Goal: Task Accomplishment & Management: Complete application form

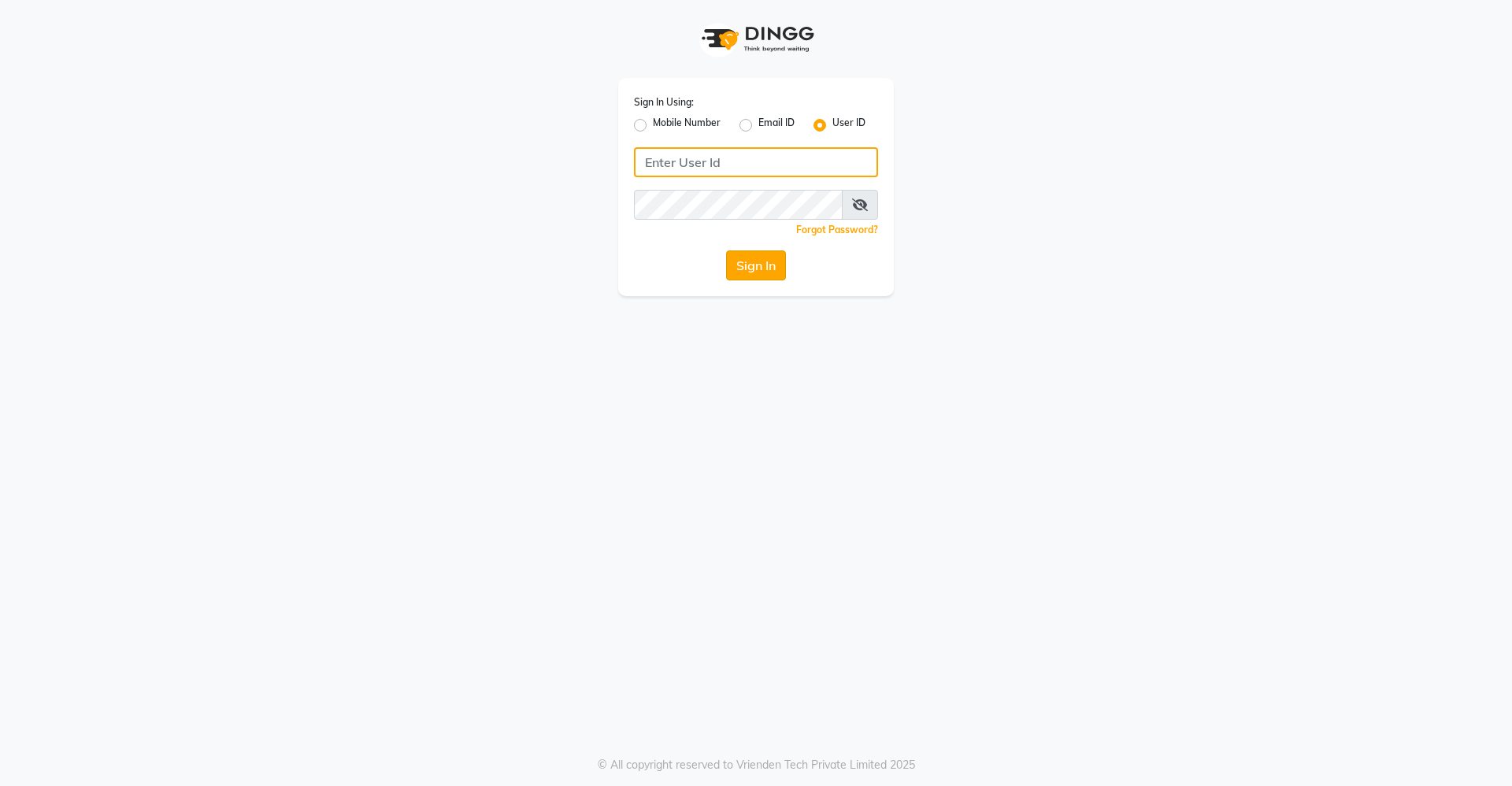
type input "divinesalon"
click at [741, 269] on button "Sign In" at bounding box center [756, 265] width 60 height 30
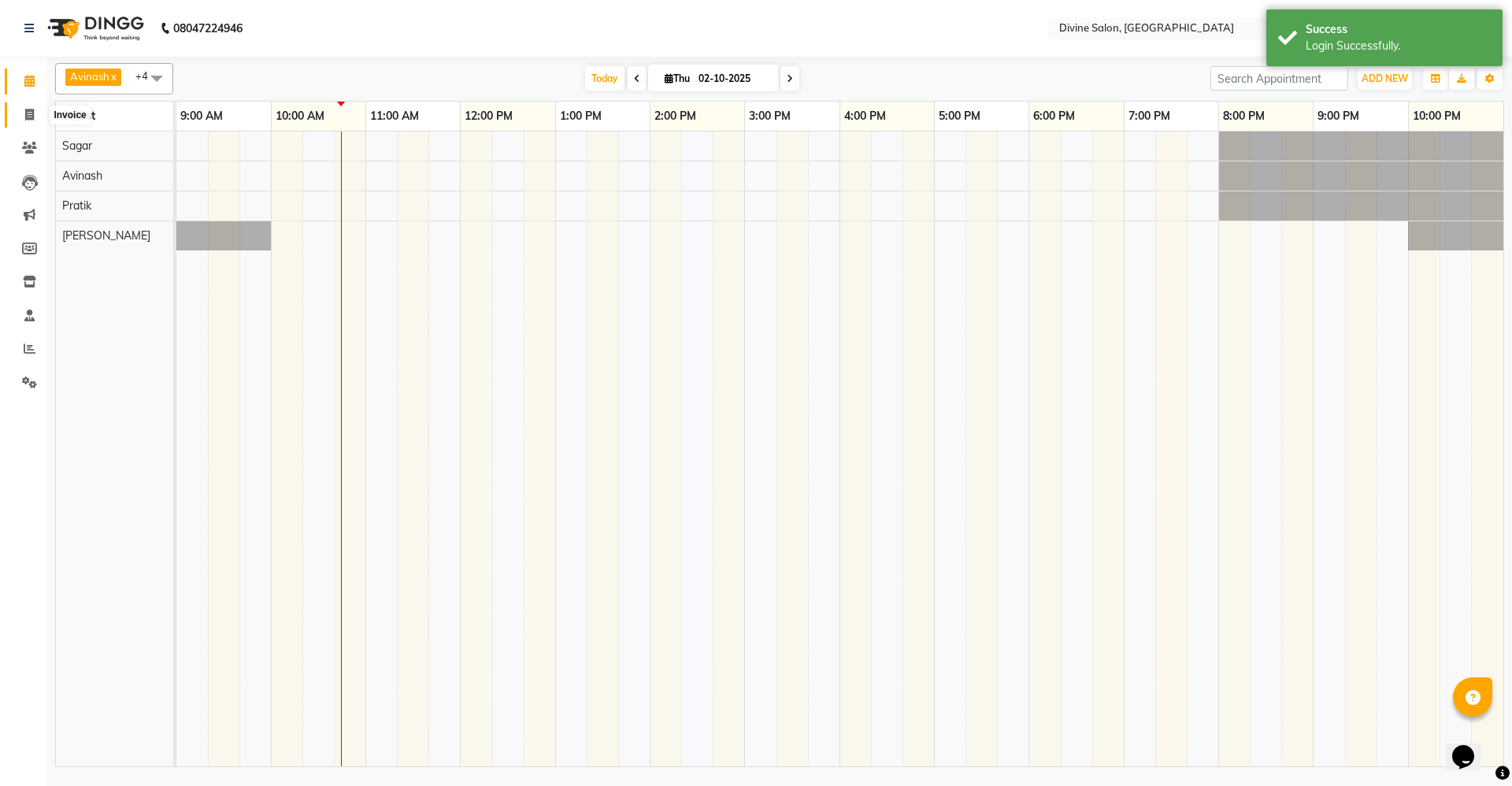
click at [26, 117] on icon at bounding box center [30, 114] width 9 height 12
select select "service"
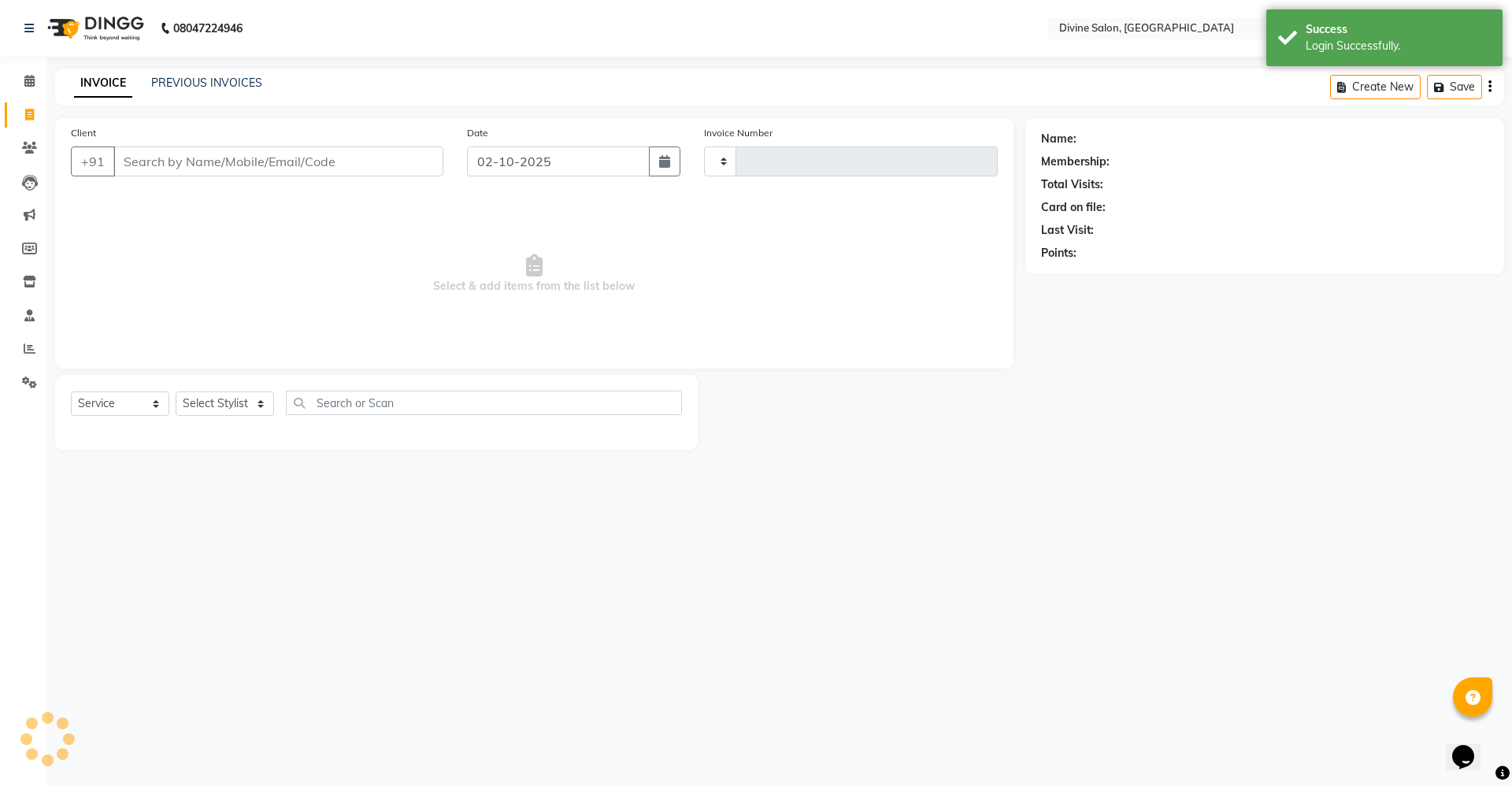
type input "1763"
select select "745"
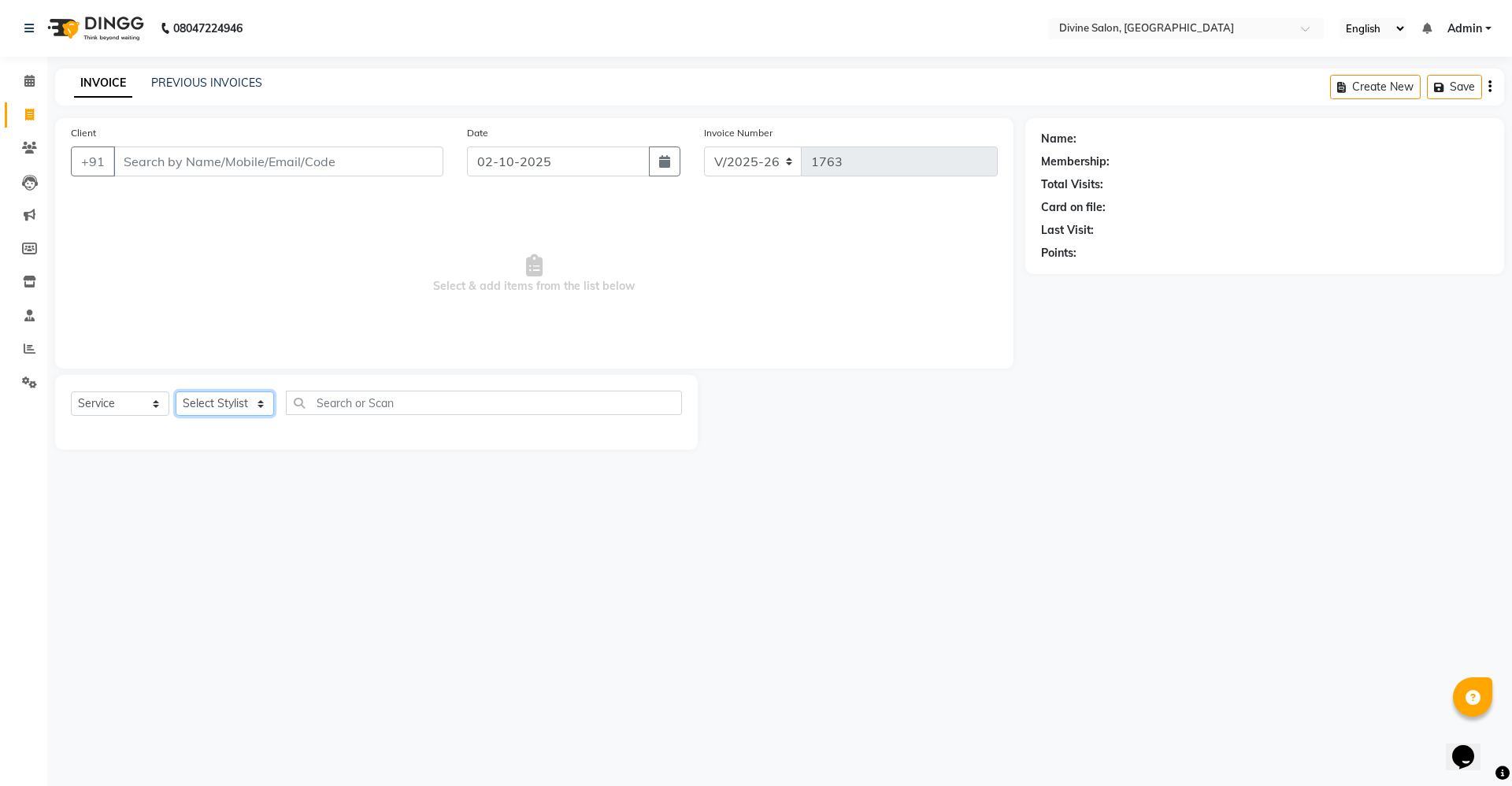
click at [235, 401] on select "Select Stylist Avinash Kirti Pooja Gharde pooja kate Pratik Rahil Sagar Sagar S…" at bounding box center [225, 403] width 98 height 25
select select "11820"
click at [176, 392] on select "Select Stylist Avinash Kirti Pooja Gharde pooja kate Pratik Rahil Sagar Sagar S…" at bounding box center [225, 403] width 98 height 25
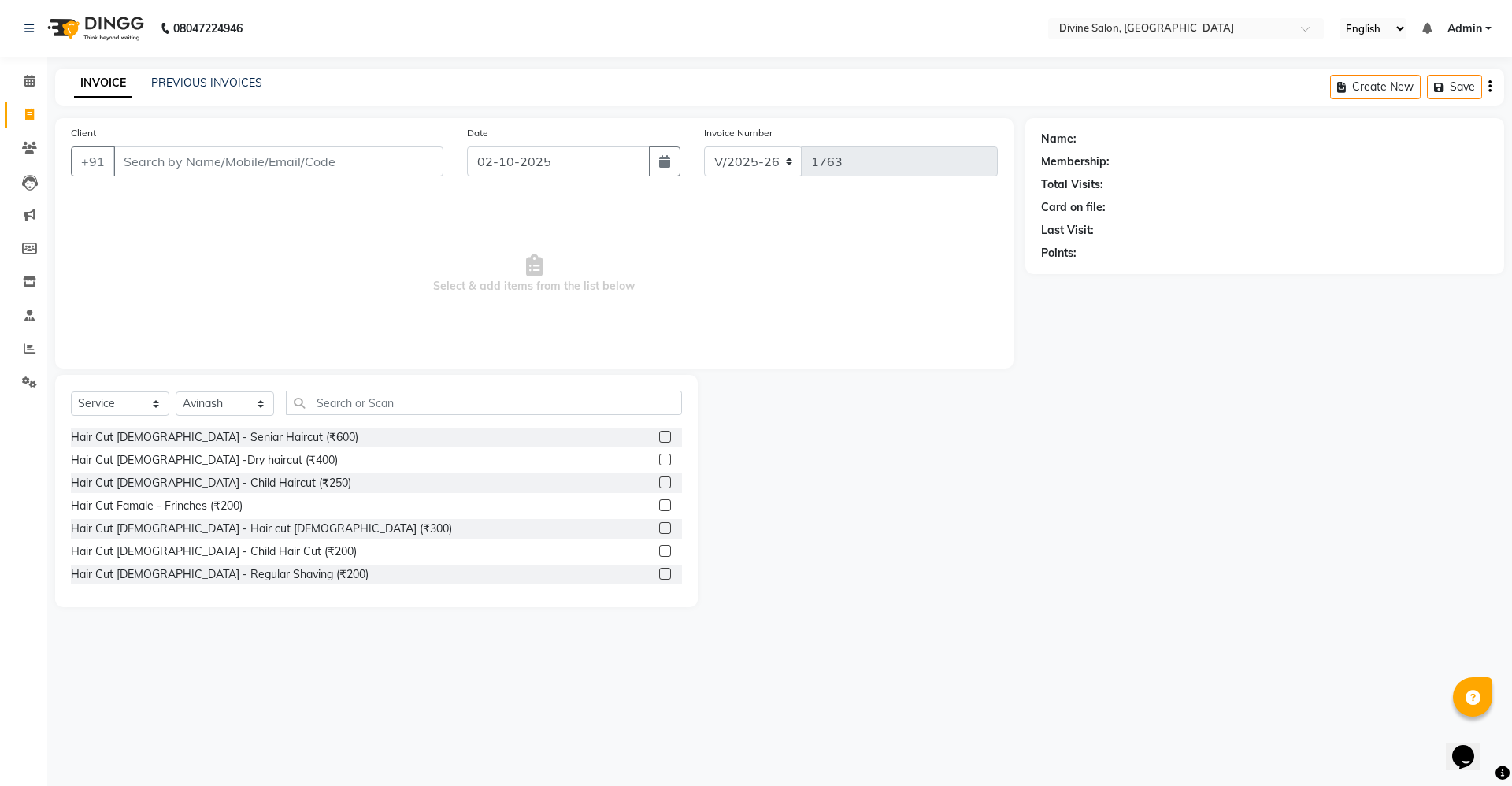
click at [659, 528] on label at bounding box center [665, 527] width 12 height 12
click at [659, 528] on input "checkbox" at bounding box center [664, 528] width 10 height 10
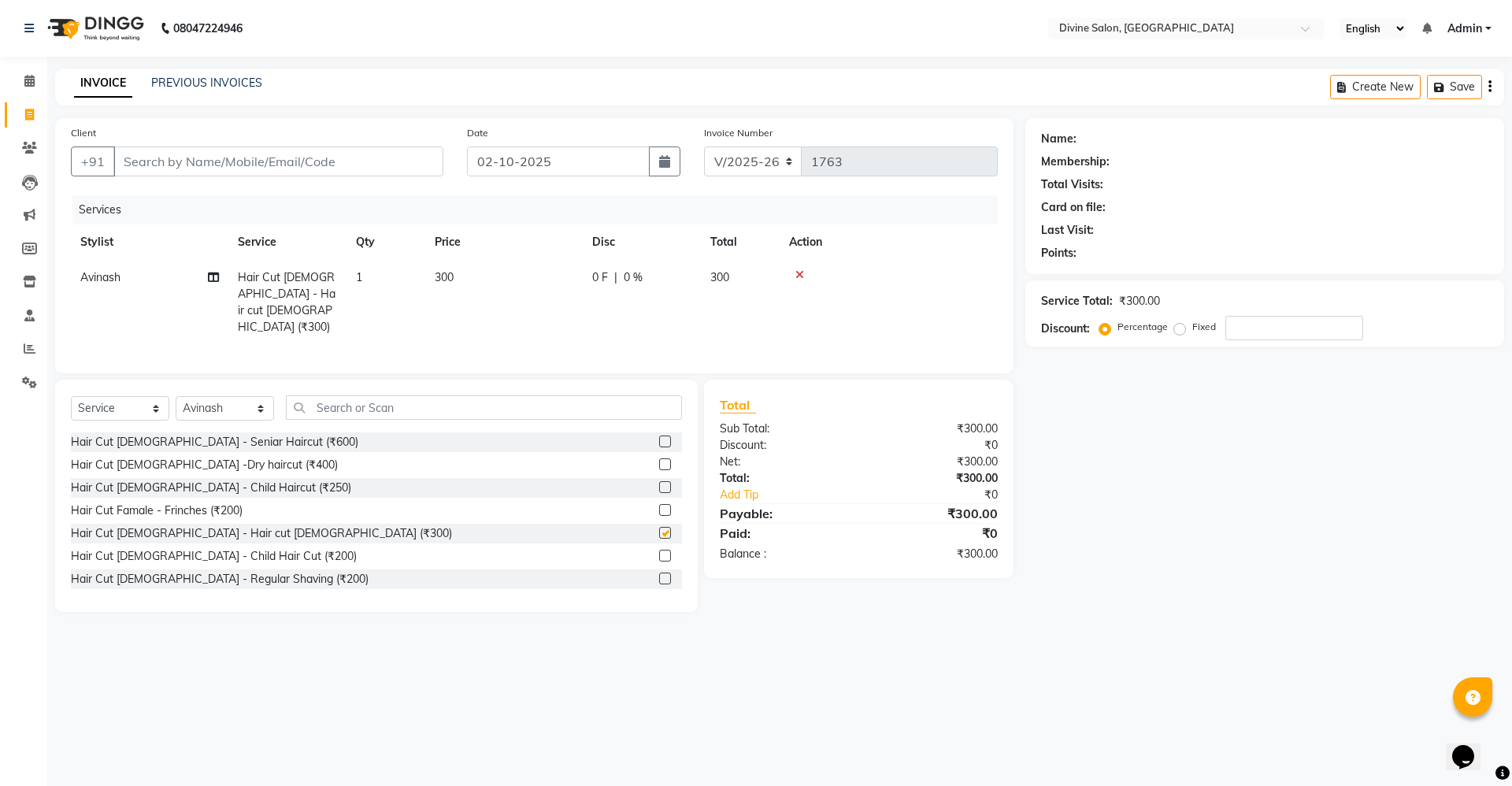
checkbox input "false"
click at [659, 573] on label at bounding box center [665, 578] width 12 height 12
click at [659, 574] on input "checkbox" at bounding box center [664, 578] width 10 height 10
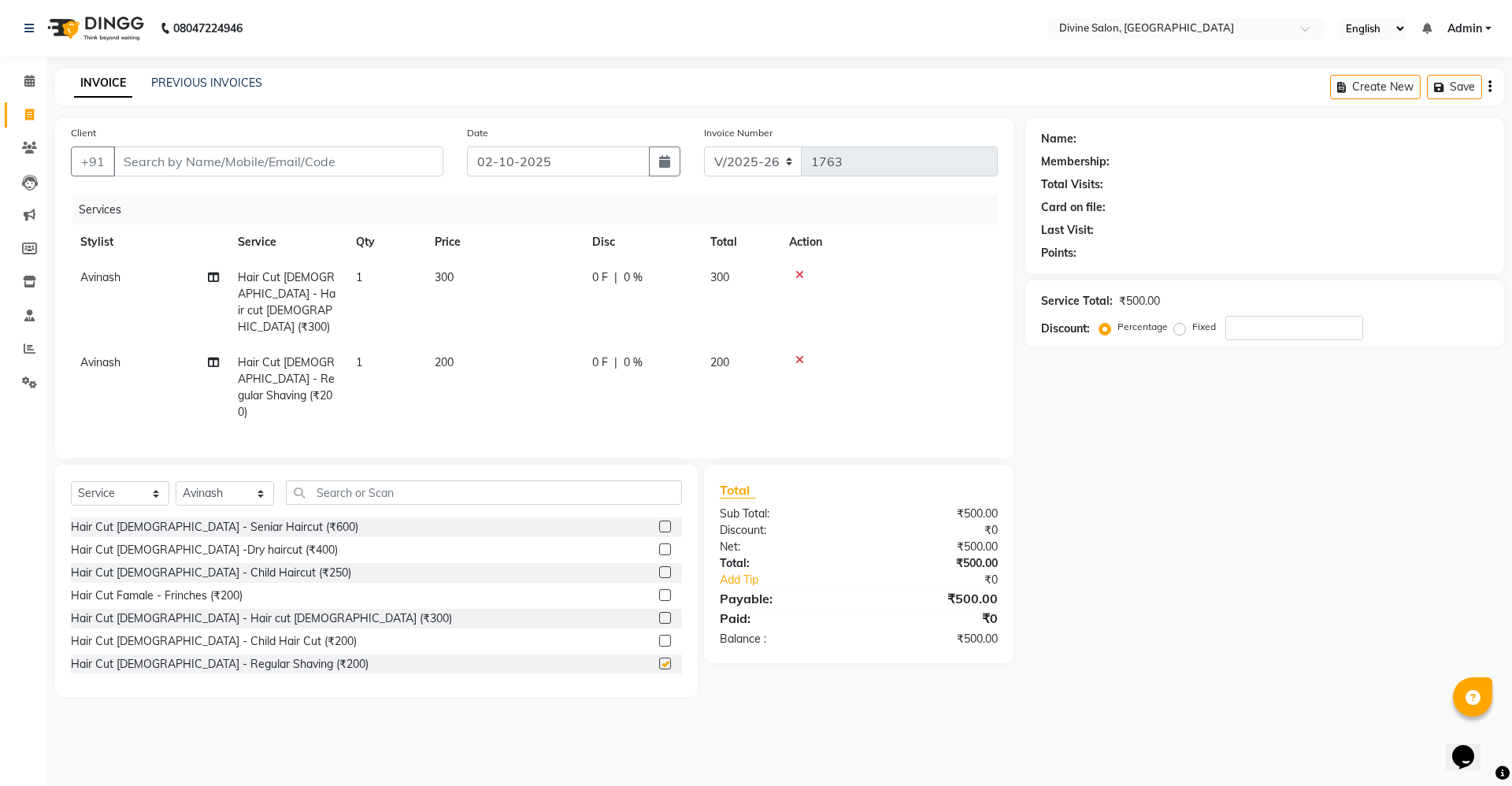
checkbox input "false"
click at [444, 285] on td "300" at bounding box center [504, 301] width 158 height 85
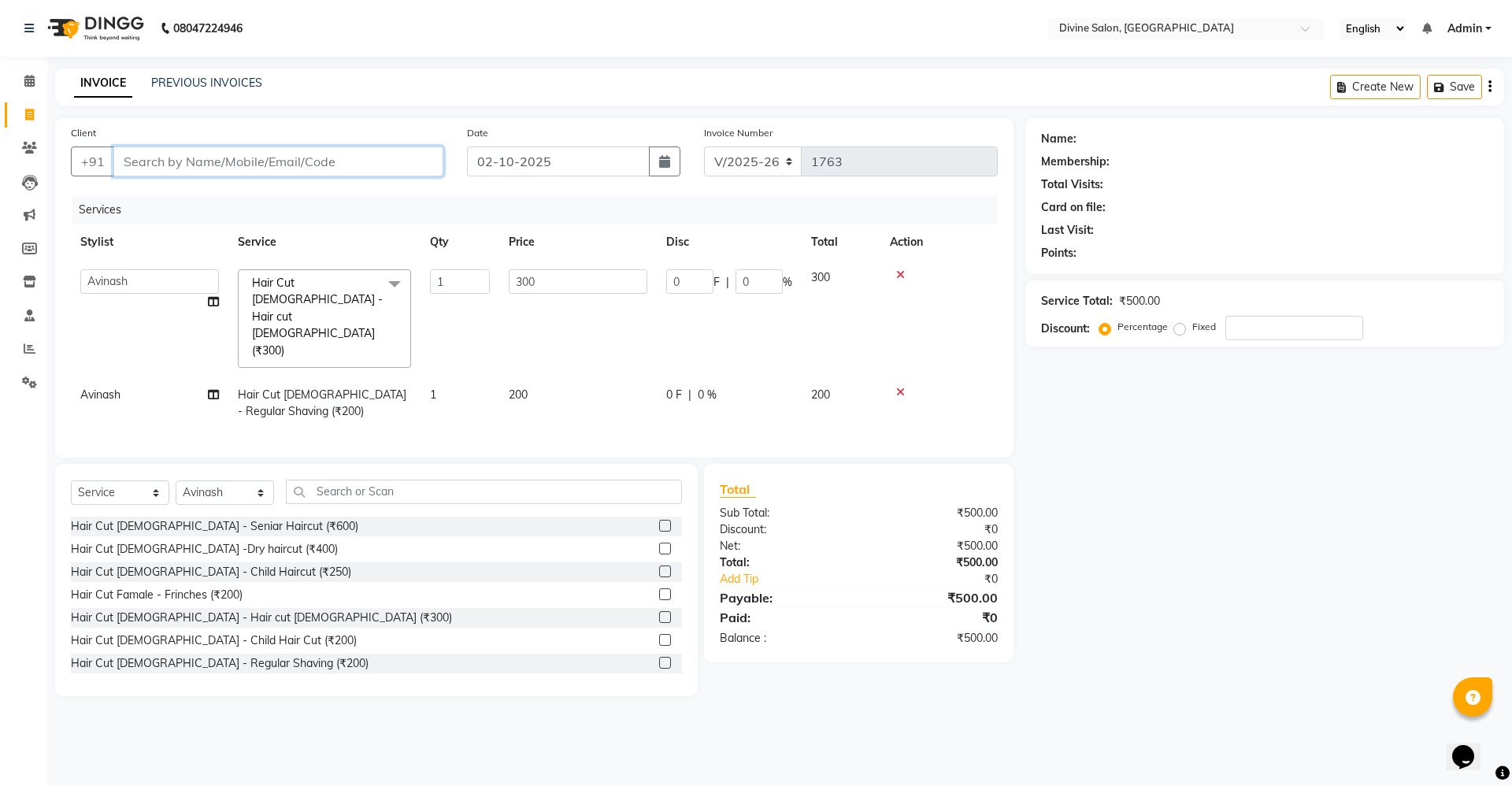
click at [383, 158] on input "Client" at bounding box center [279, 161] width 330 height 30
type input "9"
type input "0"
click at [199, 199] on span "96234229" at bounding box center [209, 197] width 63 height 15
type input "9623422992"
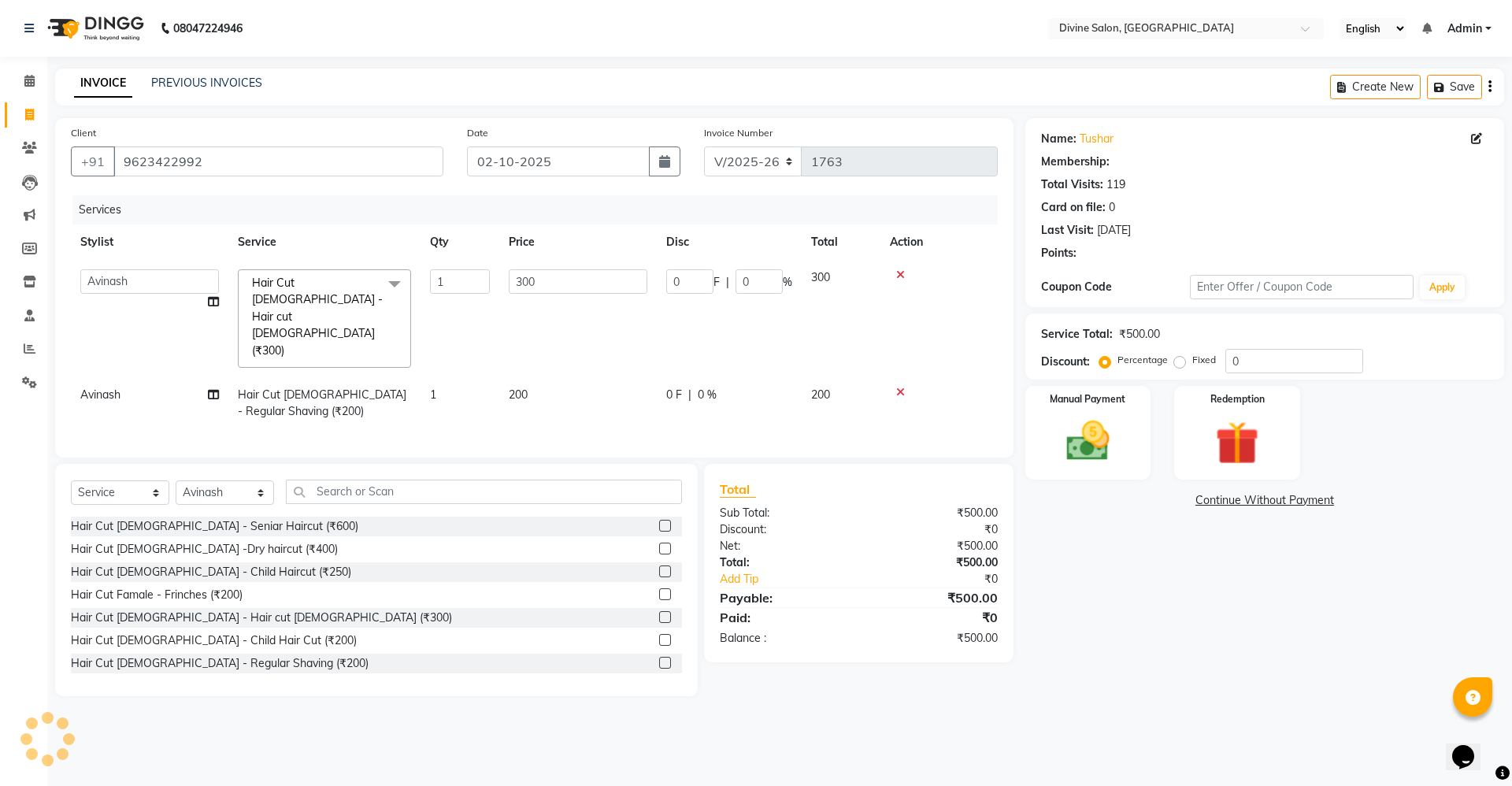
select select "1: Object"
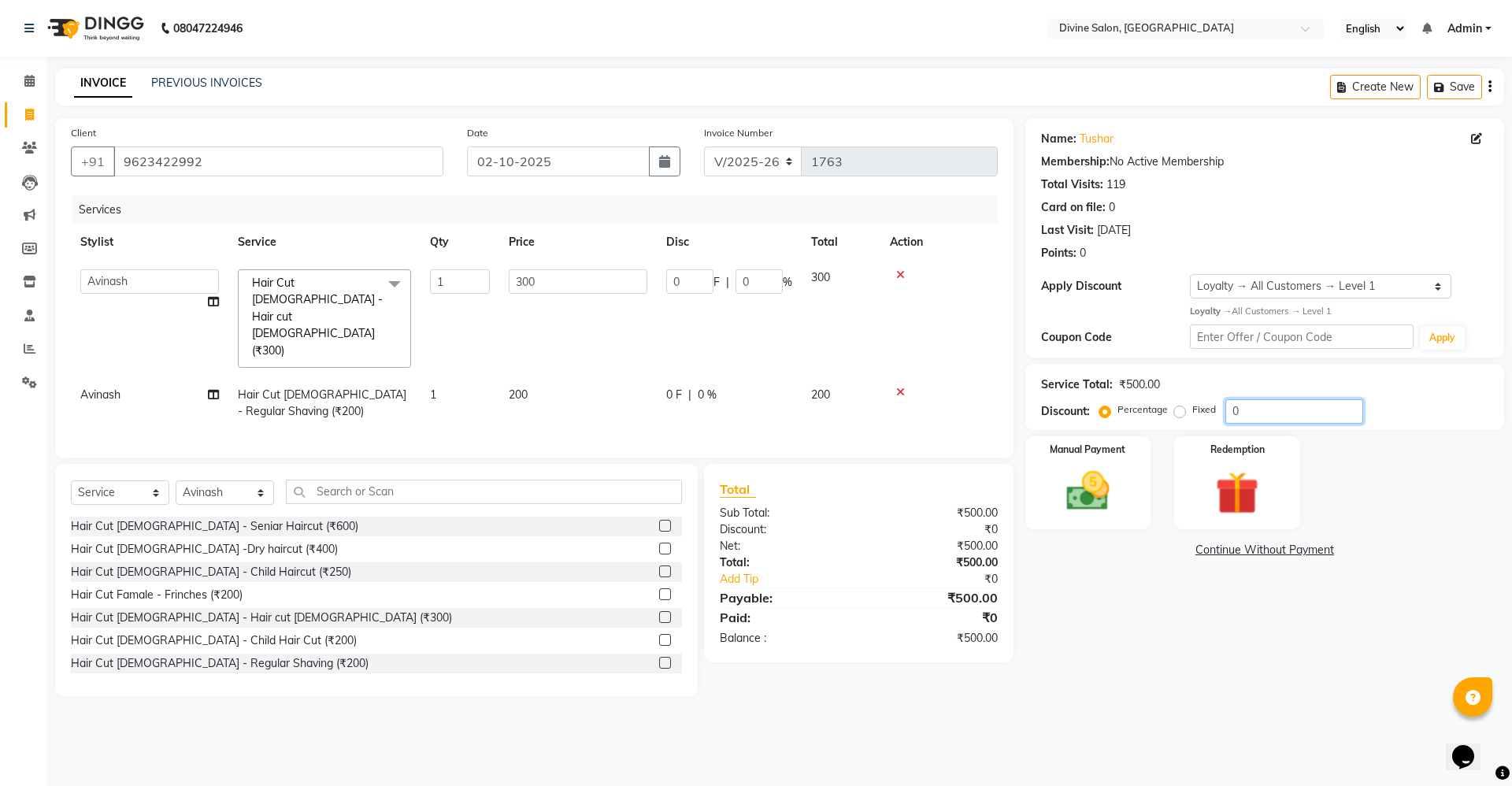
click at [1262, 405] on input "0" at bounding box center [1293, 411] width 138 height 25
type input "2"
type input "6"
type input "2"
type input "25"
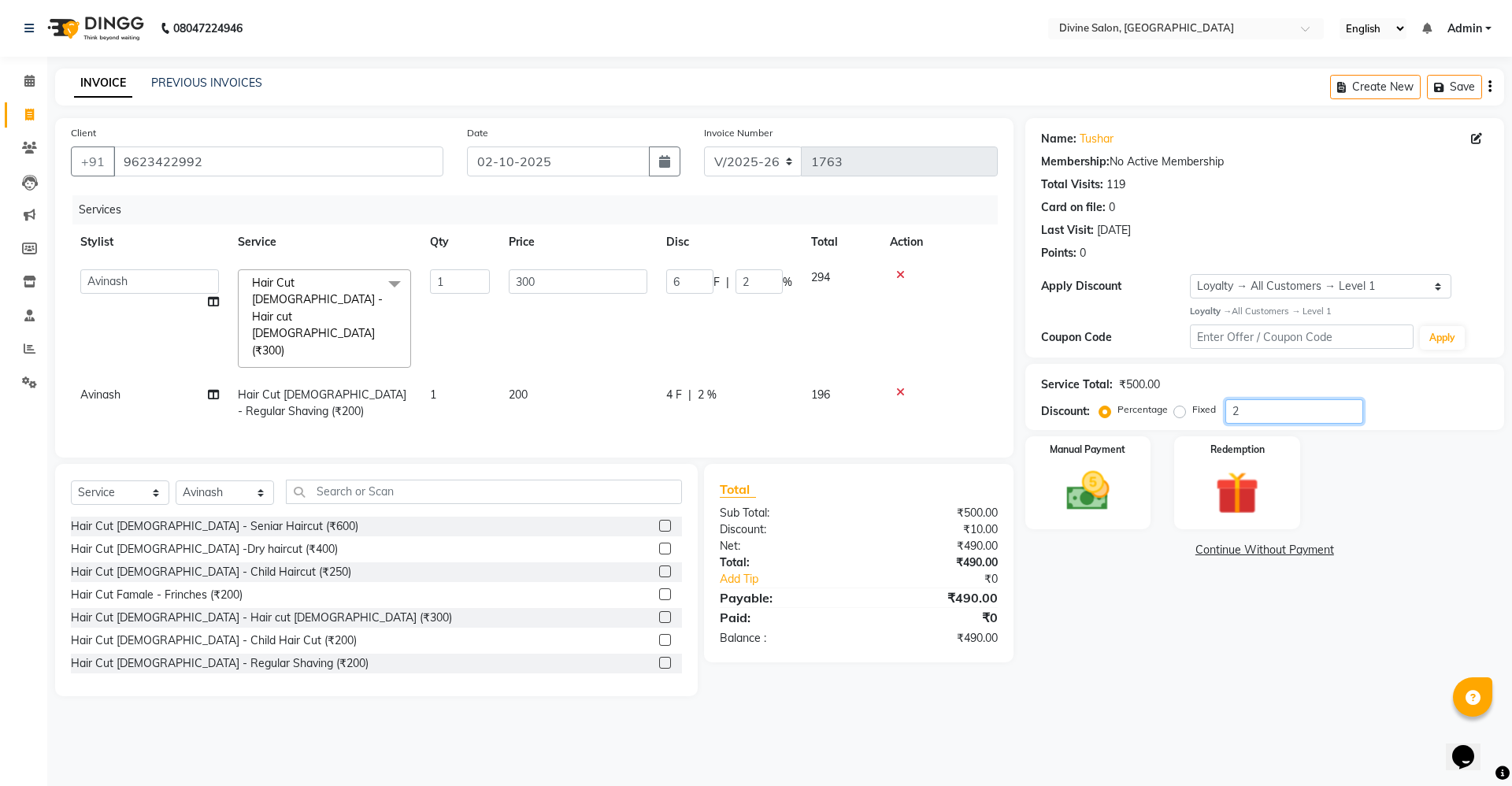
type input "75"
type input "25"
click at [113, 480] on select "Select Service Product Membership Package Voucher Prepaid Gift Card" at bounding box center [120, 492] width 98 height 25
click at [71, 480] on select "Select Service Product Membership Package Voucher Prepaid Gift Card" at bounding box center [120, 492] width 98 height 25
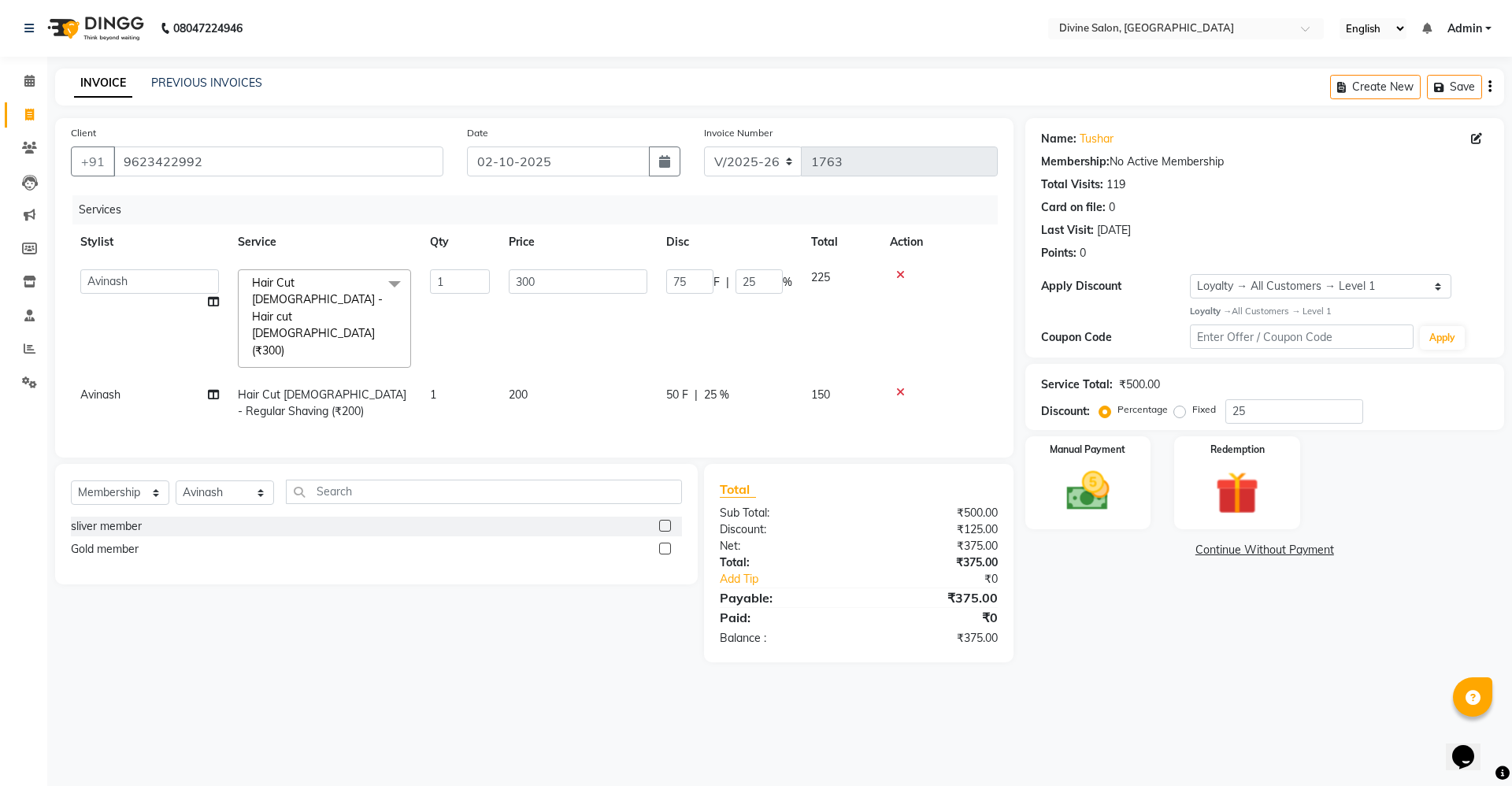
click at [235, 539] on div "Gold member" at bounding box center [376, 549] width 611 height 20
click at [663, 543] on label at bounding box center [665, 548] width 12 height 12
click at [663, 544] on input "checkbox" at bounding box center [664, 548] width 10 height 10
select select "select"
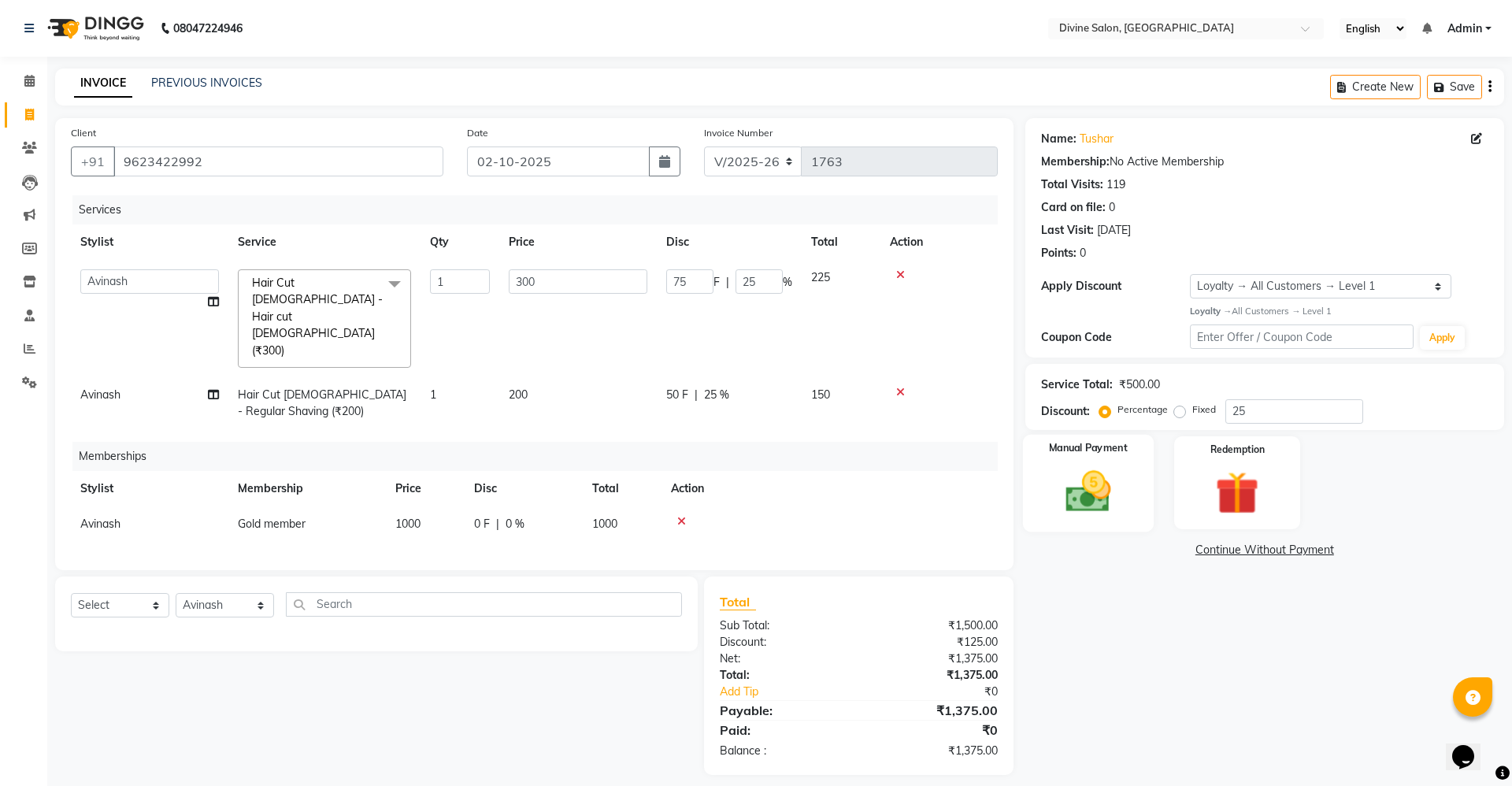
click at [1071, 499] on img at bounding box center [1088, 491] width 73 height 52
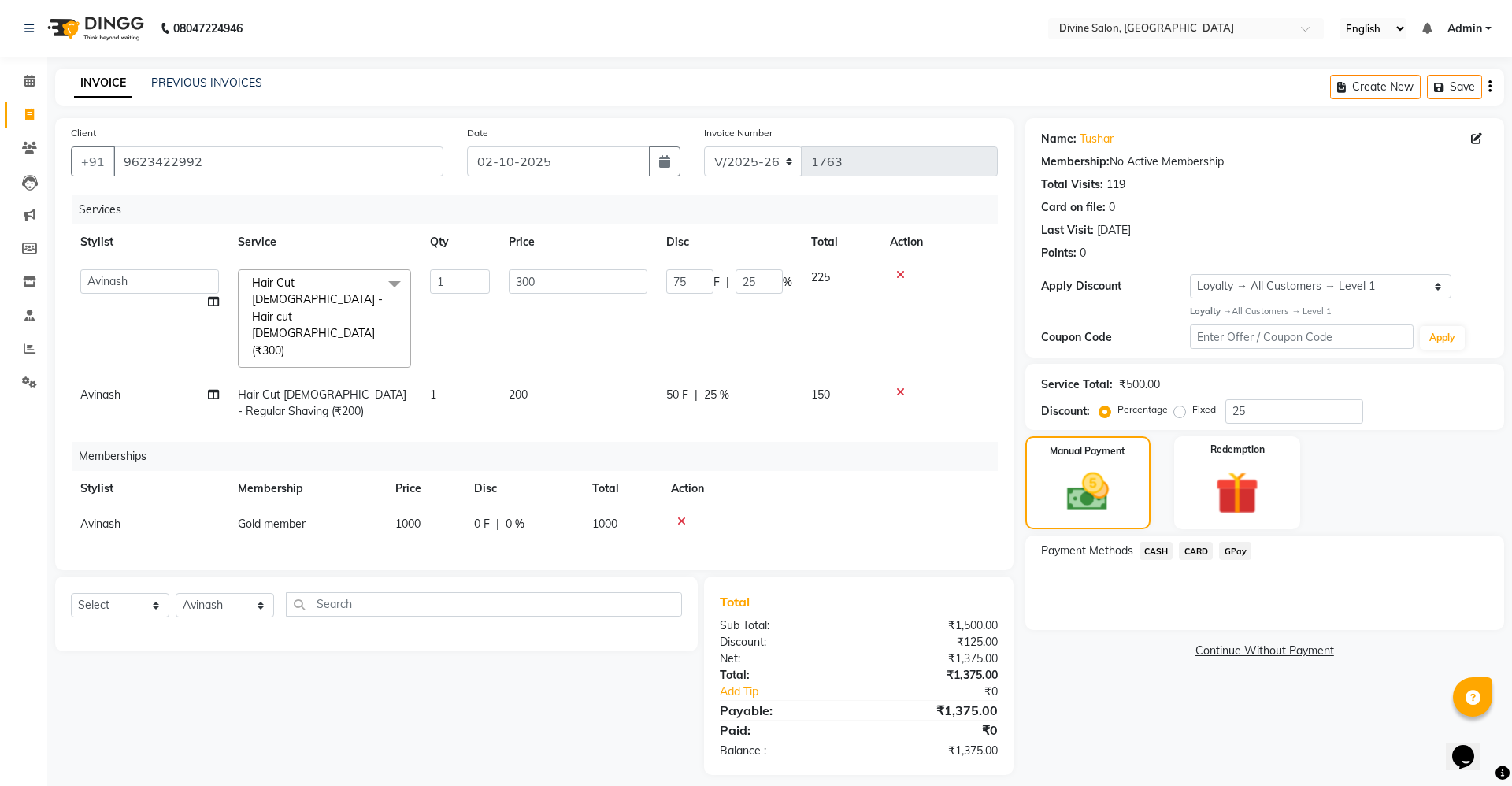
click at [1245, 542] on span "GPay" at bounding box center [1234, 551] width 32 height 18
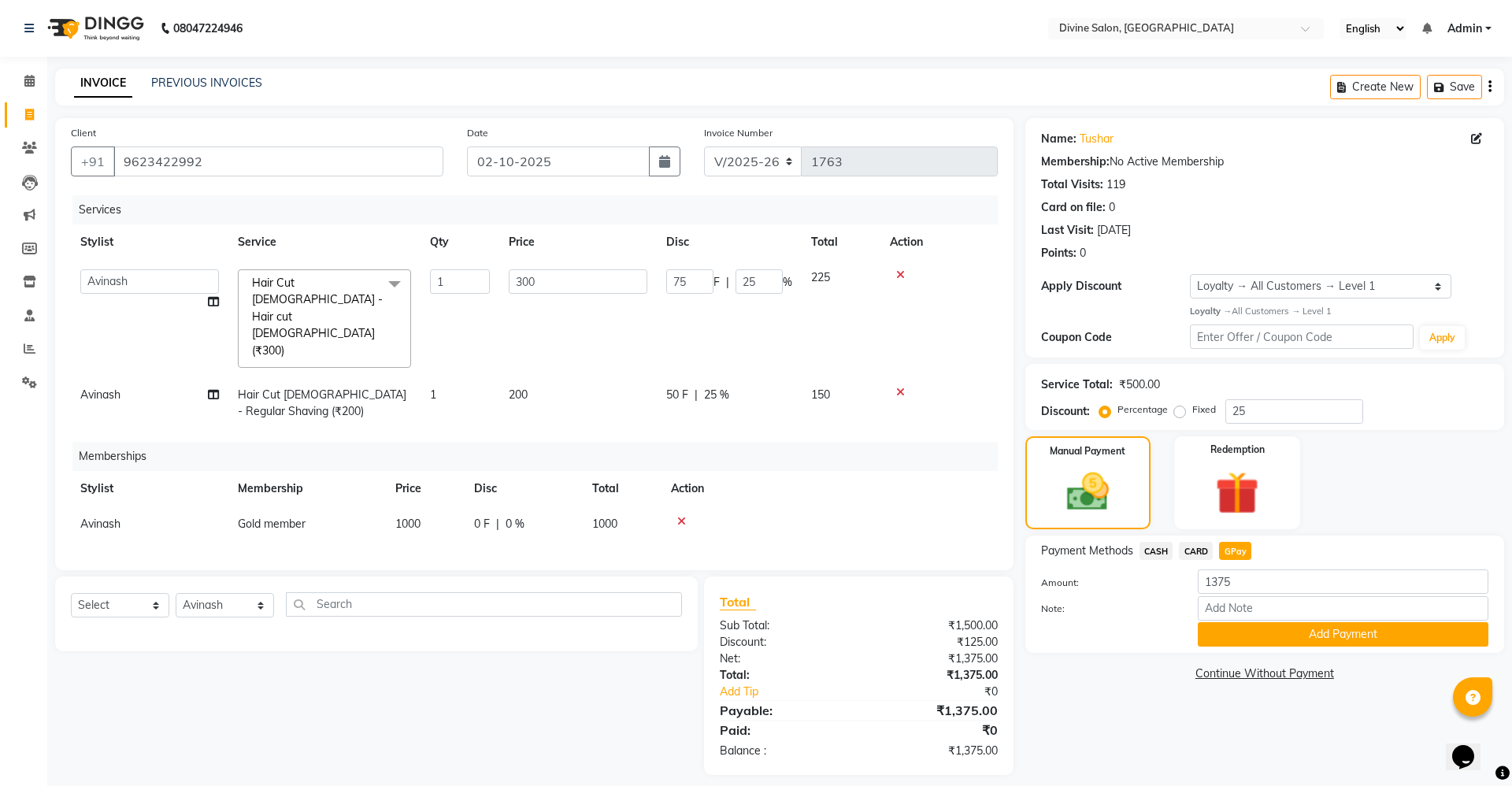
click at [1228, 648] on div "Payment Methods CASH CARD GPay Amount: 1375 Note: Add Payment" at bounding box center [1265, 594] width 479 height 117
click at [1233, 639] on button "Add Payment" at bounding box center [1343, 634] width 291 height 25
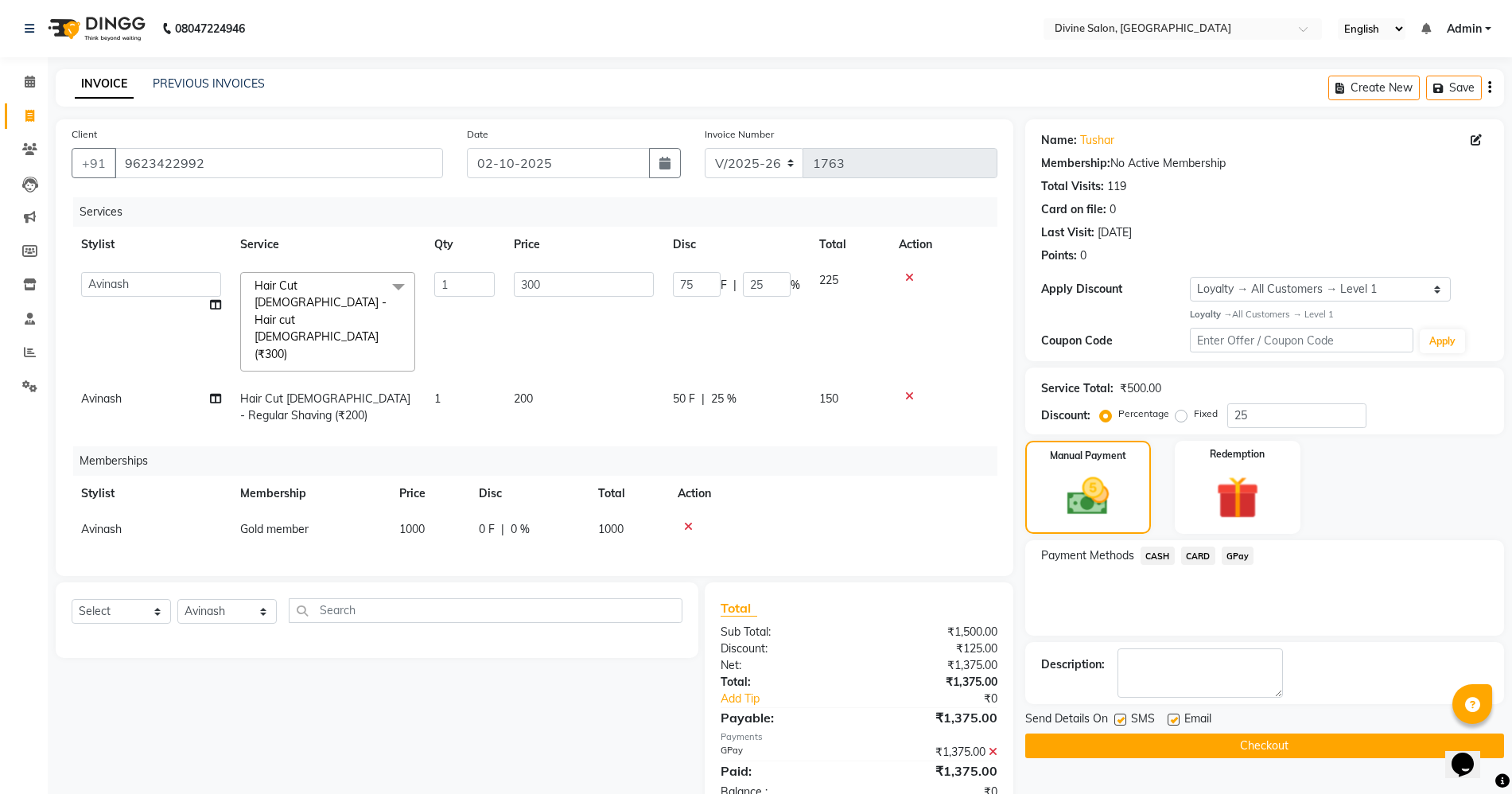
click at [1125, 738] on button "Checkout" at bounding box center [1264, 745] width 478 height 25
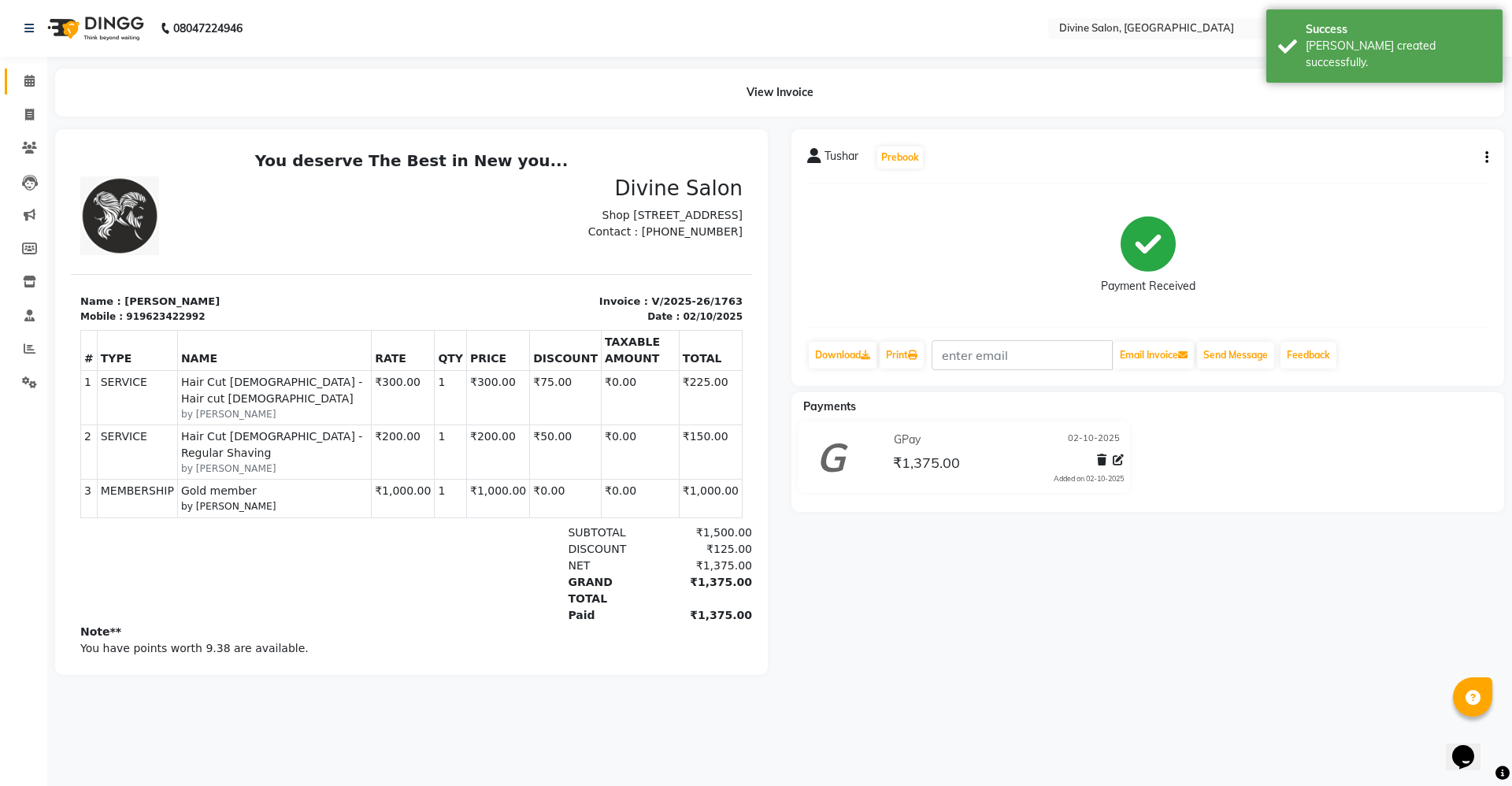
click at [26, 69] on link "Calendar" at bounding box center [24, 81] width 38 height 26
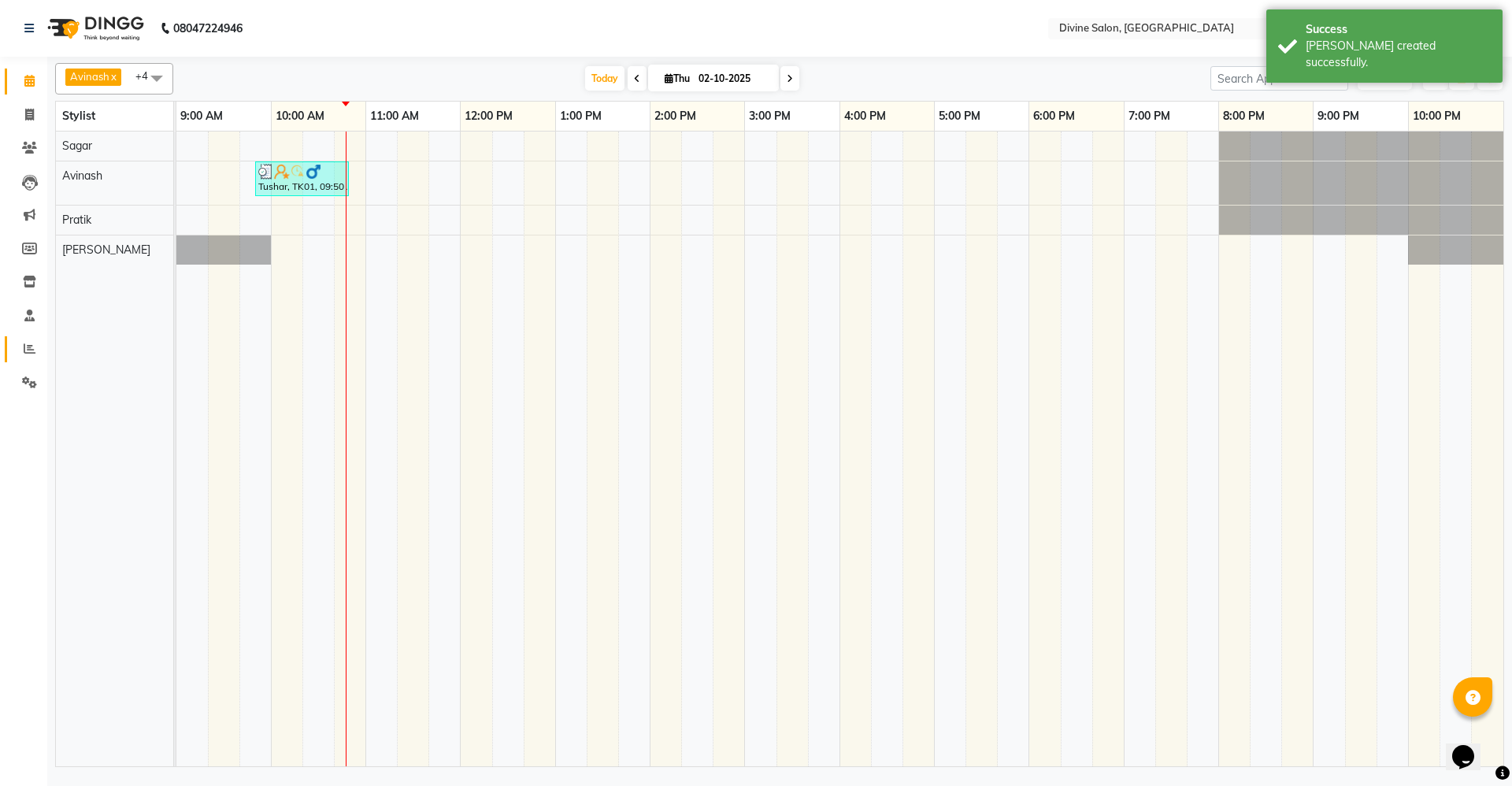
click at [41, 358] on link "Reports" at bounding box center [24, 349] width 38 height 26
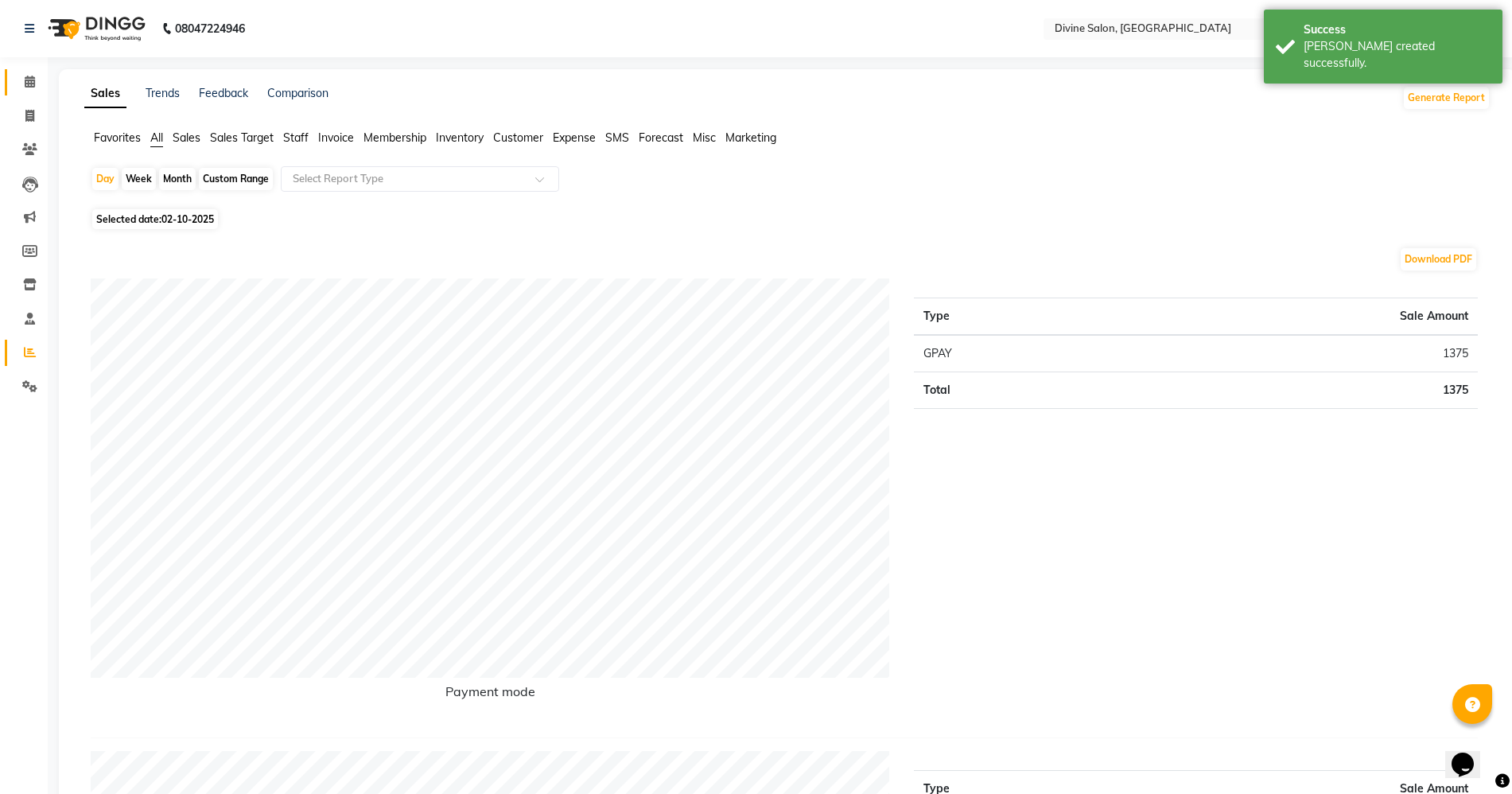
click at [11, 76] on link "Calendar" at bounding box center [24, 82] width 39 height 27
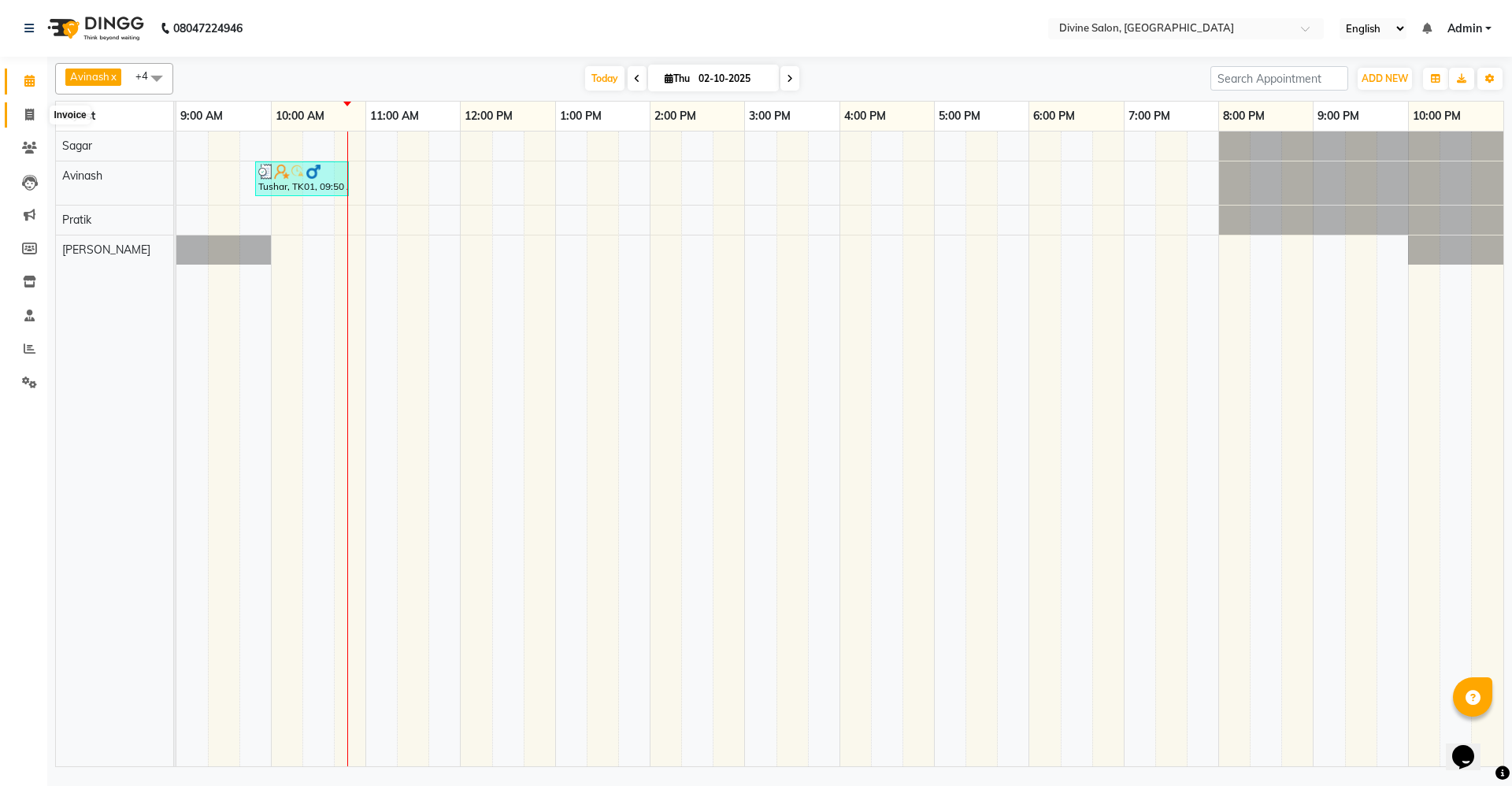
click at [28, 121] on span at bounding box center [29, 116] width 27 height 18
select select "service"
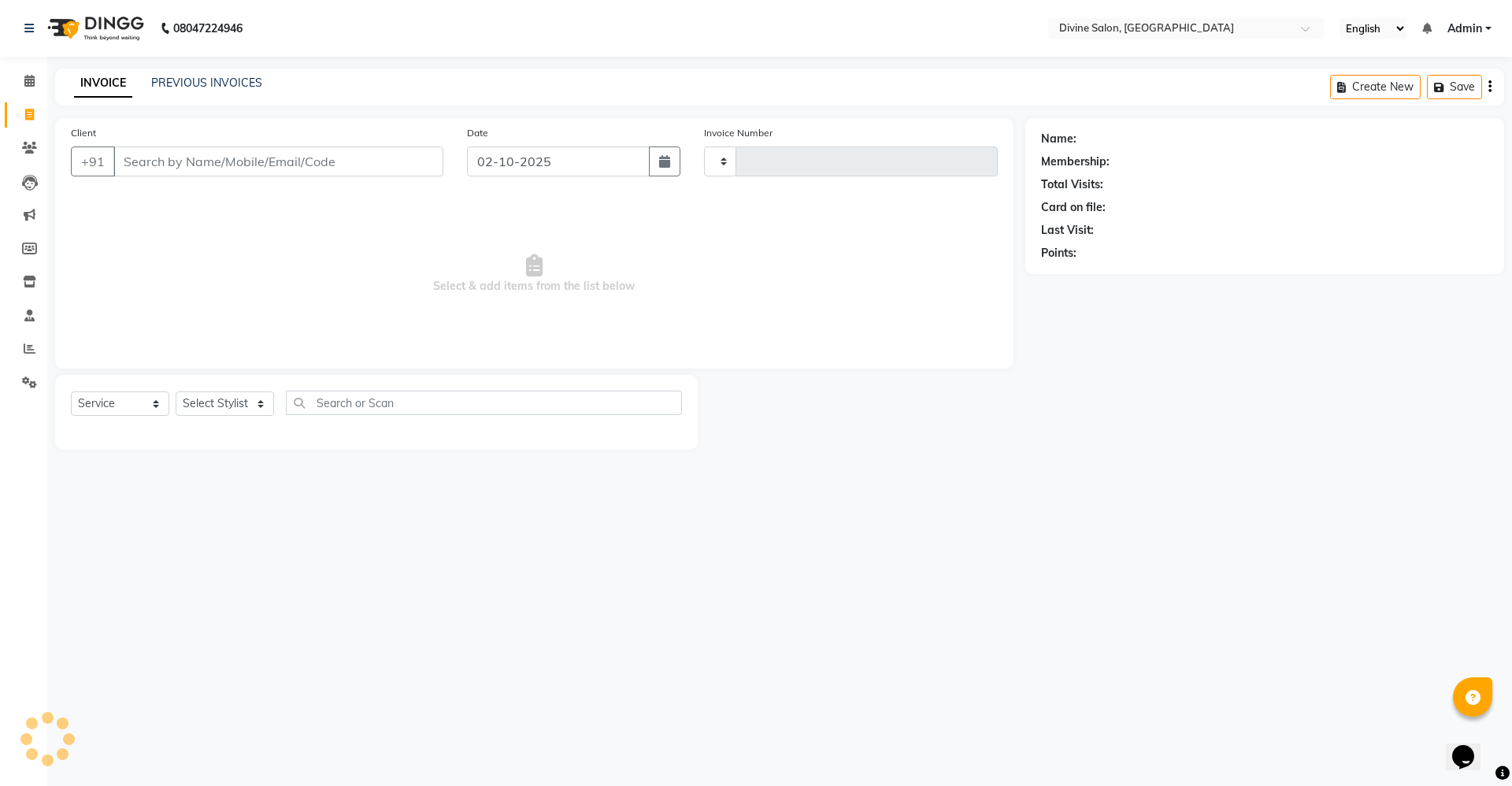
type input "1764"
select select "745"
click at [203, 406] on select "Select Stylist Avinash Kirti Pooja Gharde pooja kate Pratik Rahil Sagar Sagar S…" at bounding box center [225, 403] width 98 height 25
select select "11821"
click at [176, 392] on select "Select Stylist Avinash Kirti Pooja Gharde pooja kate Pratik Rahil Sagar Sagar S…" at bounding box center [225, 403] width 98 height 25
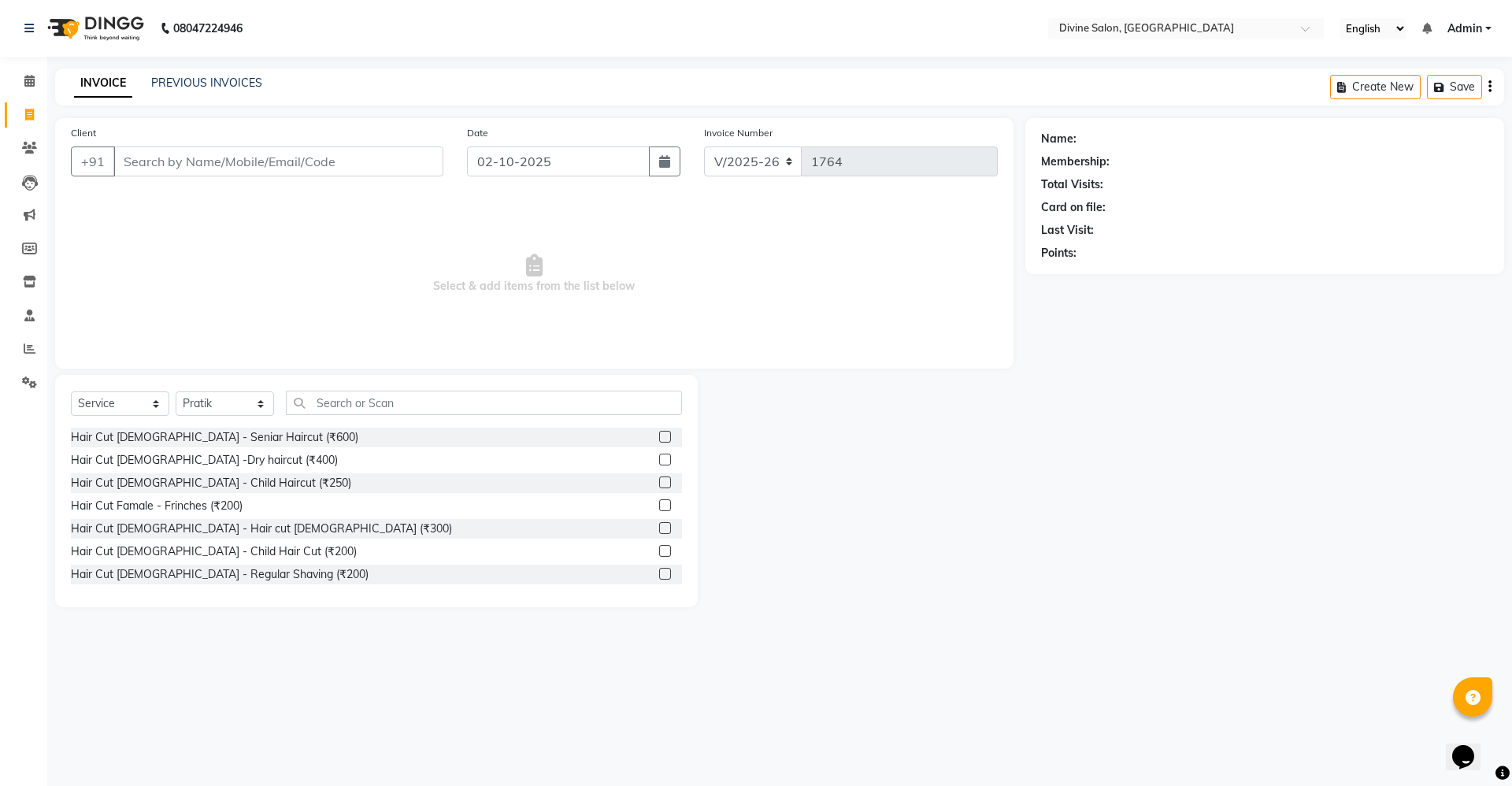
click at [659, 526] on label at bounding box center [665, 527] width 12 height 12
click at [659, 526] on input "checkbox" at bounding box center [664, 528] width 10 height 10
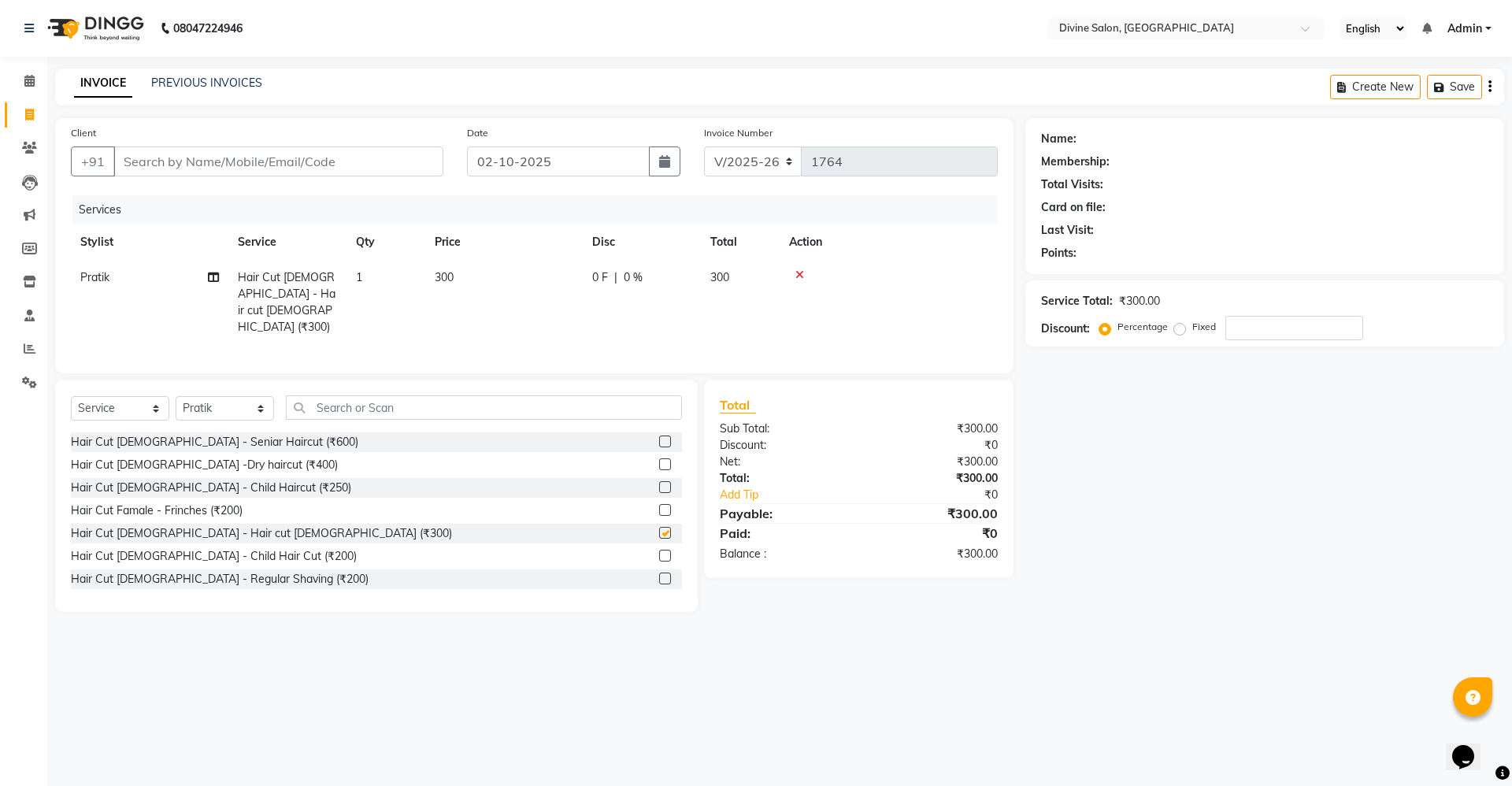
checkbox input "false"
click at [659, 573] on label at bounding box center [665, 578] width 12 height 12
click at [659, 574] on input "checkbox" at bounding box center [664, 578] width 10 height 10
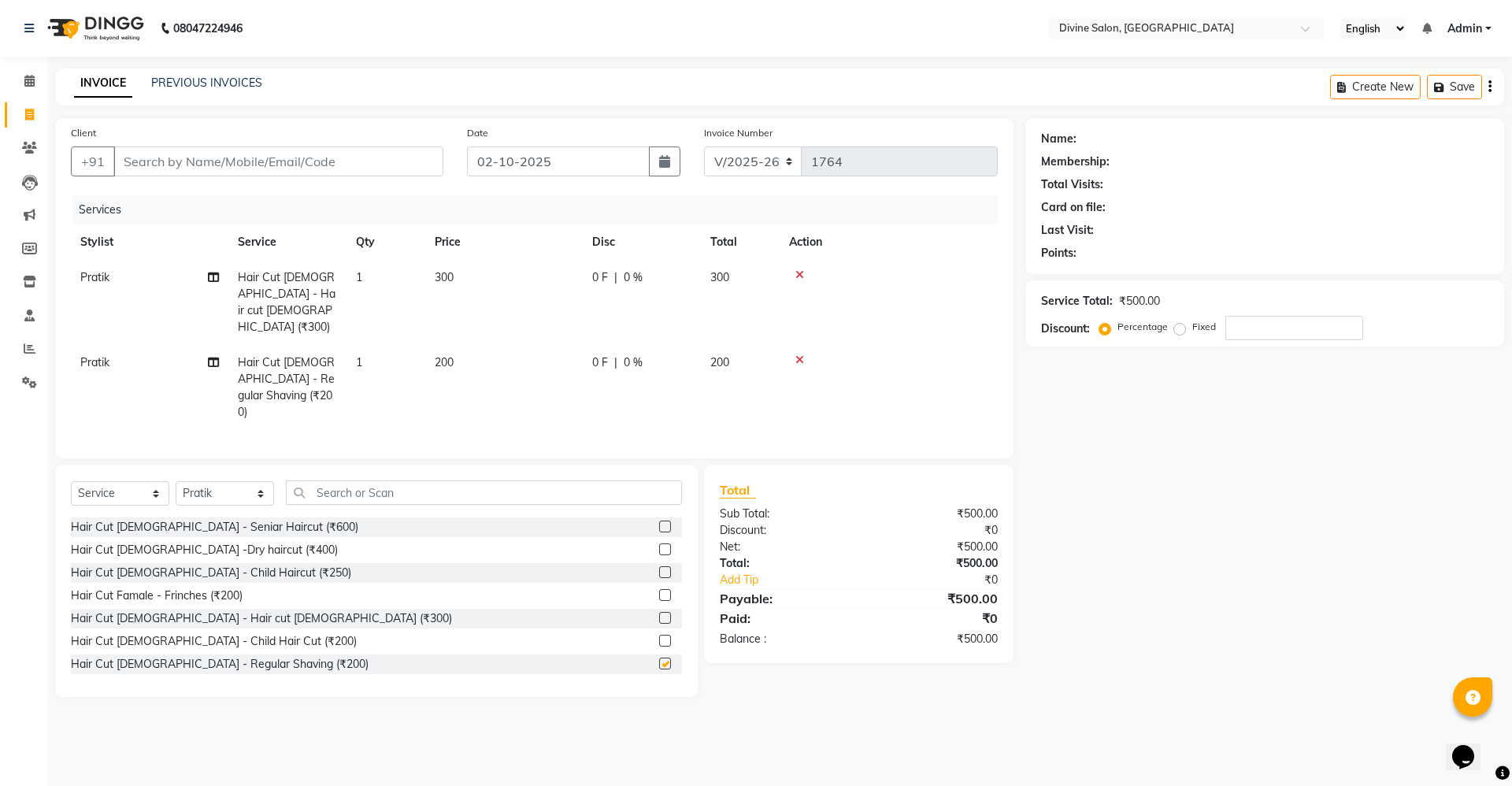
checkbox input "false"
click at [404, 175] on input "Client" at bounding box center [279, 161] width 330 height 30
click at [442, 266] on td "300" at bounding box center [504, 301] width 158 height 85
select select "11821"
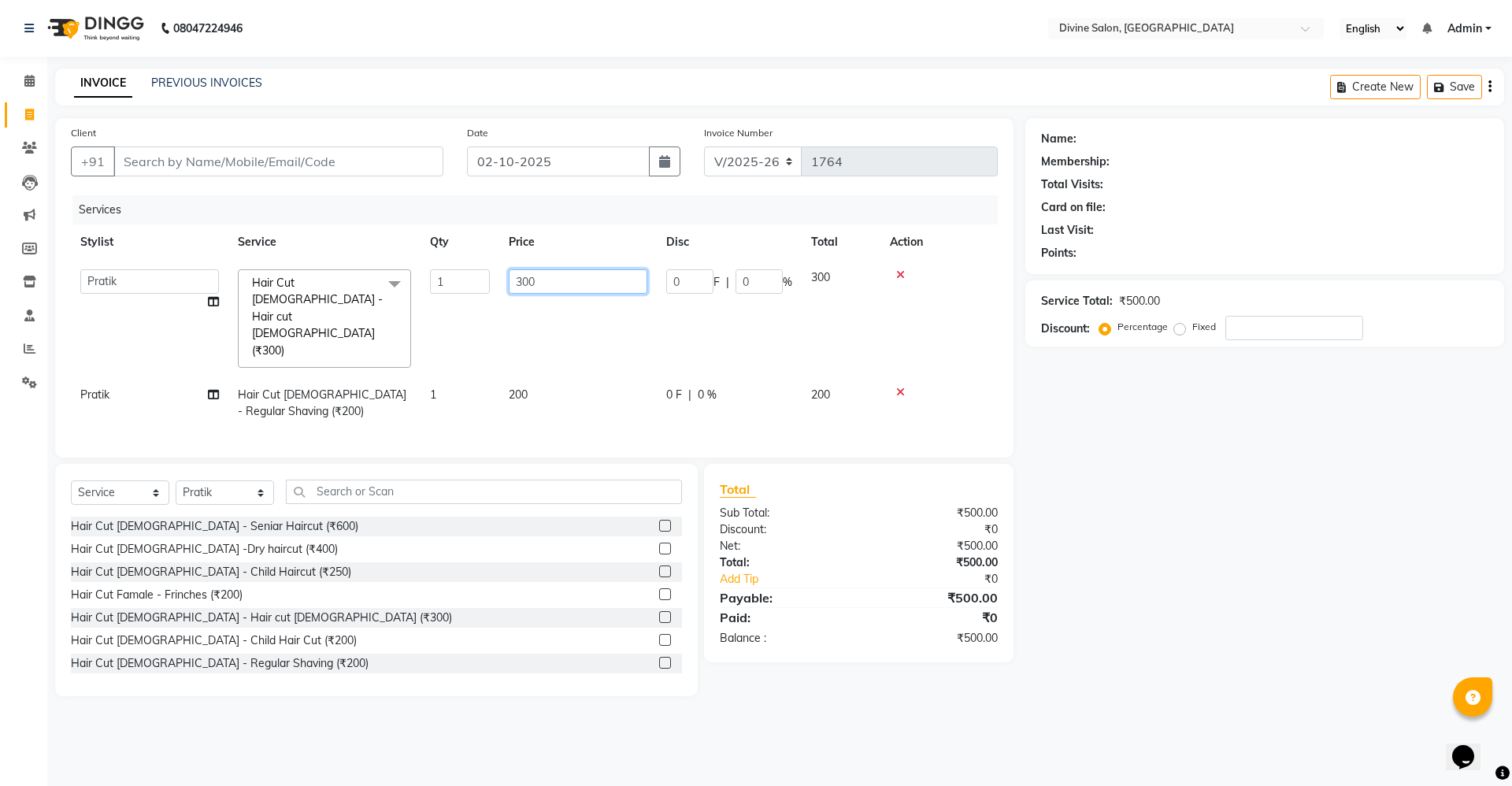
click at [587, 282] on input "300" at bounding box center [578, 281] width 138 height 25
type input "3"
type input "250"
click at [518, 377] on td "200" at bounding box center [577, 403] width 158 height 52
select select "11821"
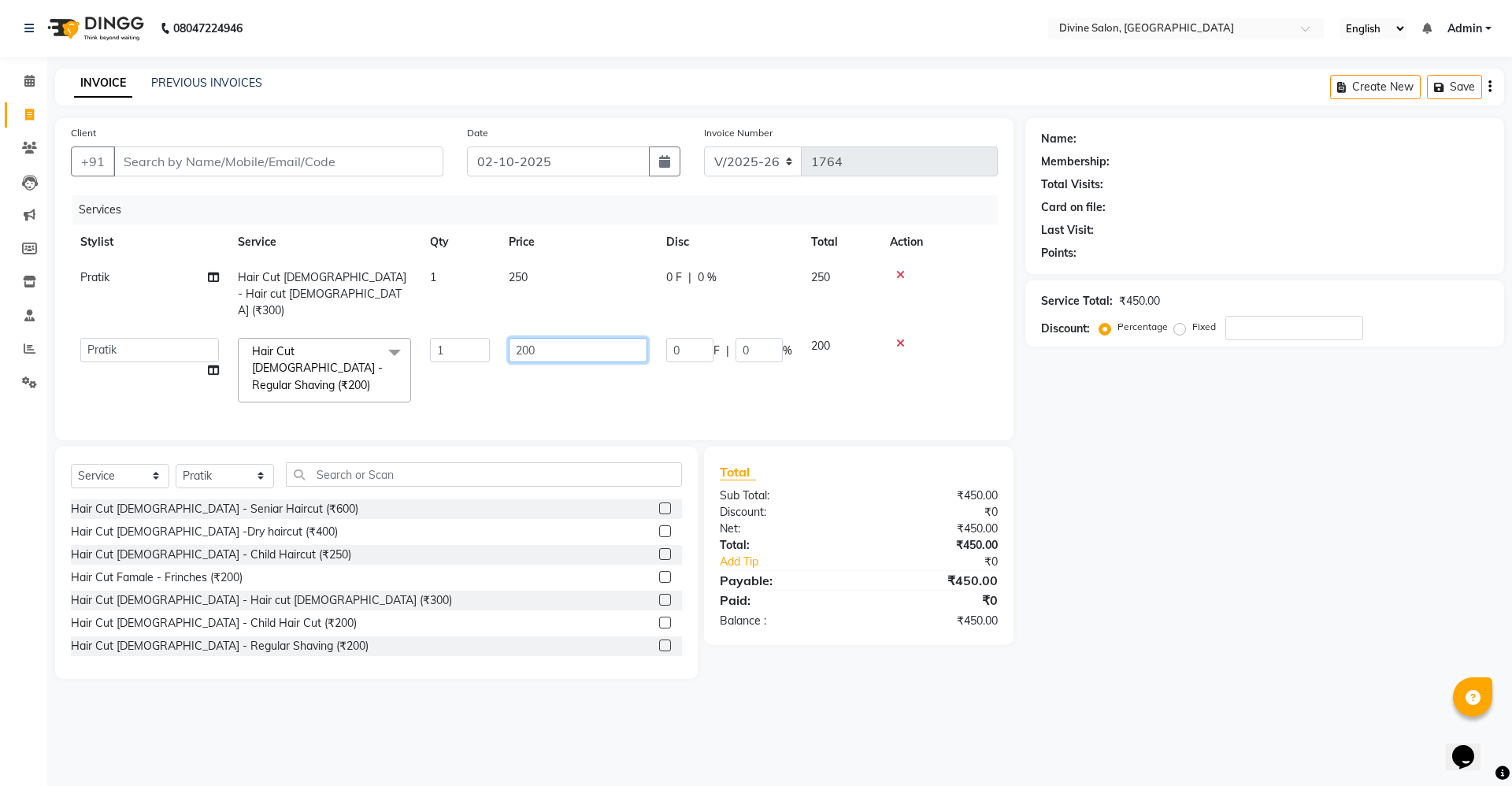
click at [608, 338] on input "200" at bounding box center [578, 350] width 138 height 25
type input "2"
type input "150"
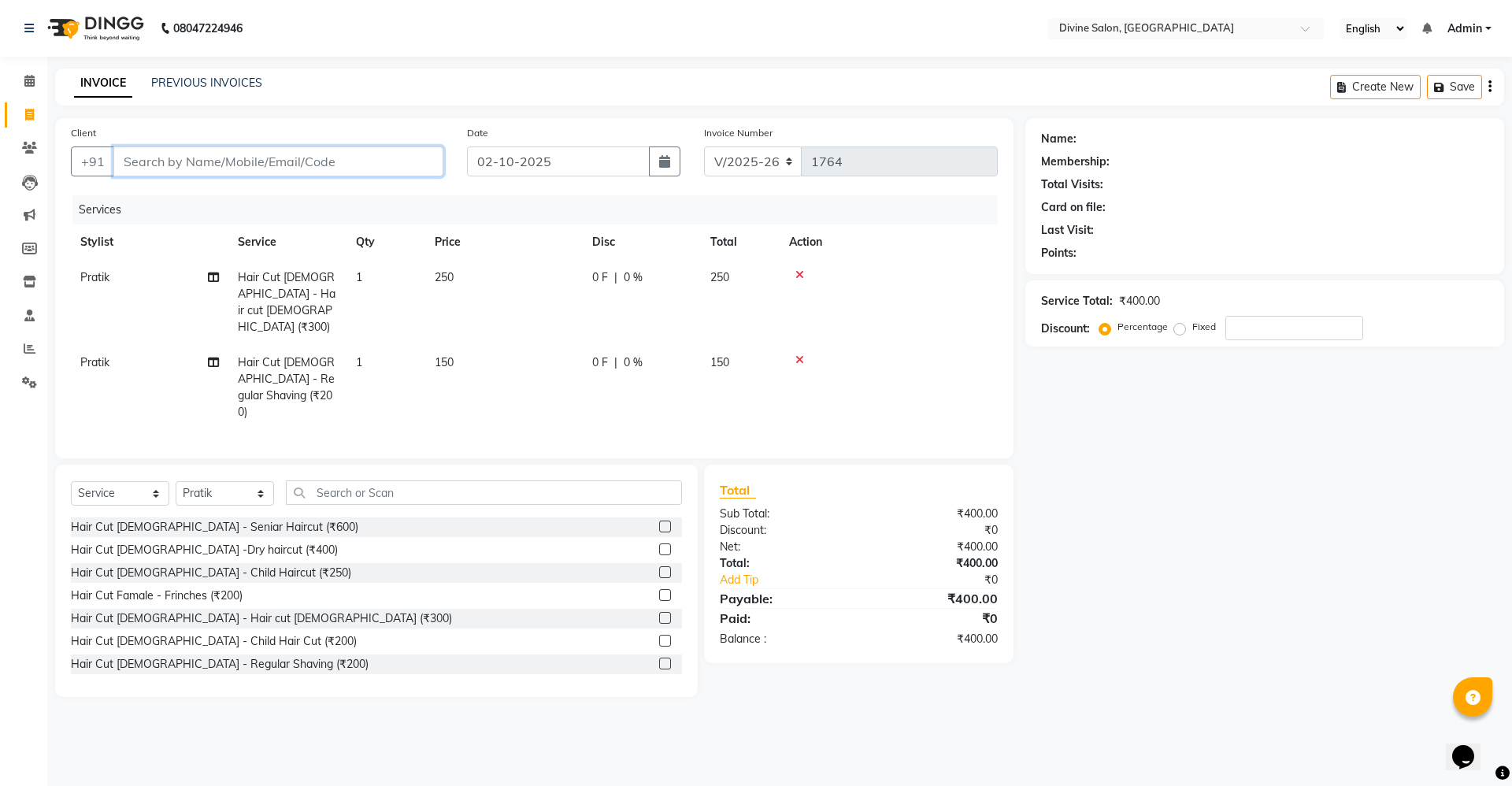
click at [331, 158] on input "Client" at bounding box center [279, 161] width 330 height 30
click at [383, 170] on input "Client" at bounding box center [279, 161] width 330 height 30
click at [398, 155] on input "Client" at bounding box center [279, 161] width 330 height 30
click at [393, 162] on input "Client" at bounding box center [279, 161] width 330 height 30
click at [394, 166] on input "Client" at bounding box center [279, 161] width 330 height 30
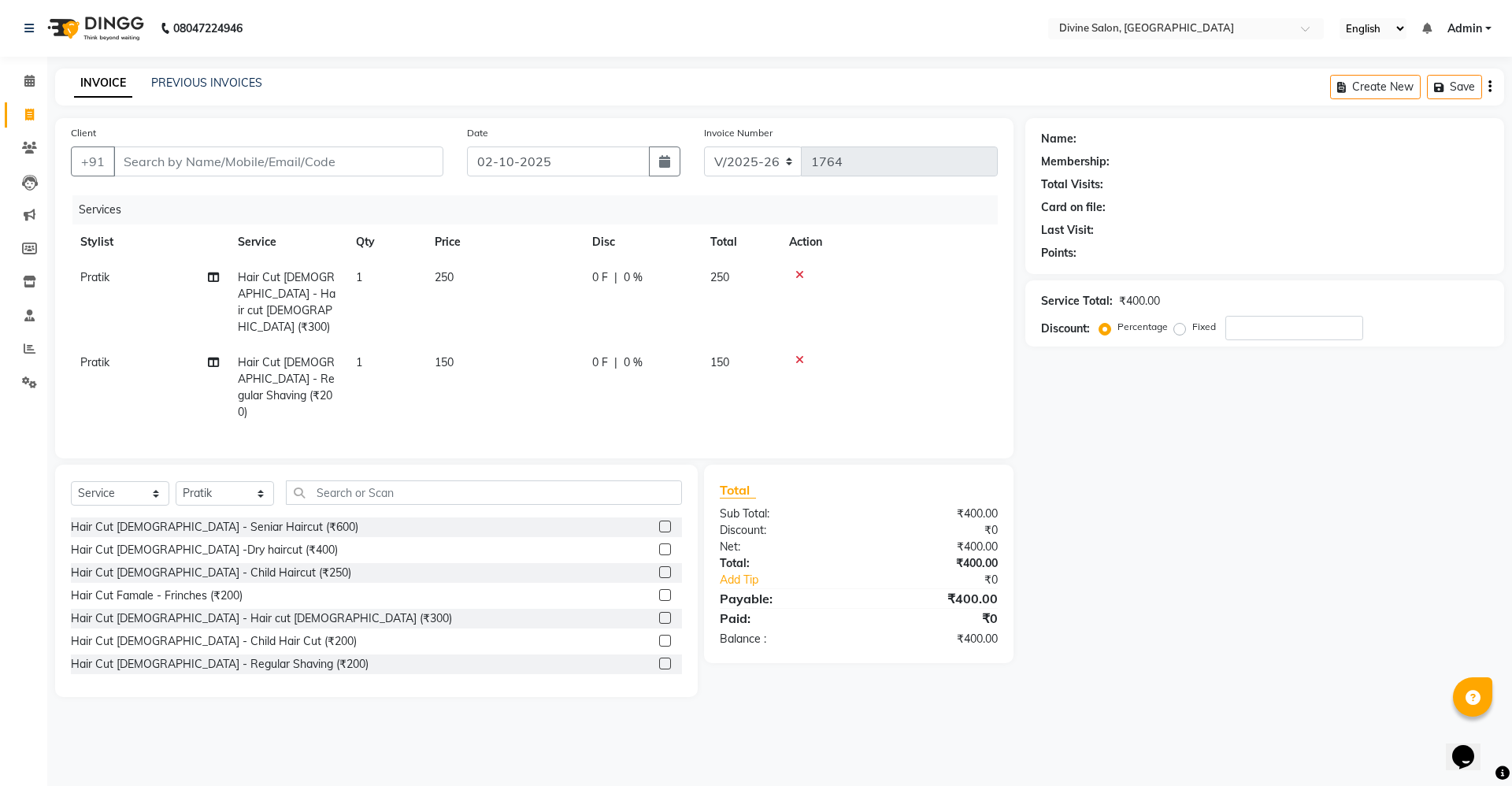
click at [797, 272] on icon at bounding box center [800, 275] width 9 height 11
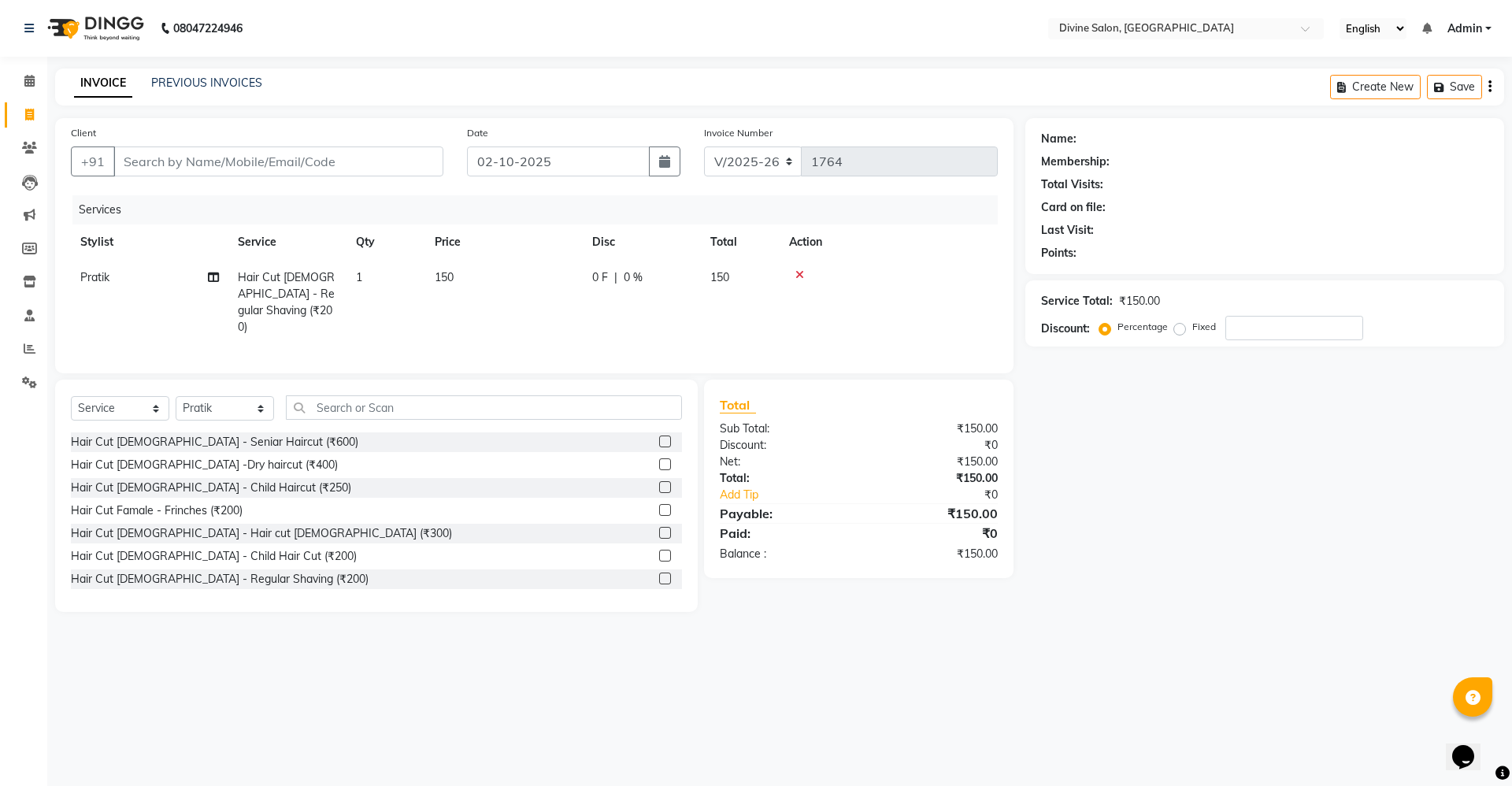
click at [797, 275] on icon at bounding box center [800, 275] width 9 height 11
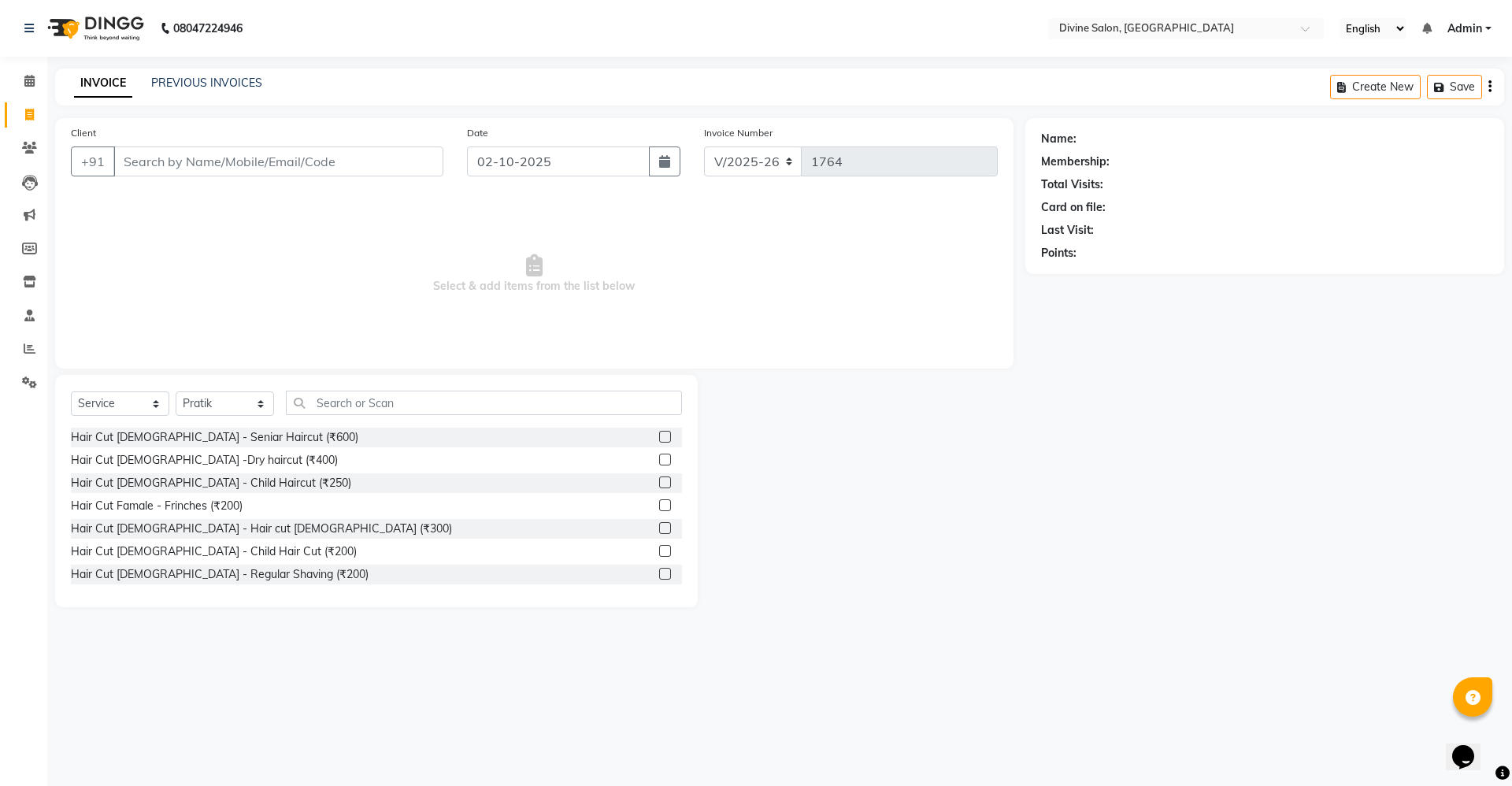
click at [659, 525] on label at bounding box center [665, 527] width 12 height 12
click at [659, 525] on input "checkbox" at bounding box center [664, 528] width 10 height 10
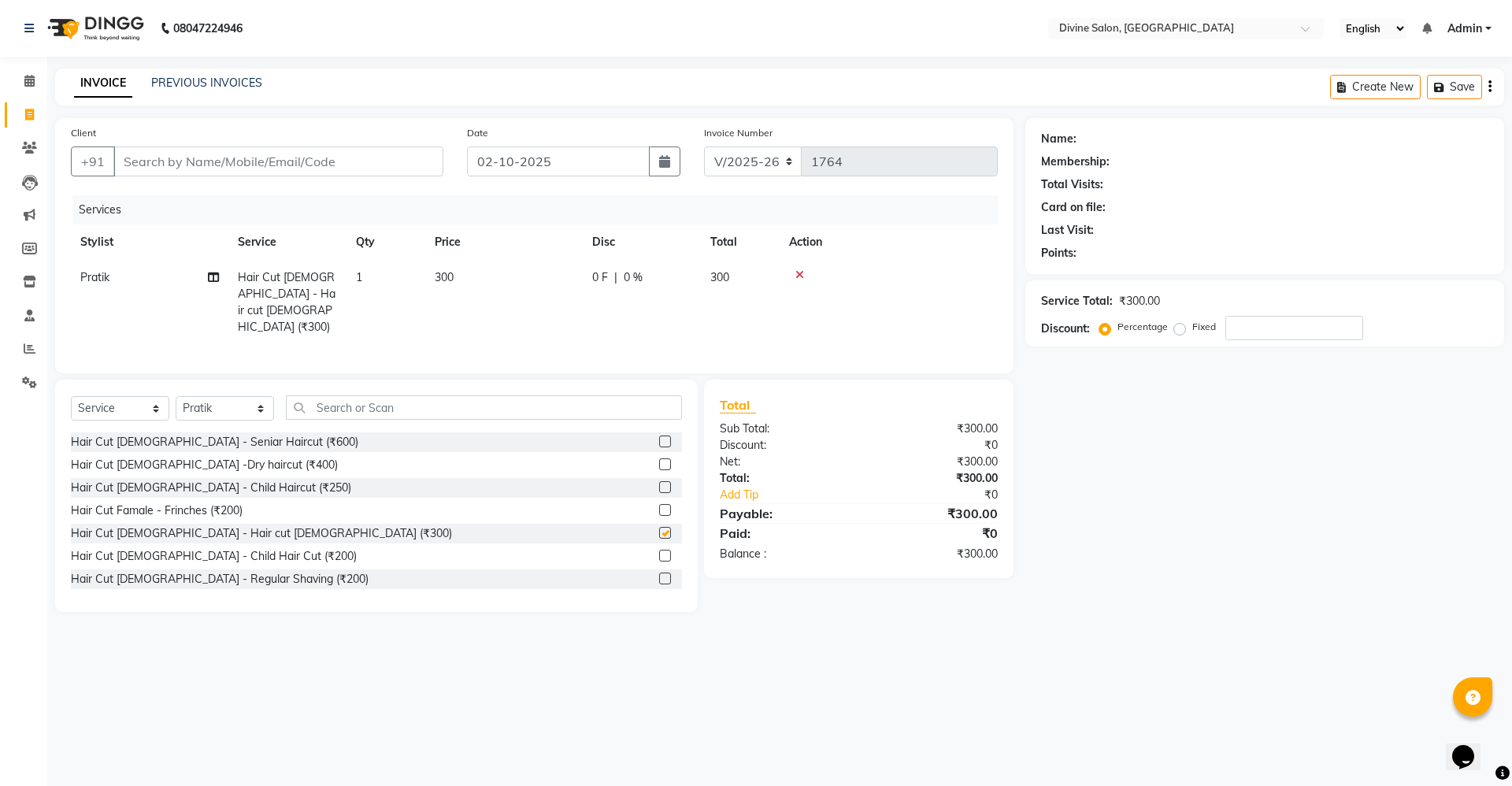
checkbox input "false"
click at [659, 573] on label at bounding box center [665, 578] width 12 height 12
click at [659, 574] on input "checkbox" at bounding box center [664, 578] width 10 height 10
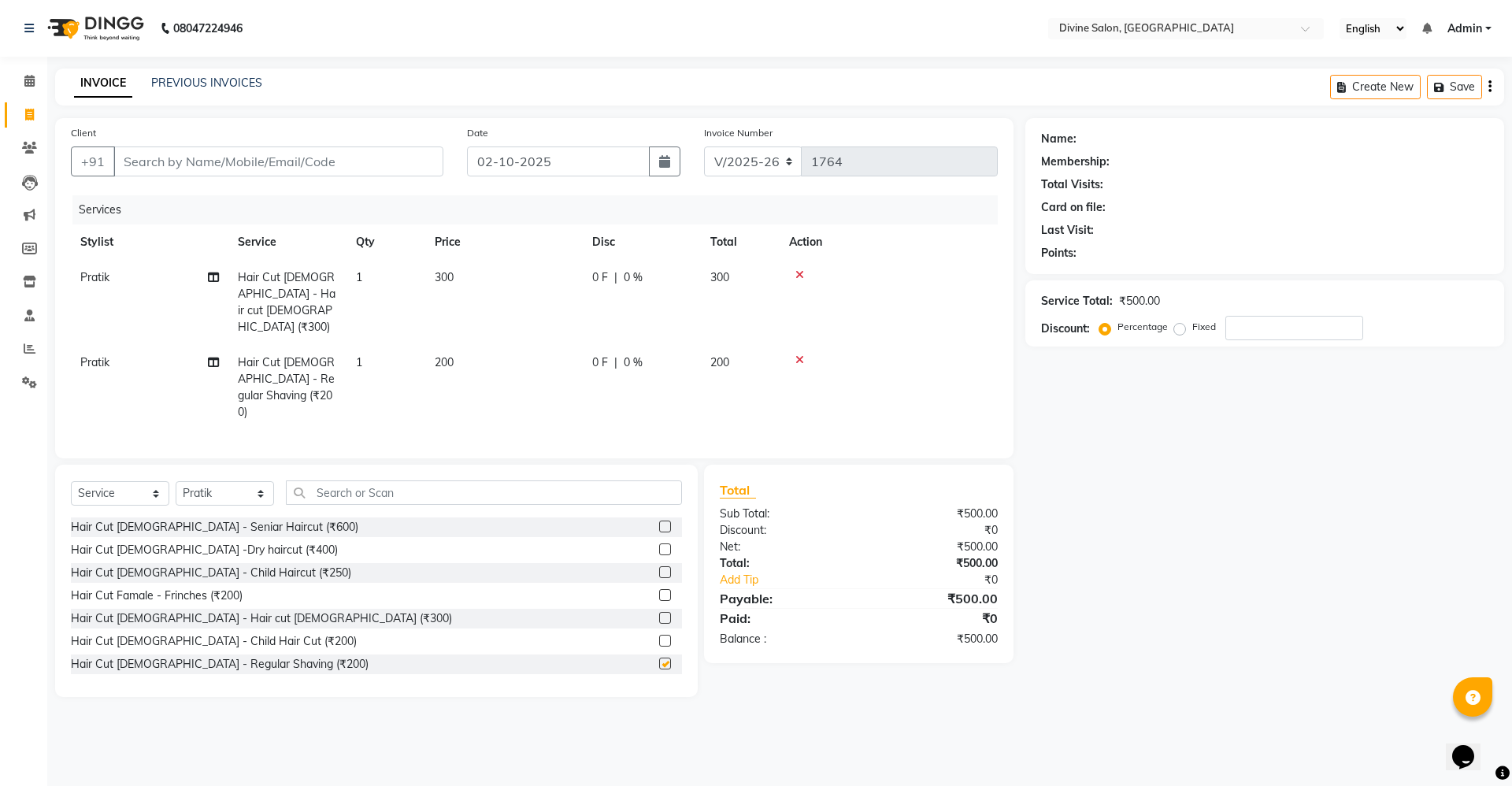
checkbox input "false"
click at [413, 165] on input "Client" at bounding box center [279, 161] width 330 height 30
click at [377, 164] on input "Client" at bounding box center [279, 161] width 330 height 30
click at [364, 156] on input "Client" at bounding box center [279, 161] width 330 height 30
click at [363, 167] on input "Client" at bounding box center [279, 161] width 330 height 30
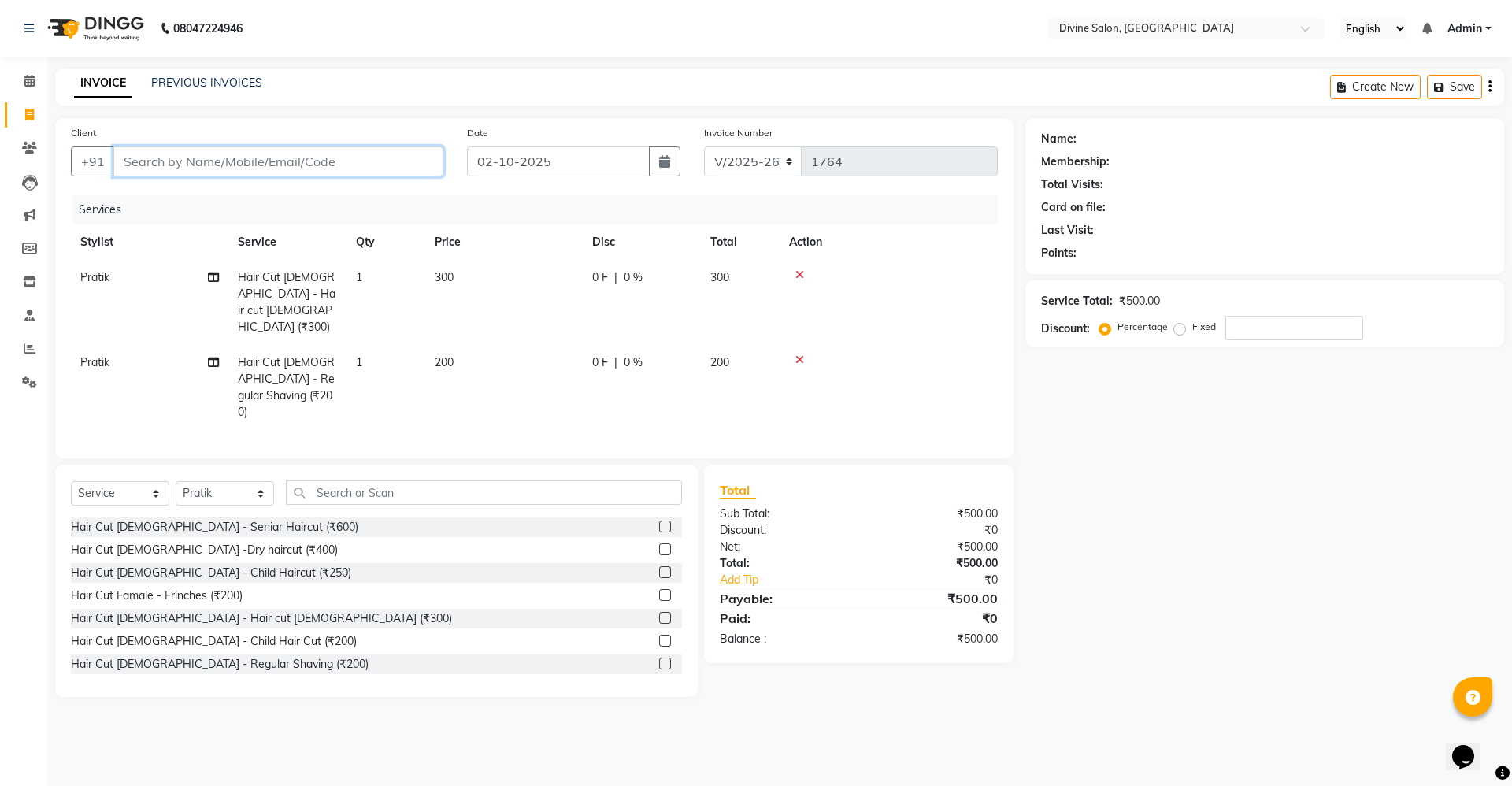
type input "8"
type input "0"
click at [211, 188] on button "harish 8983722 172" at bounding box center [194, 198] width 161 height 26
type input "8983722172"
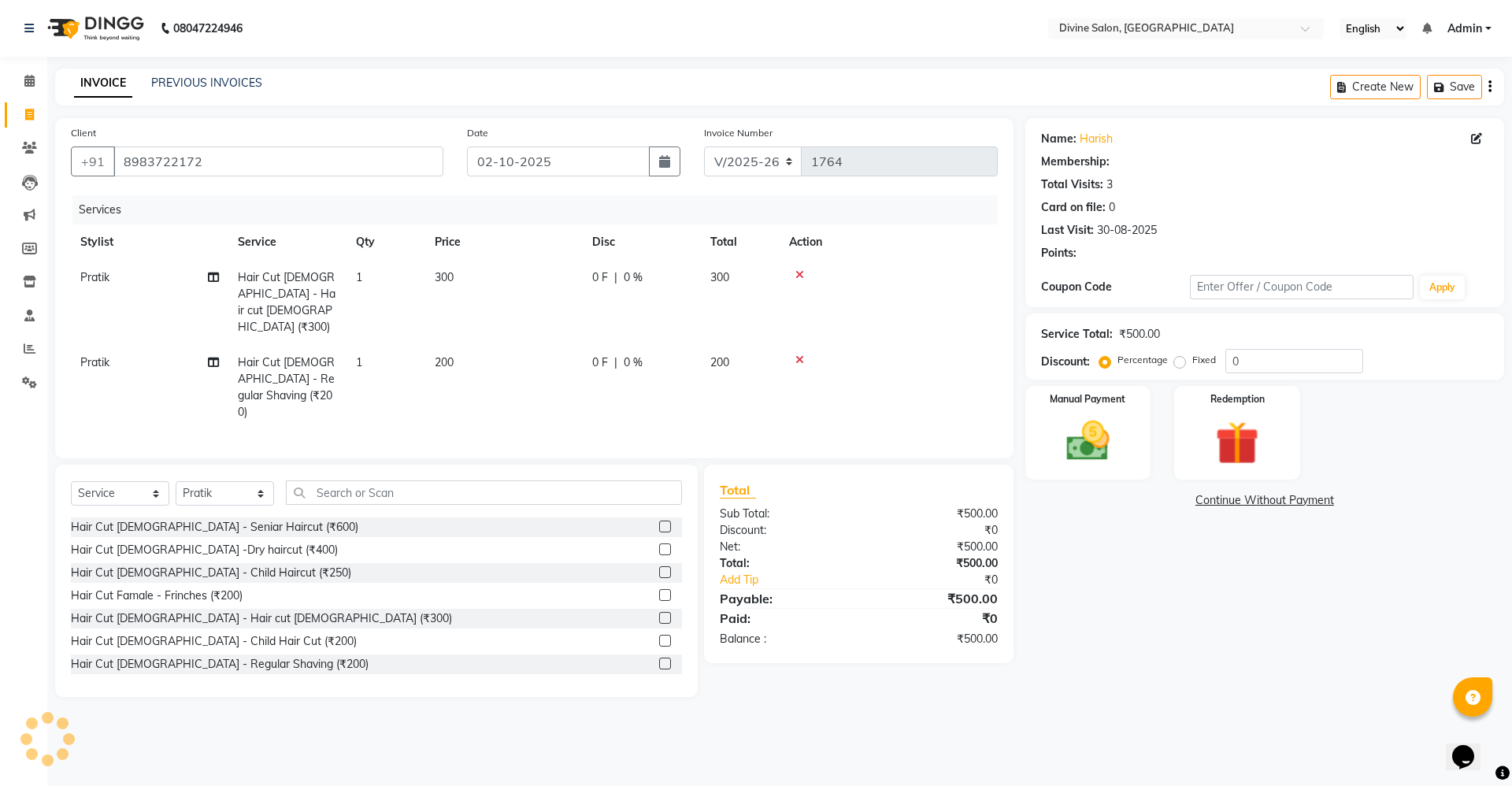
select select "1: Object"
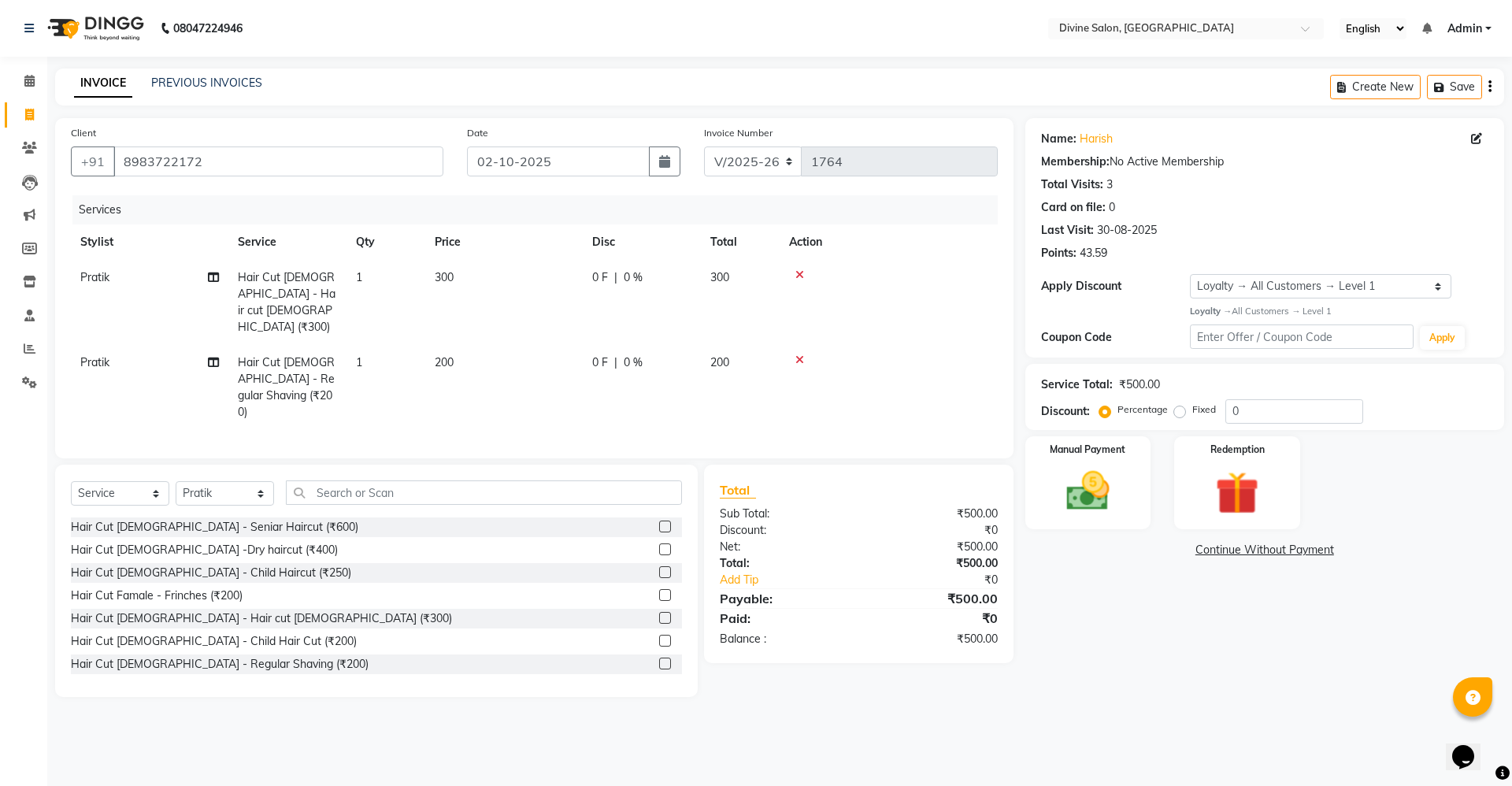
click at [449, 273] on span "300" at bounding box center [444, 278] width 19 height 15
select select "11821"
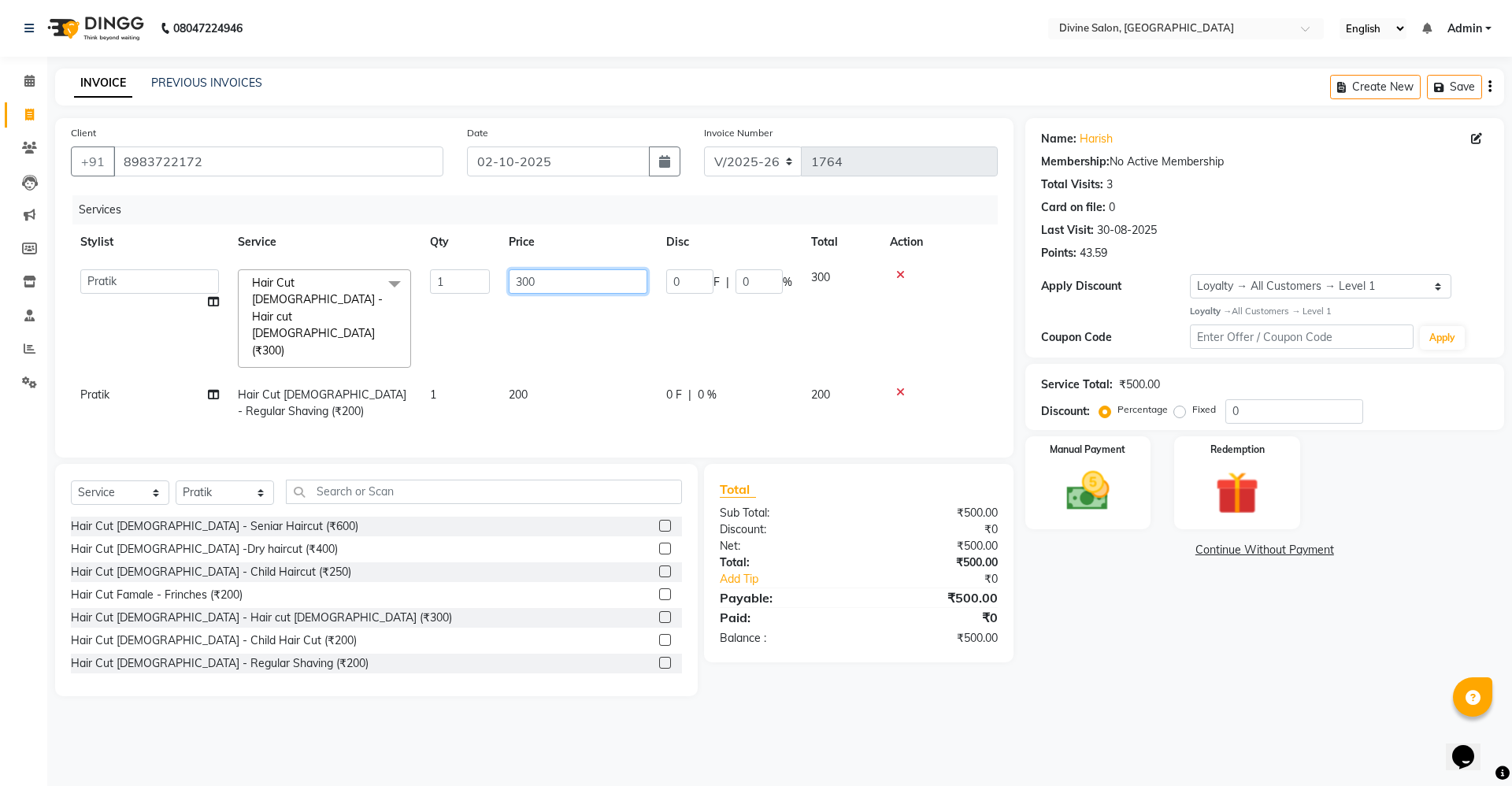
click at [598, 275] on input "300" at bounding box center [578, 281] width 138 height 25
type input "3"
type input "250"
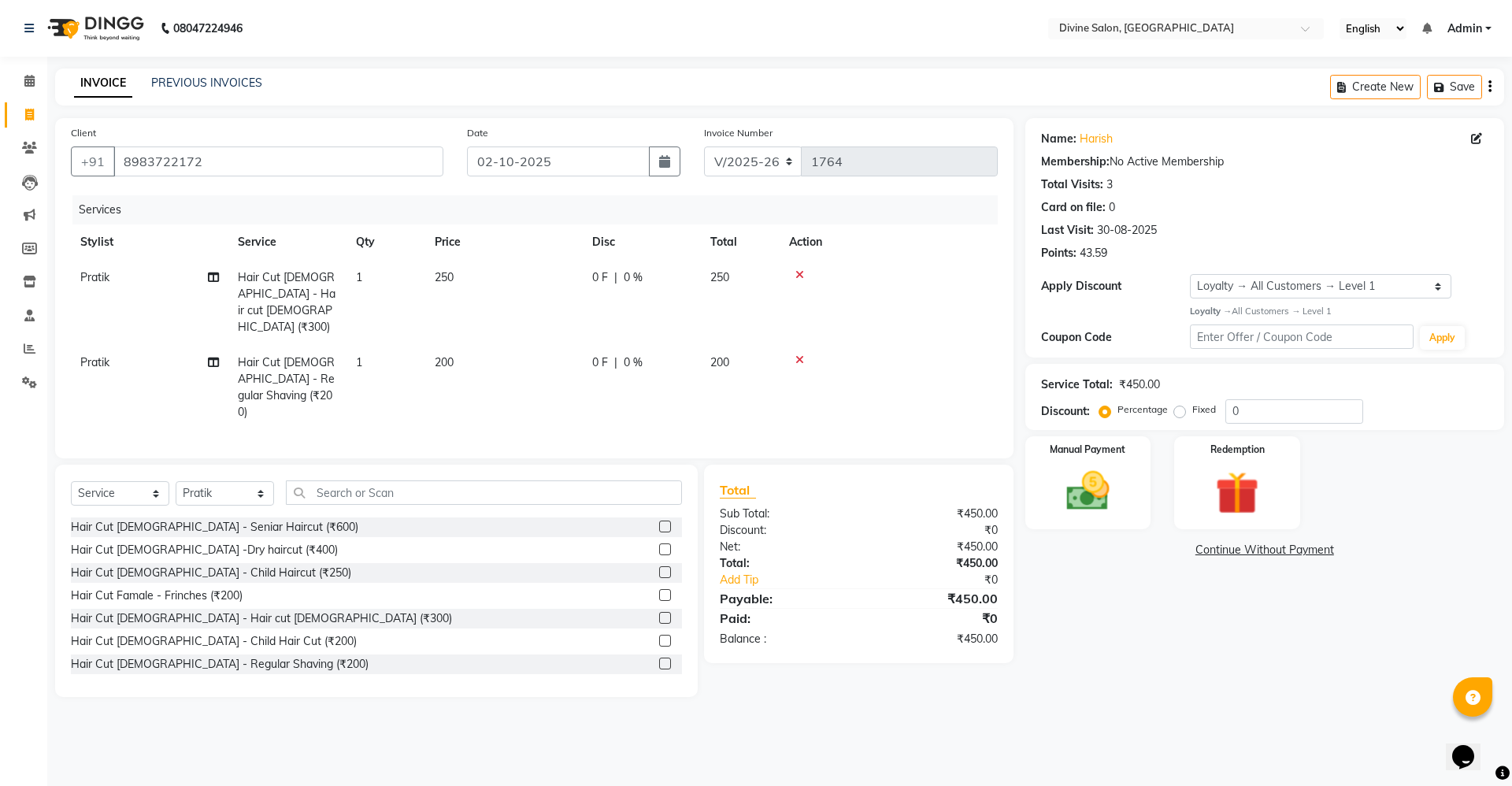
click at [513, 345] on td "200" at bounding box center [504, 387] width 158 height 85
select select "11821"
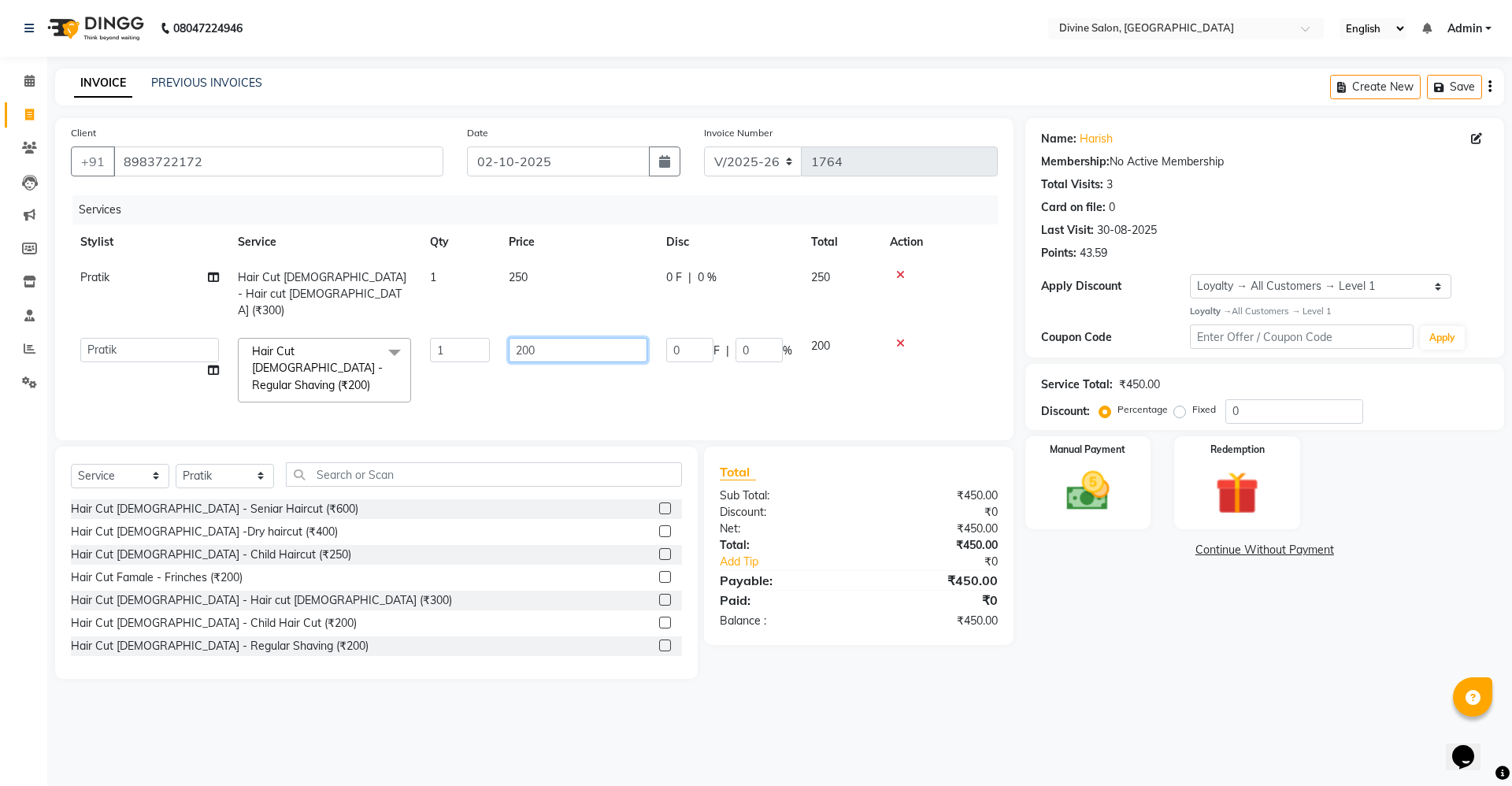
click at [559, 338] on input "200" at bounding box center [578, 350] width 138 height 25
type input "2"
type input "150"
click at [361, 165] on input "8983722172" at bounding box center [279, 161] width 330 height 30
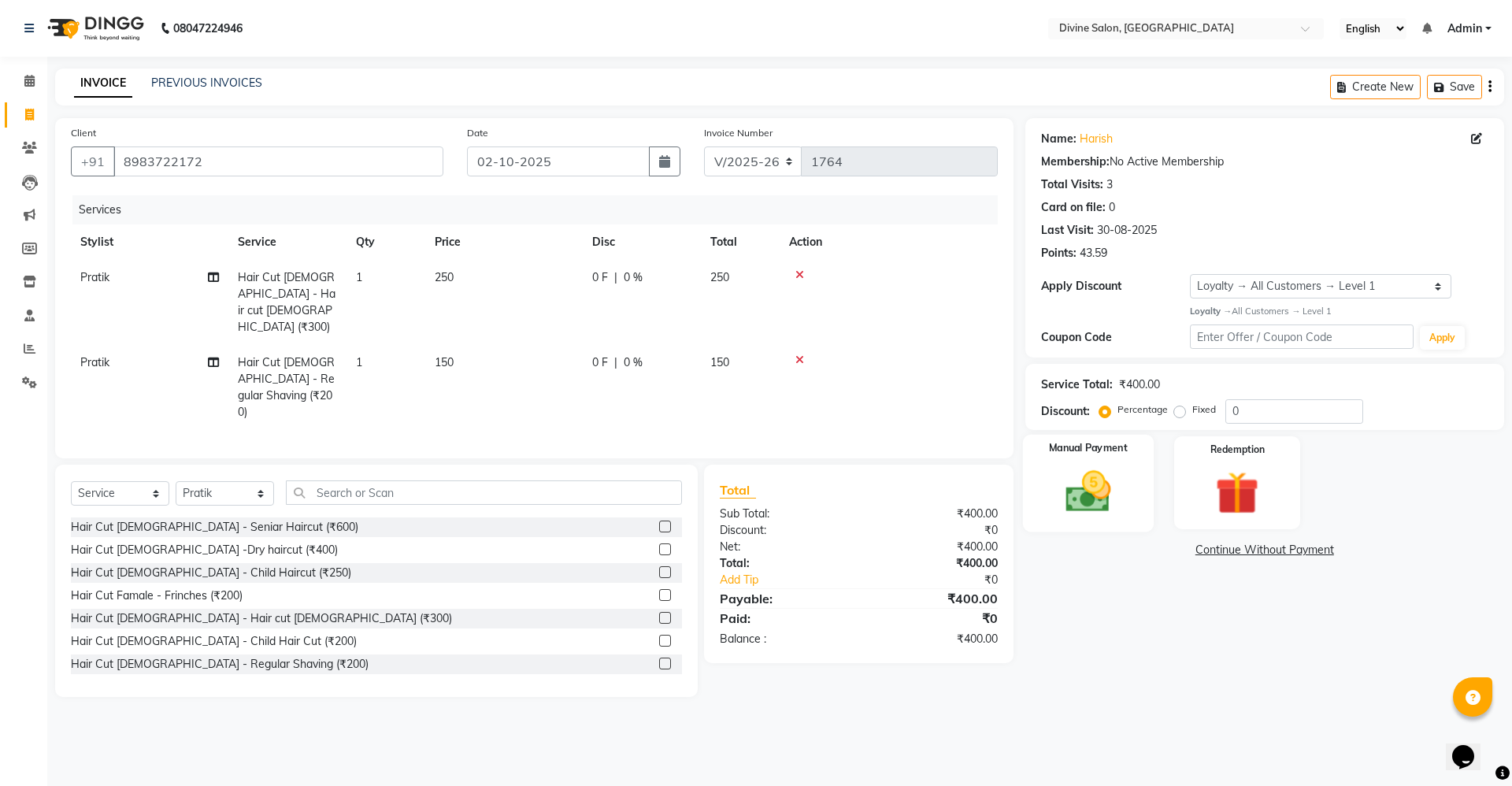
click at [1086, 492] on img at bounding box center [1088, 491] width 73 height 52
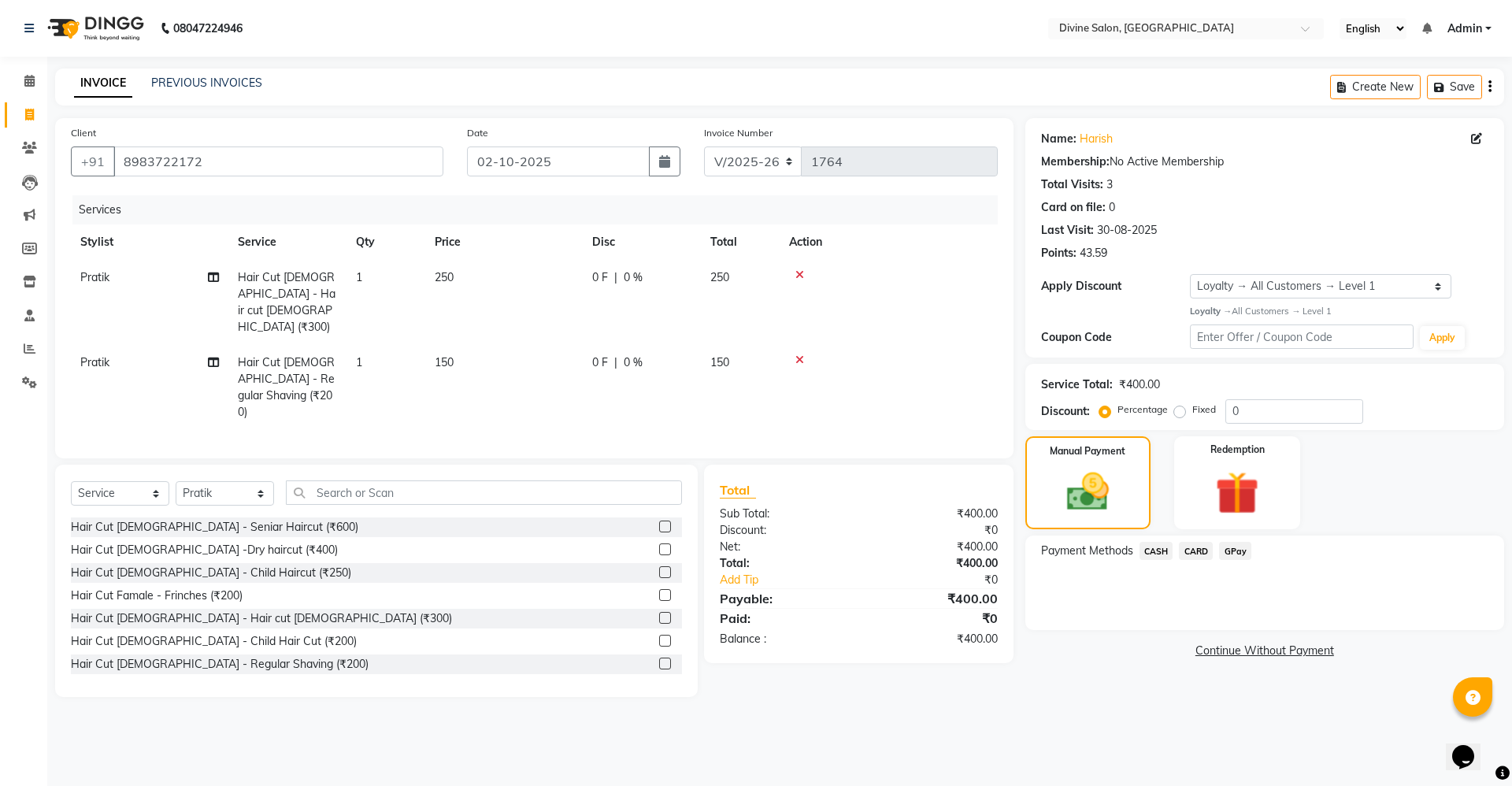
click at [1229, 545] on span "GPay" at bounding box center [1234, 551] width 32 height 18
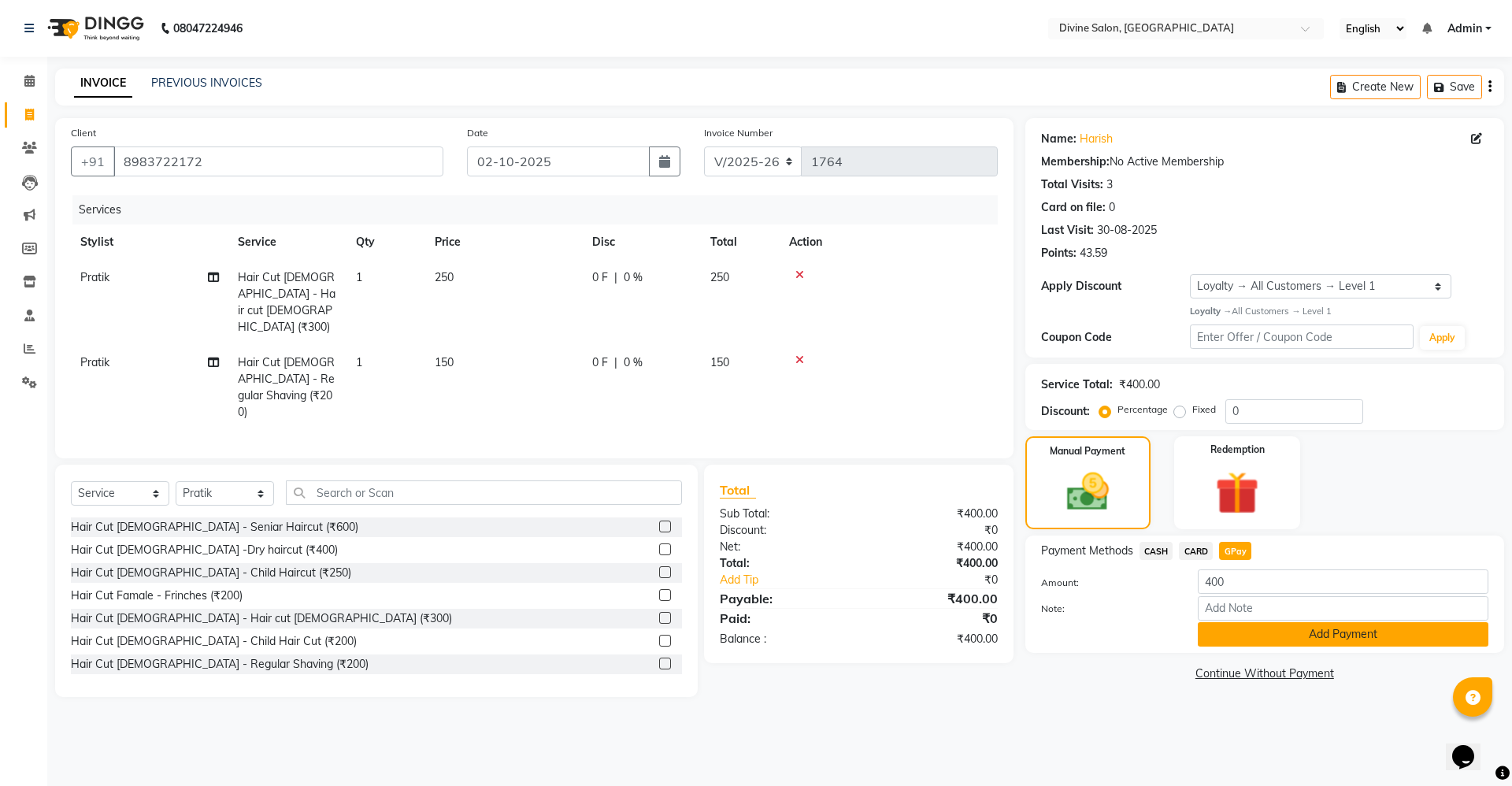
click at [1231, 630] on button "Add Payment" at bounding box center [1343, 634] width 291 height 25
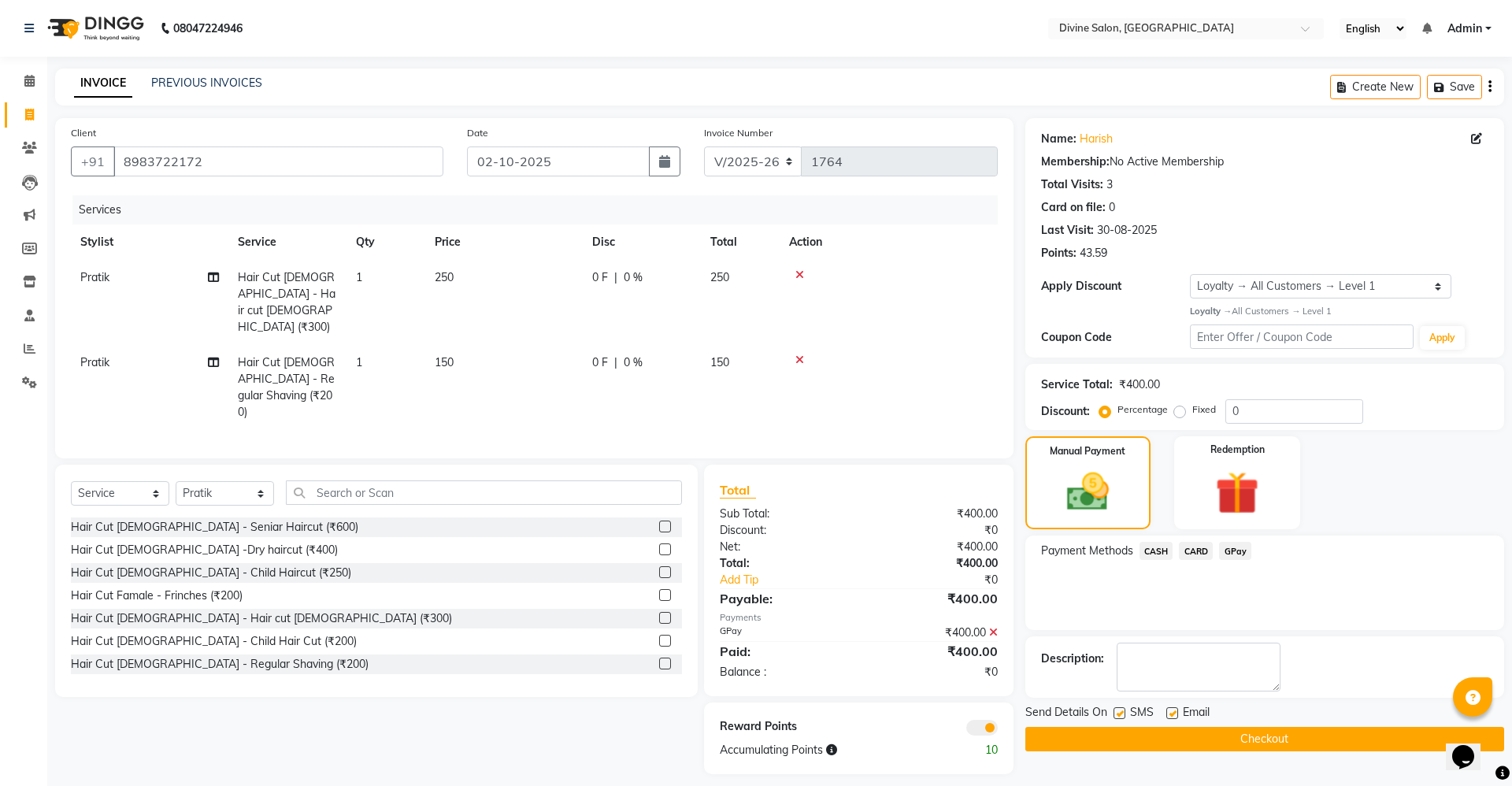
click at [1243, 730] on button "Checkout" at bounding box center [1265, 739] width 479 height 25
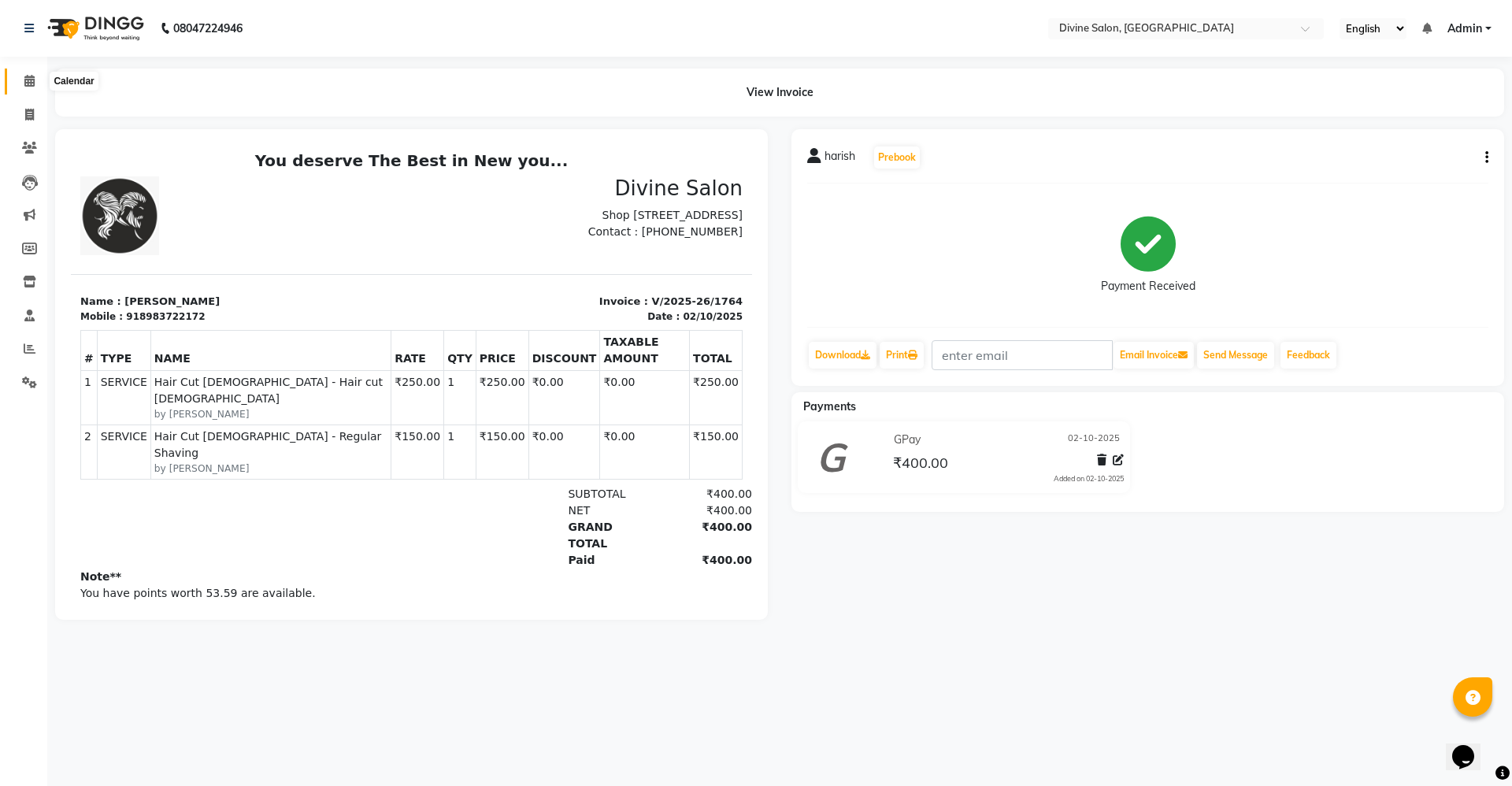
click at [32, 78] on icon at bounding box center [29, 80] width 10 height 12
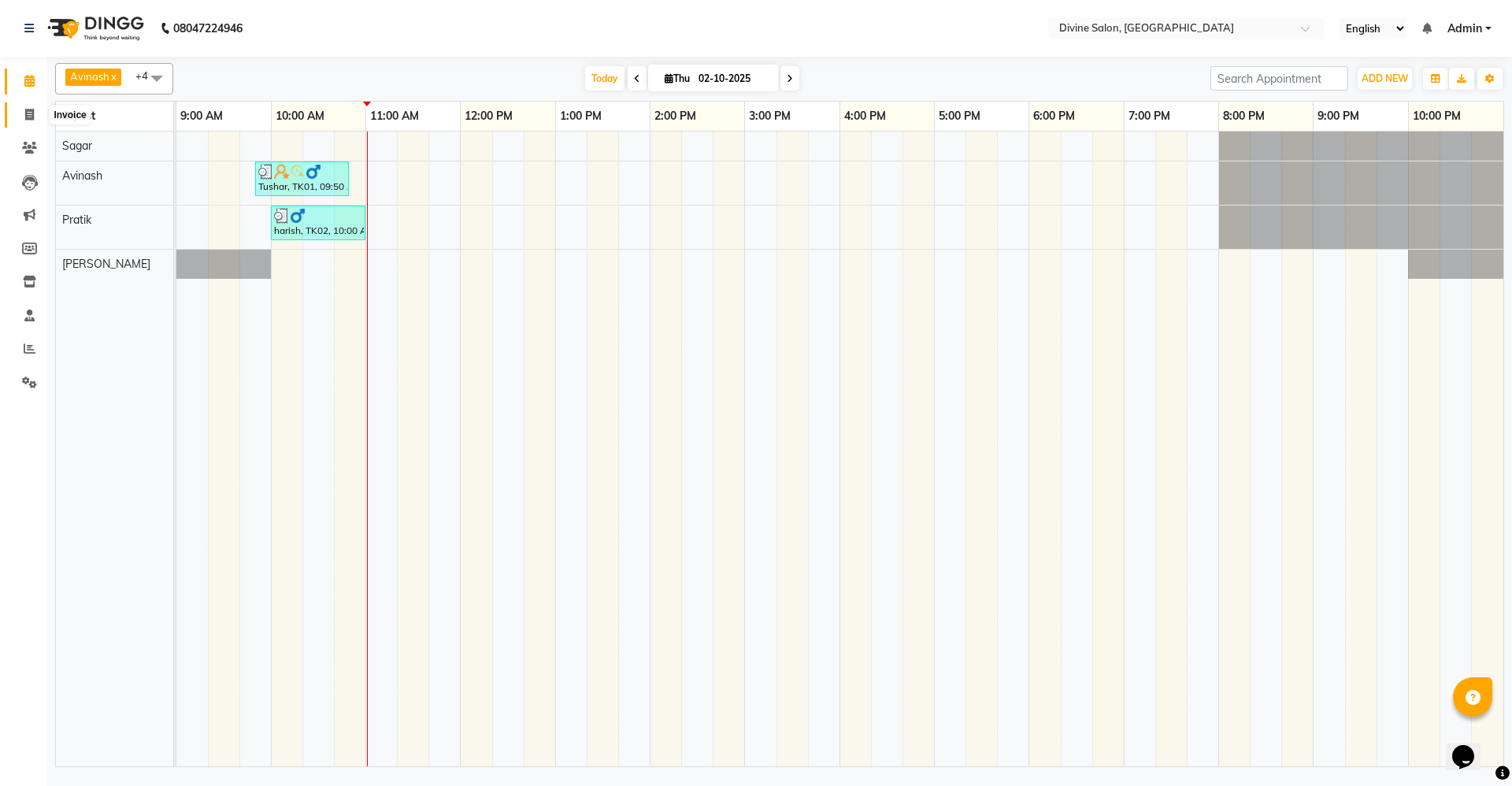
click at [26, 115] on icon at bounding box center [30, 114] width 9 height 12
select select "service"
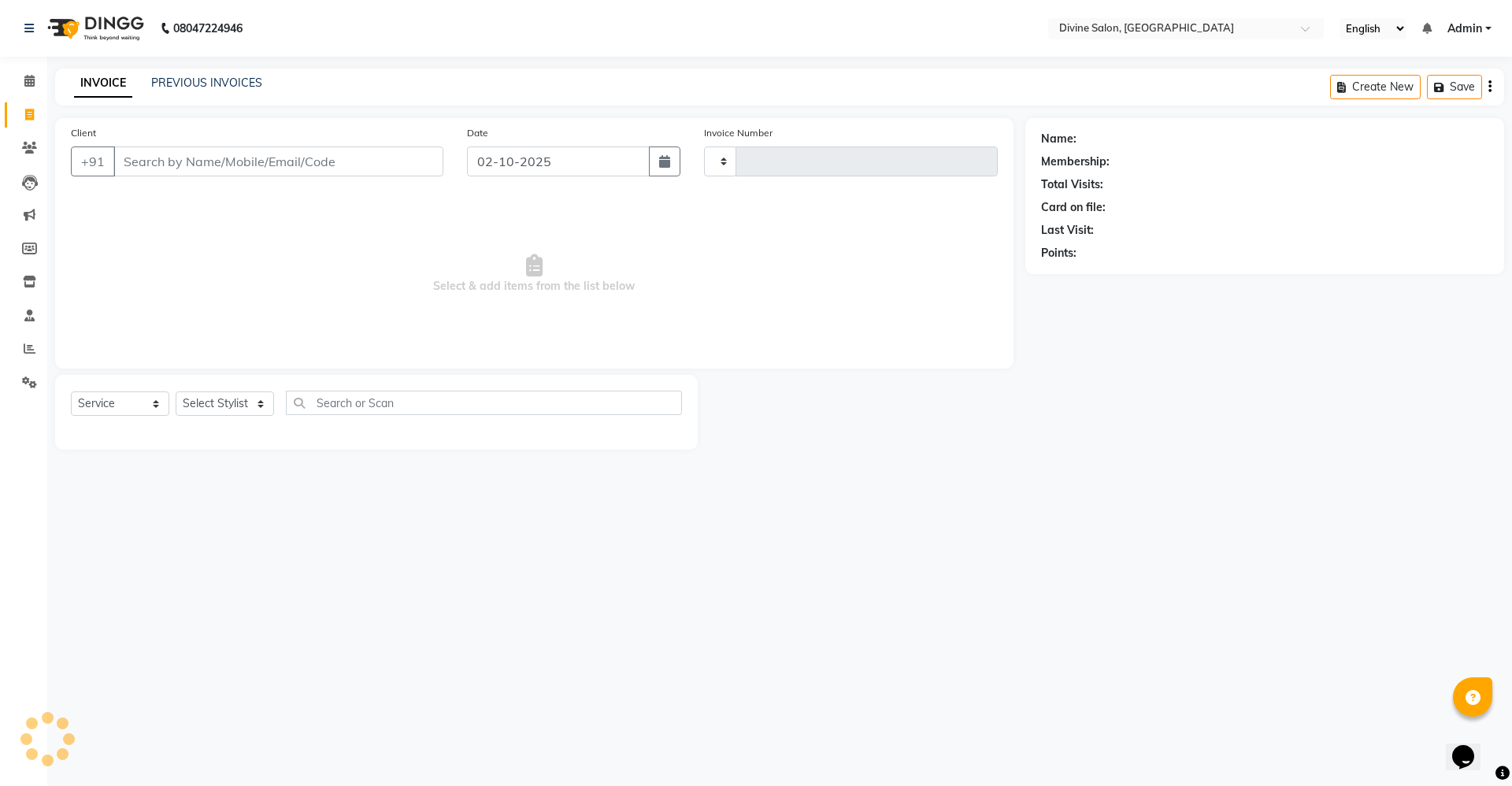
type input "1765"
select select "745"
click at [245, 406] on select "Select Stylist Avinash Kirti Pooja Gharde pooja kate Pratik Rahil Sagar Sagar S…" at bounding box center [225, 403] width 98 height 25
select select "11820"
click at [176, 392] on select "Select Stylist Avinash Kirti Pooja Gharde pooja kate Pratik Rahil Sagar Sagar S…" at bounding box center [225, 403] width 98 height 25
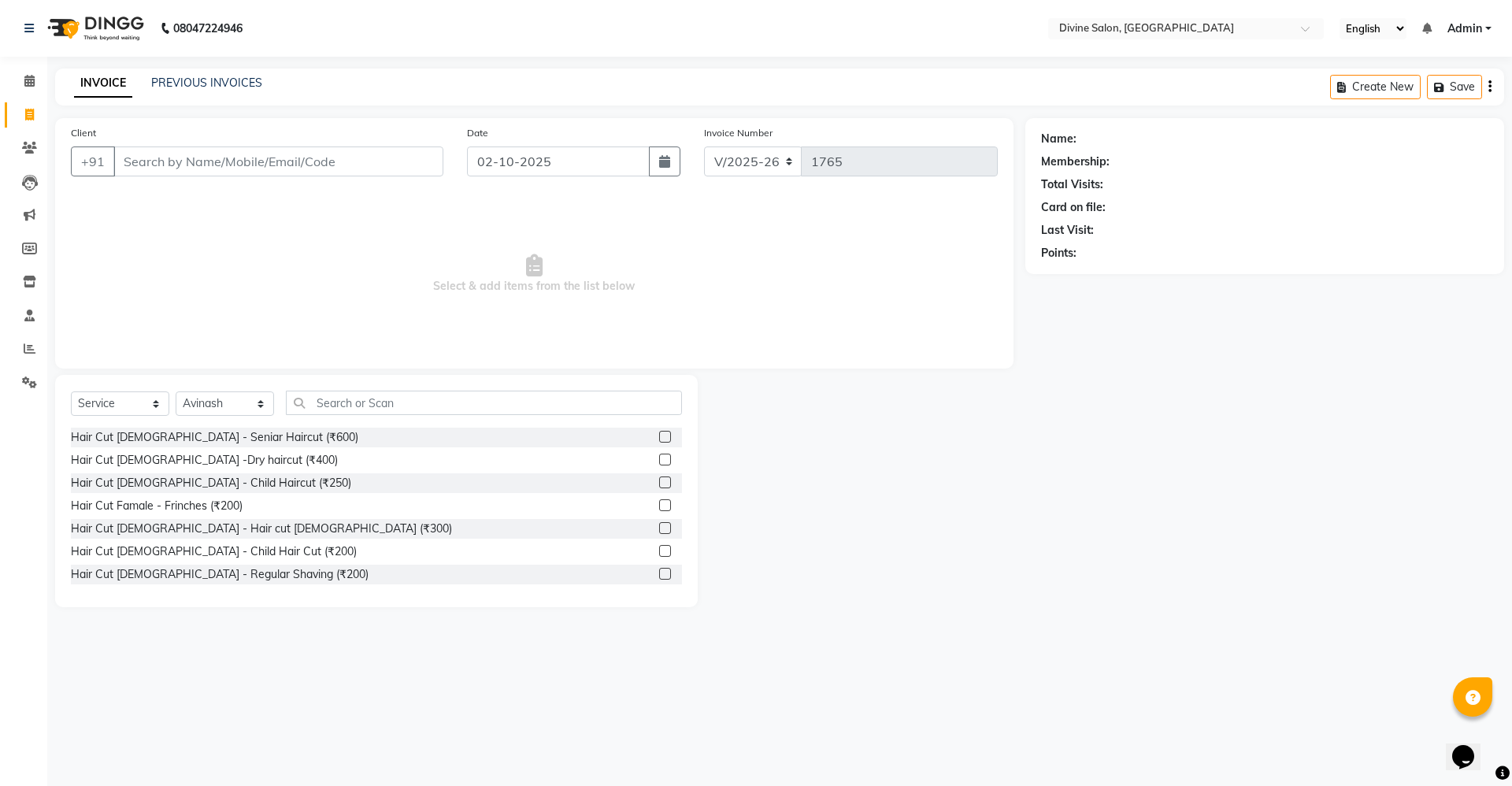
click at [659, 529] on label at bounding box center [665, 527] width 12 height 12
click at [659, 529] on input "checkbox" at bounding box center [664, 528] width 10 height 10
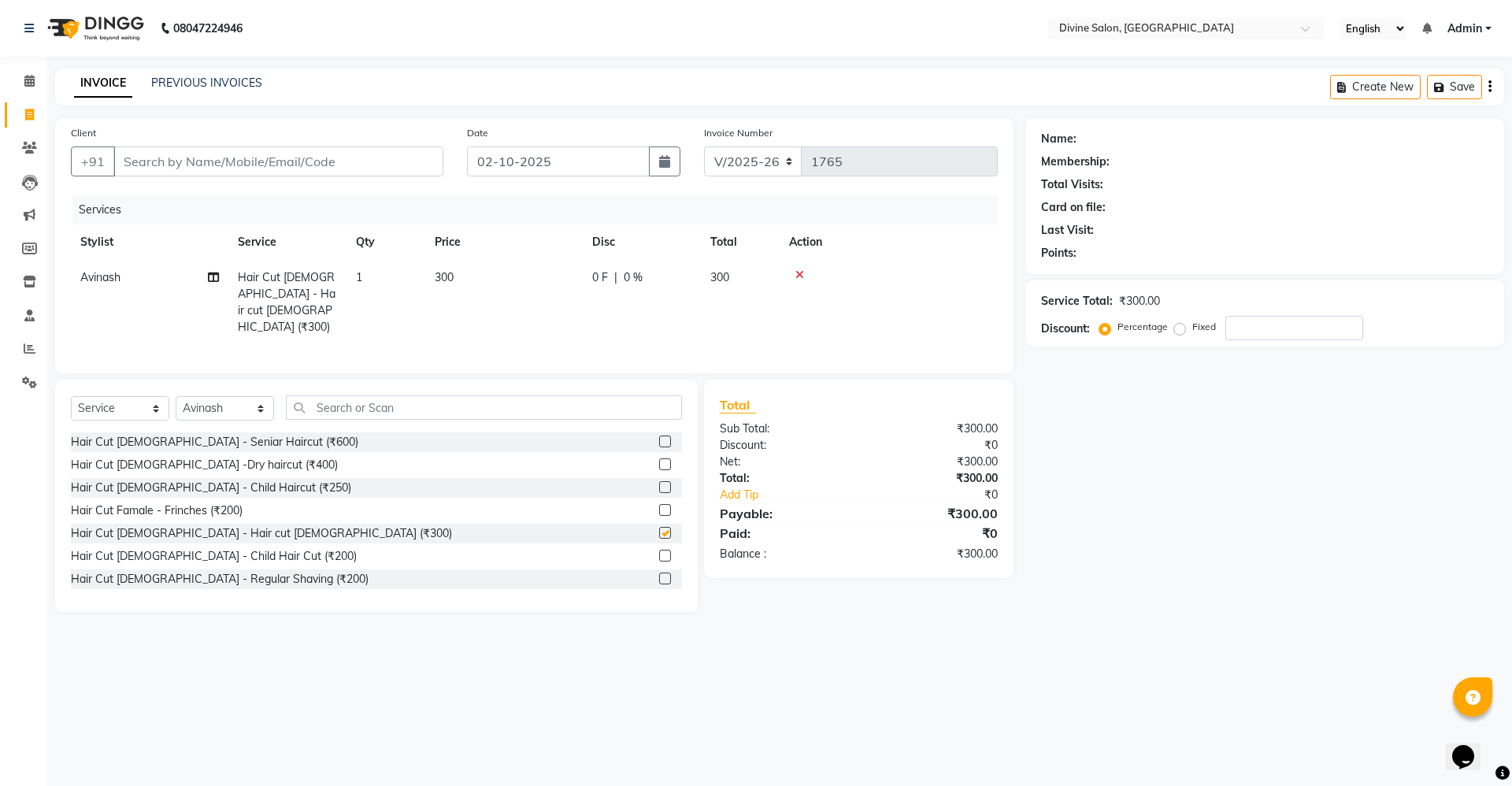
checkbox input "false"
click at [425, 165] on input "Client" at bounding box center [279, 161] width 330 height 30
click at [350, 156] on input "Client" at bounding box center [279, 161] width 330 height 30
click at [364, 161] on input "Client" at bounding box center [279, 161] width 330 height 30
click at [346, 158] on input "Client" at bounding box center [279, 161] width 330 height 30
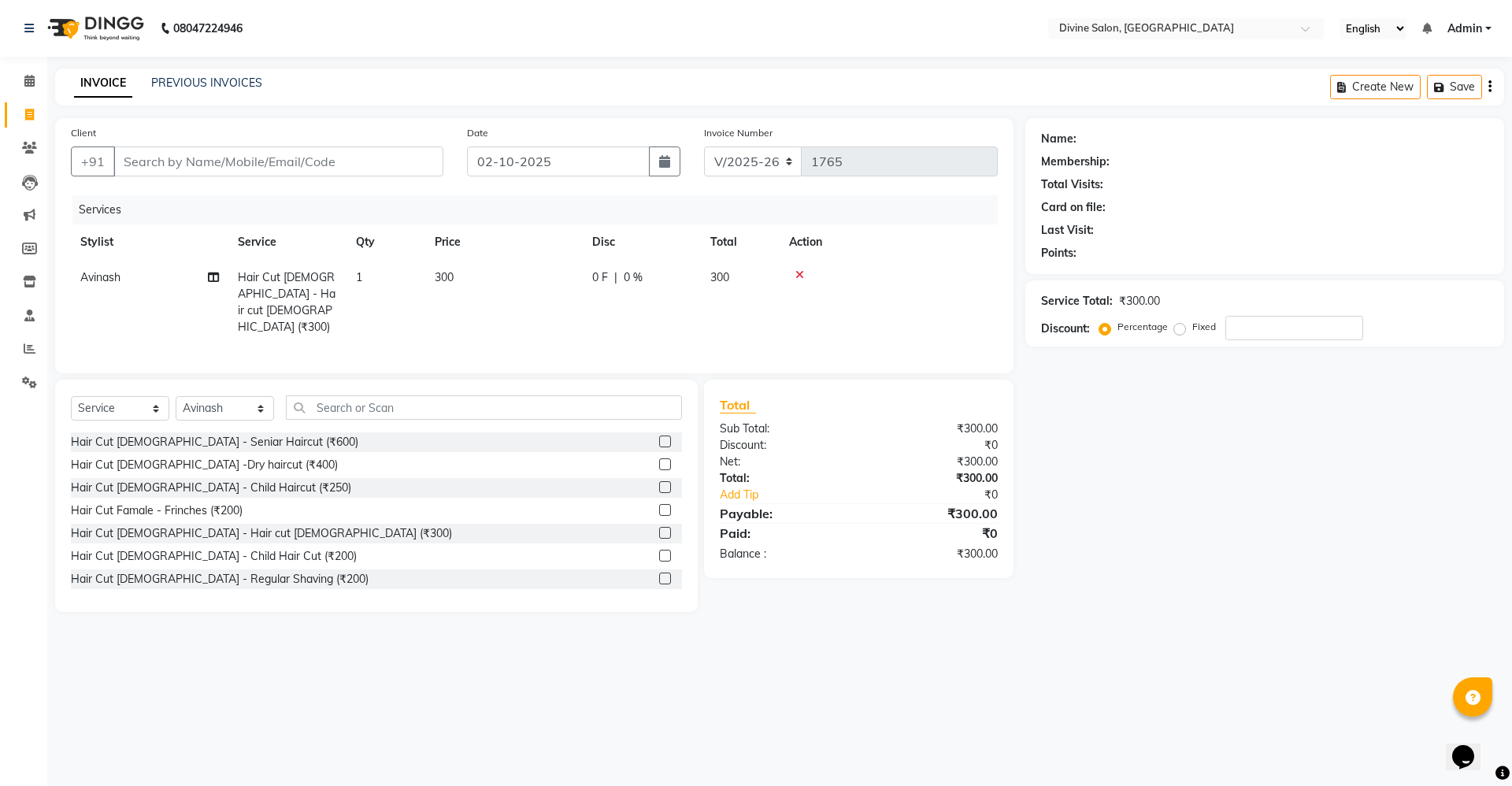
click at [659, 575] on label at bounding box center [665, 578] width 12 height 12
click at [659, 575] on input "checkbox" at bounding box center [664, 578] width 10 height 10
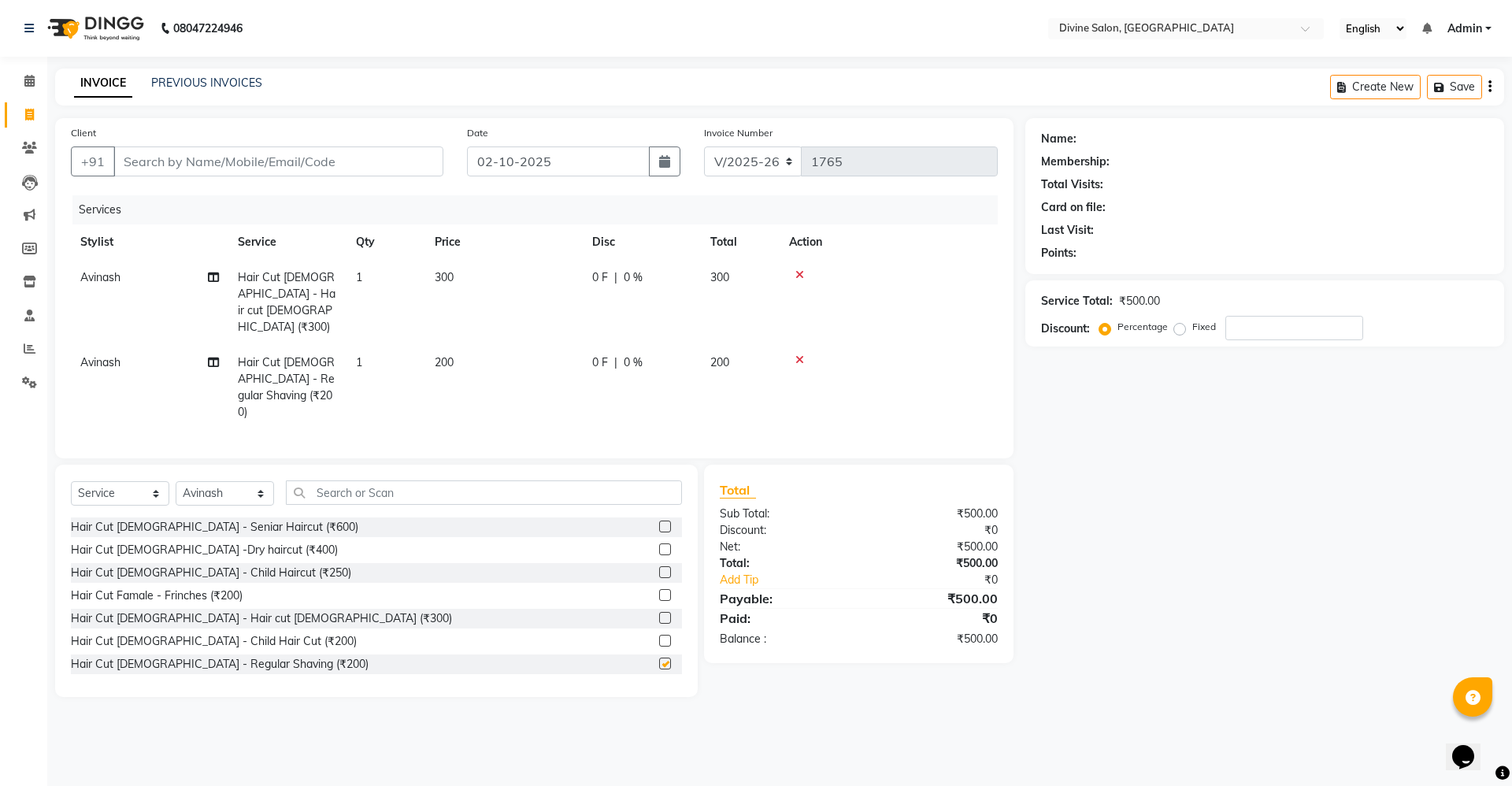
checkbox input "false"
click at [329, 168] on input "Client" at bounding box center [279, 161] width 330 height 30
click at [377, 166] on input "Client" at bounding box center [279, 161] width 330 height 30
click at [387, 168] on input "Client" at bounding box center [279, 161] width 330 height 30
click at [358, 158] on input "Client" at bounding box center [279, 161] width 330 height 30
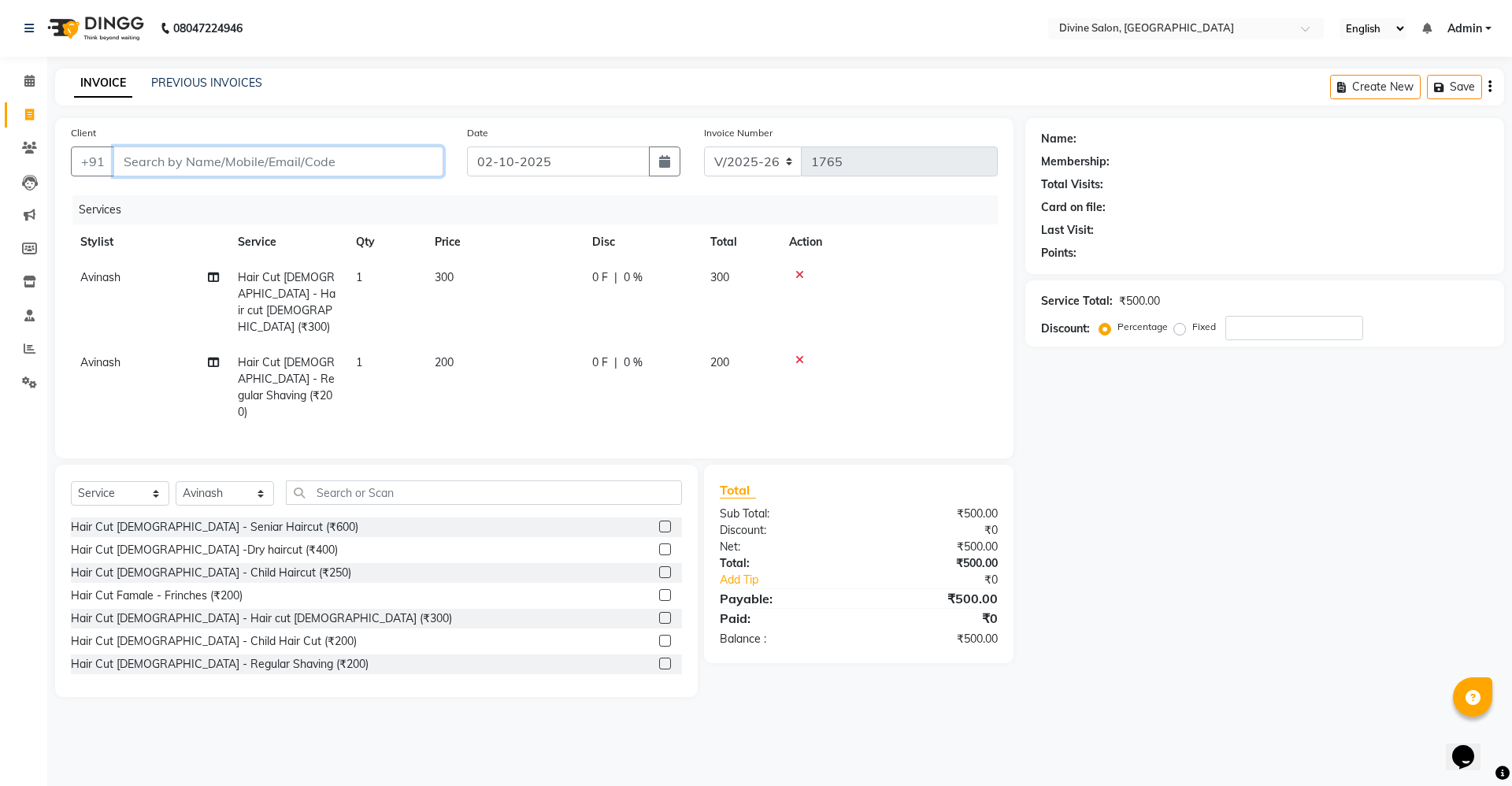
type input "9"
type input "0"
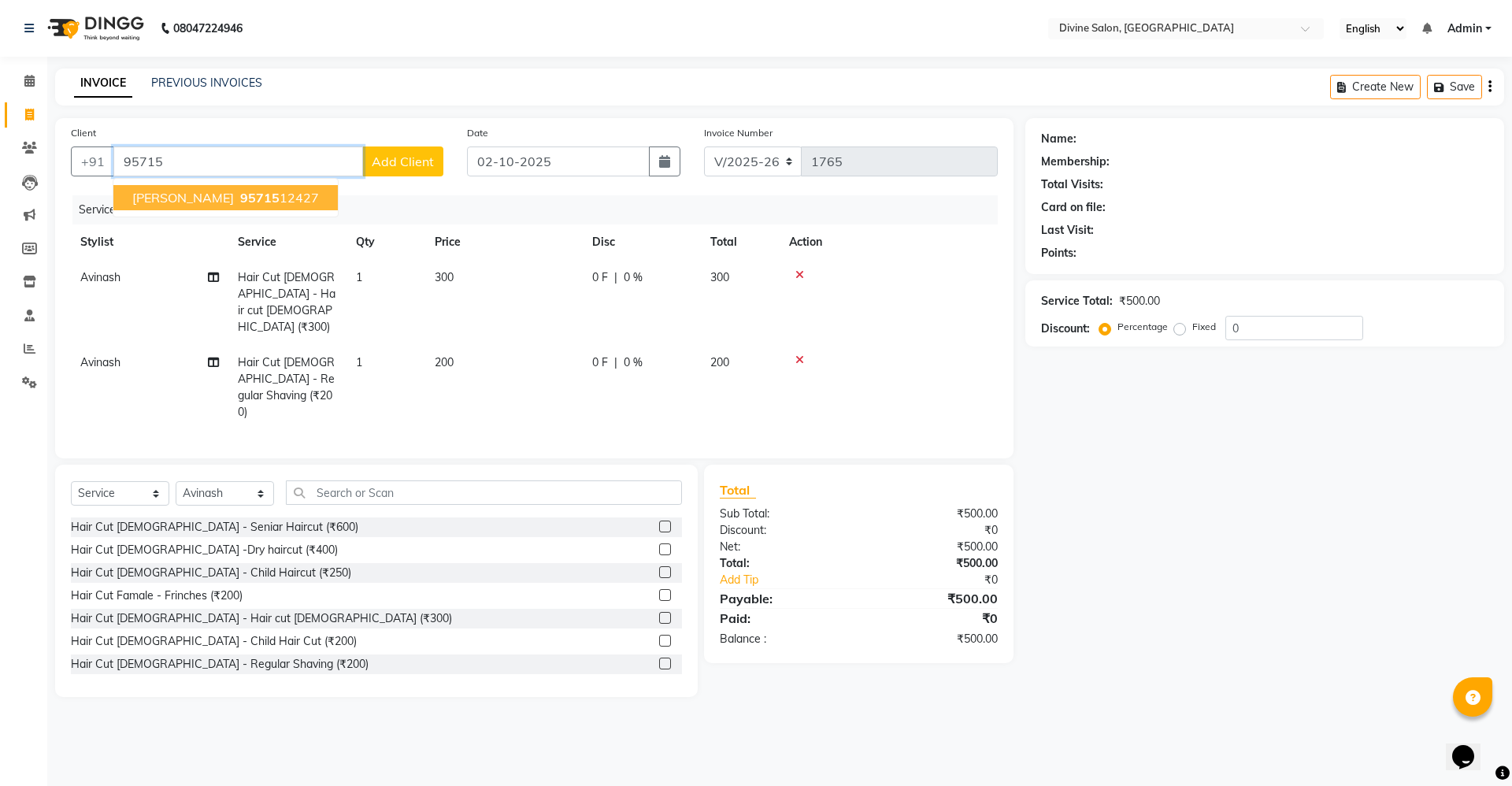
click at [237, 196] on ngb-highlight "95715 12427" at bounding box center [278, 197] width 82 height 15
type input "9571512427"
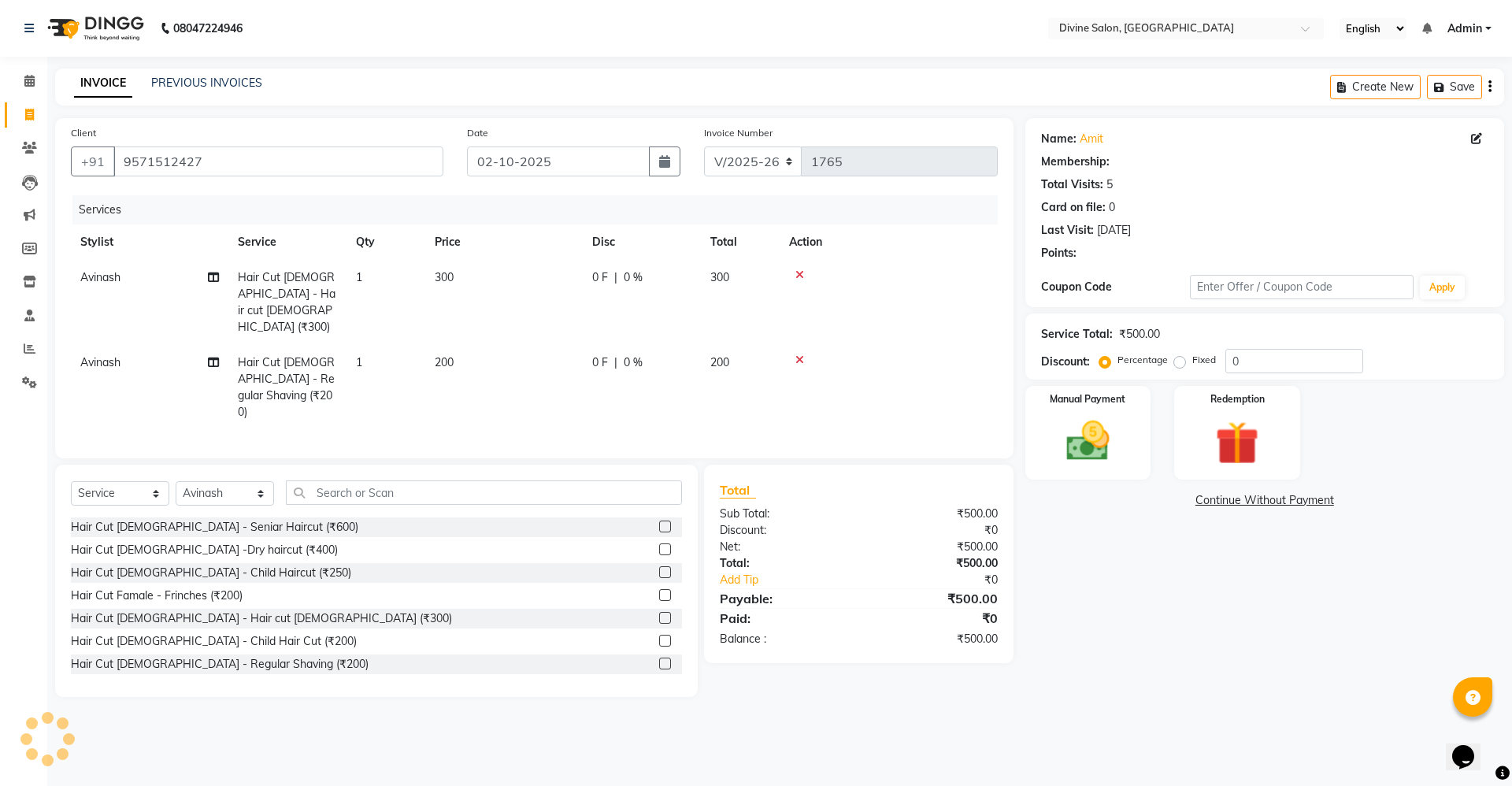
select select "1: Object"
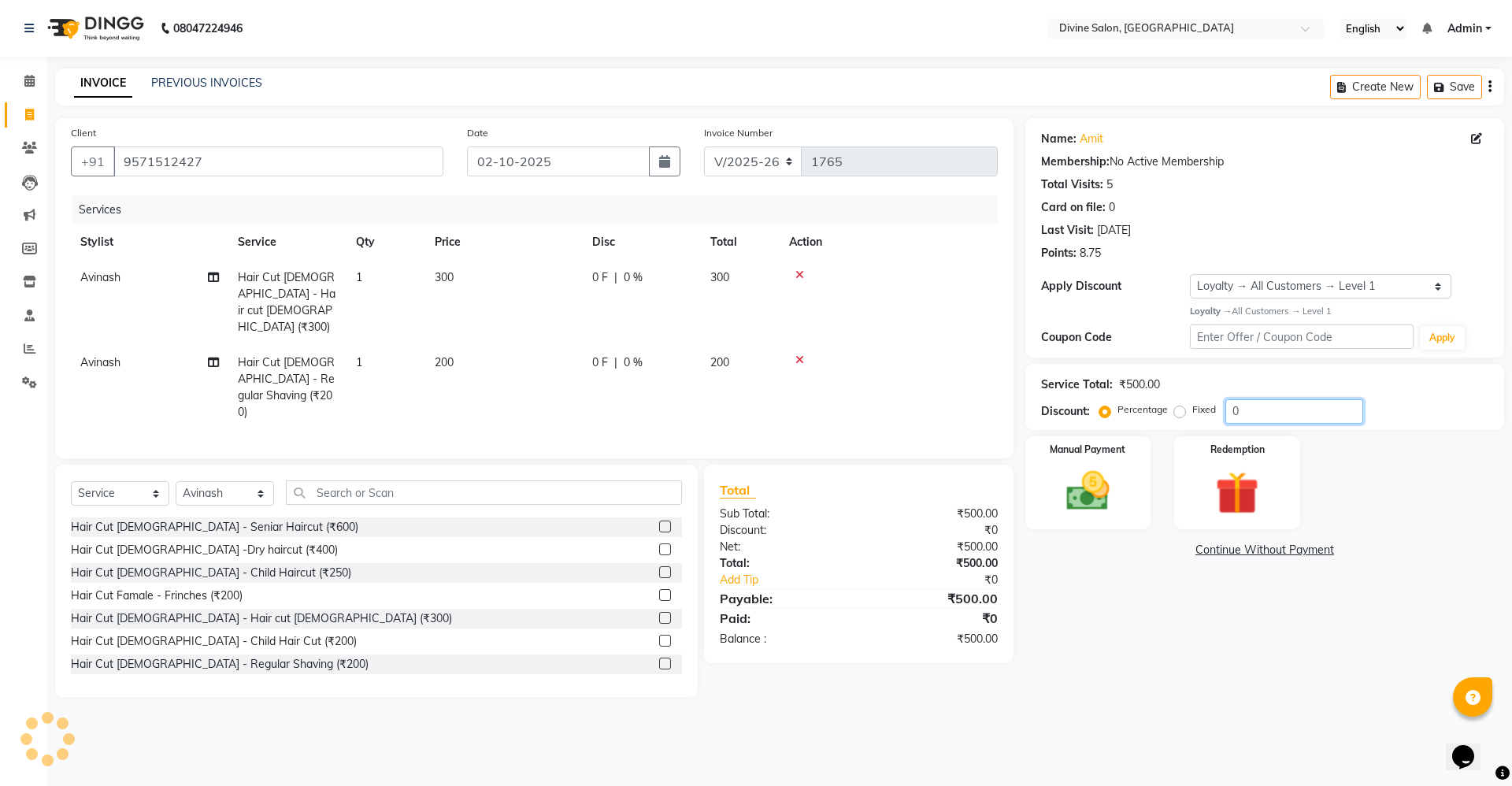
click at [1296, 412] on input "0" at bounding box center [1293, 411] width 138 height 25
type input "15"
click at [1078, 621] on div "Name: Amit Membership: No Active Membership Total Visits: 5 Card on file: 0 Las…" at bounding box center [1271, 407] width 491 height 578
click at [1096, 488] on img at bounding box center [1088, 491] width 73 height 52
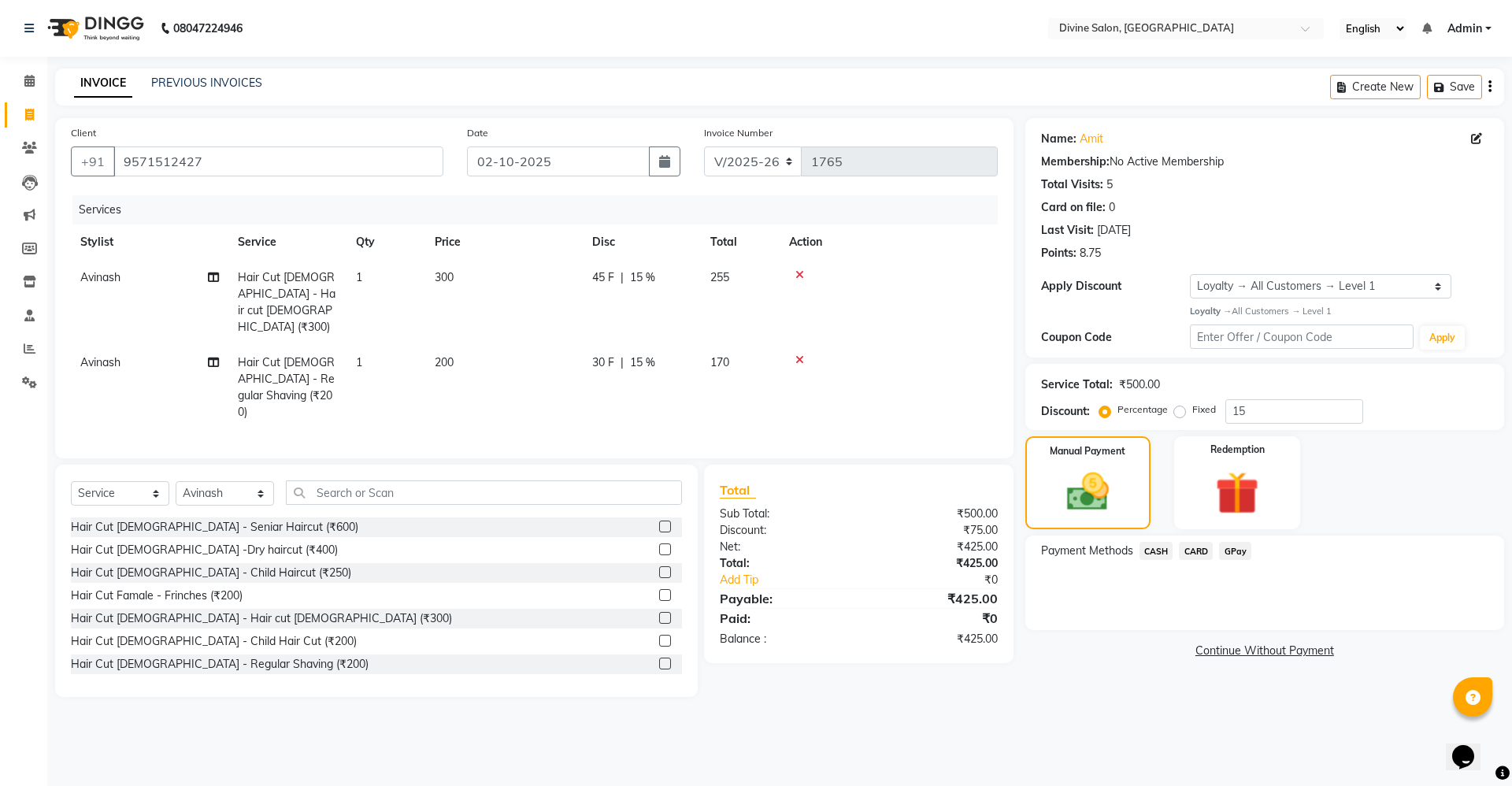
click at [1231, 554] on span "GPay" at bounding box center [1234, 551] width 32 height 18
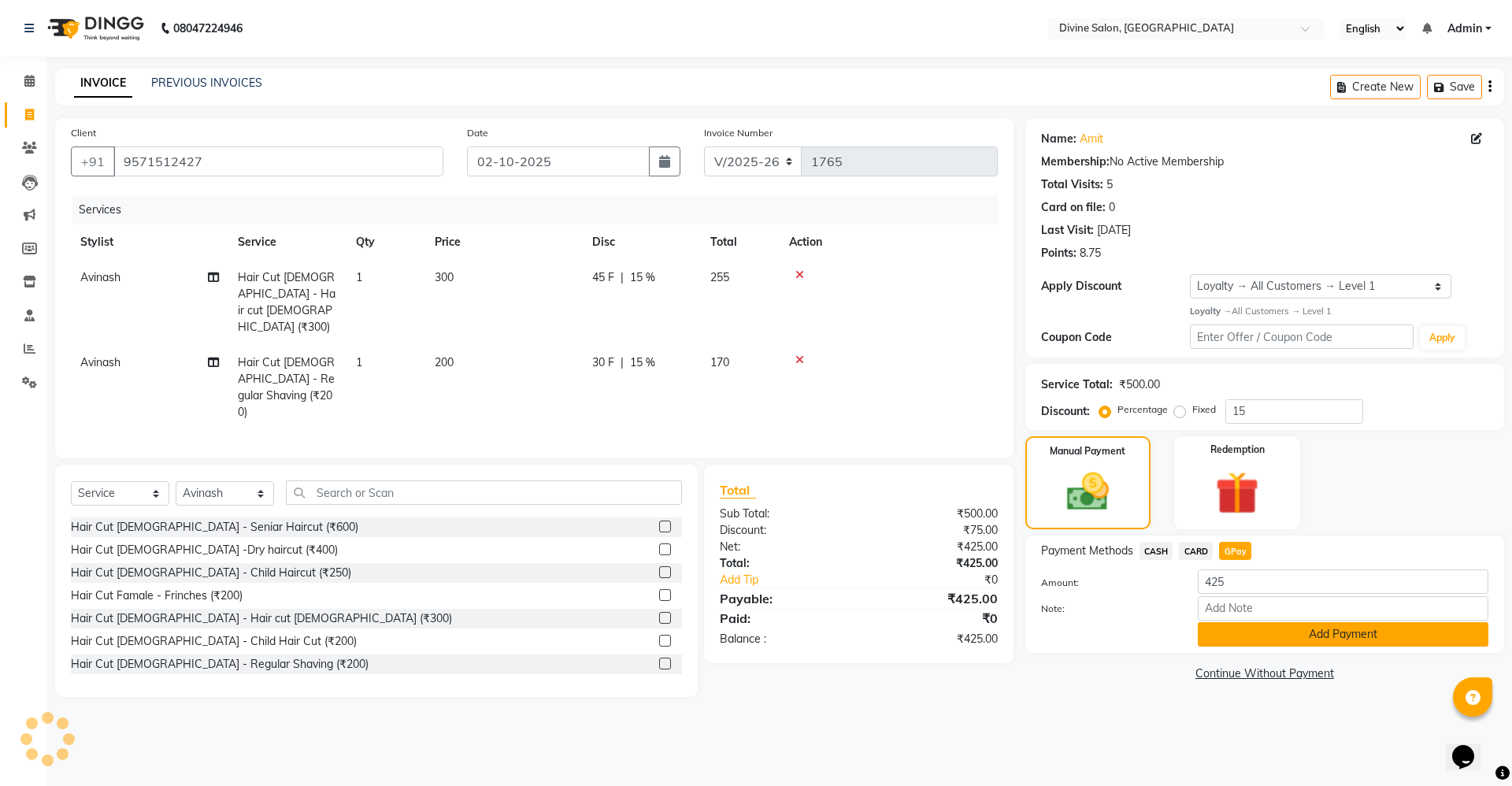
click at [1219, 633] on button "Add Payment" at bounding box center [1343, 634] width 291 height 25
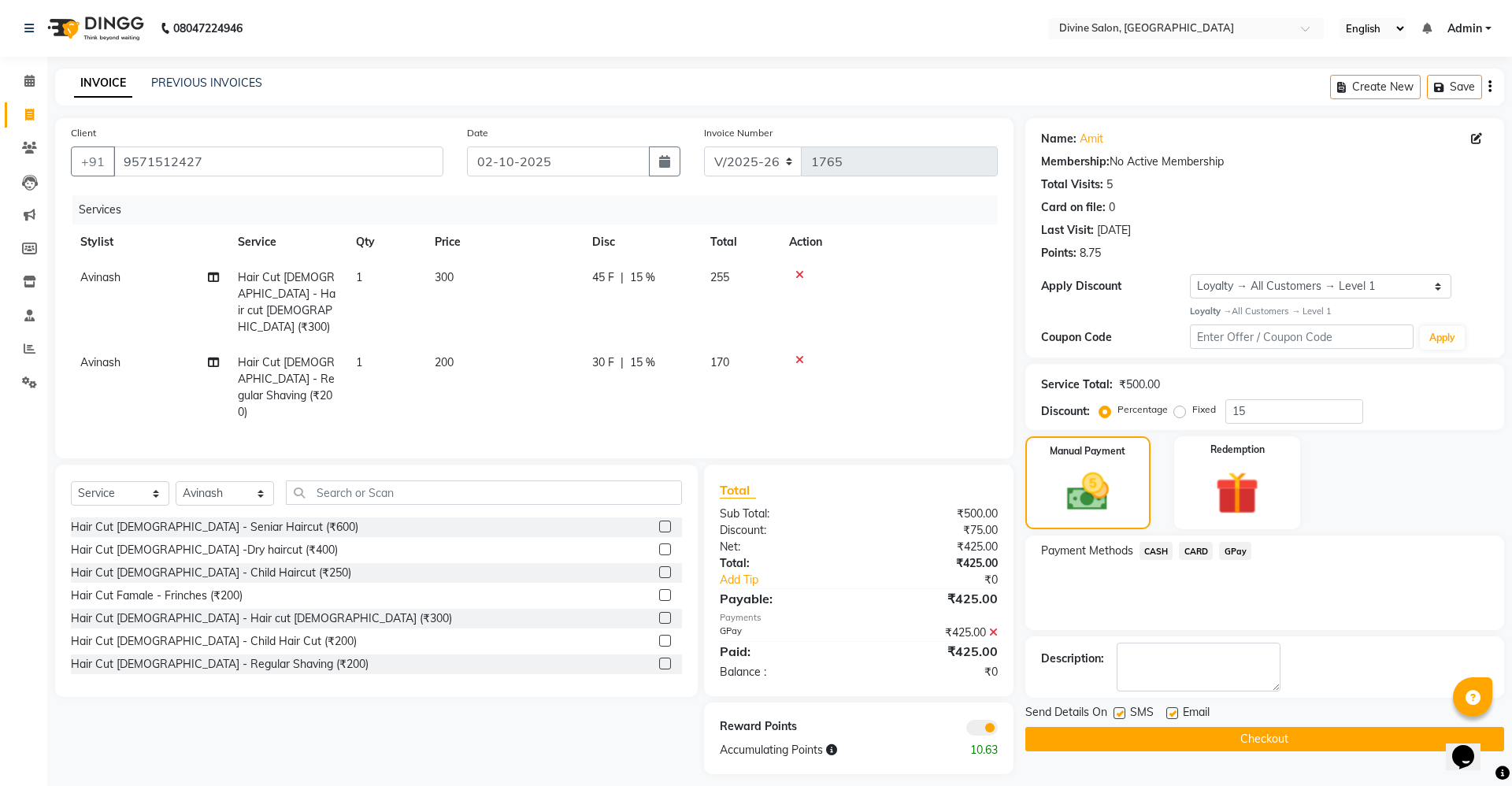
click at [1220, 730] on button "Checkout" at bounding box center [1265, 739] width 479 height 25
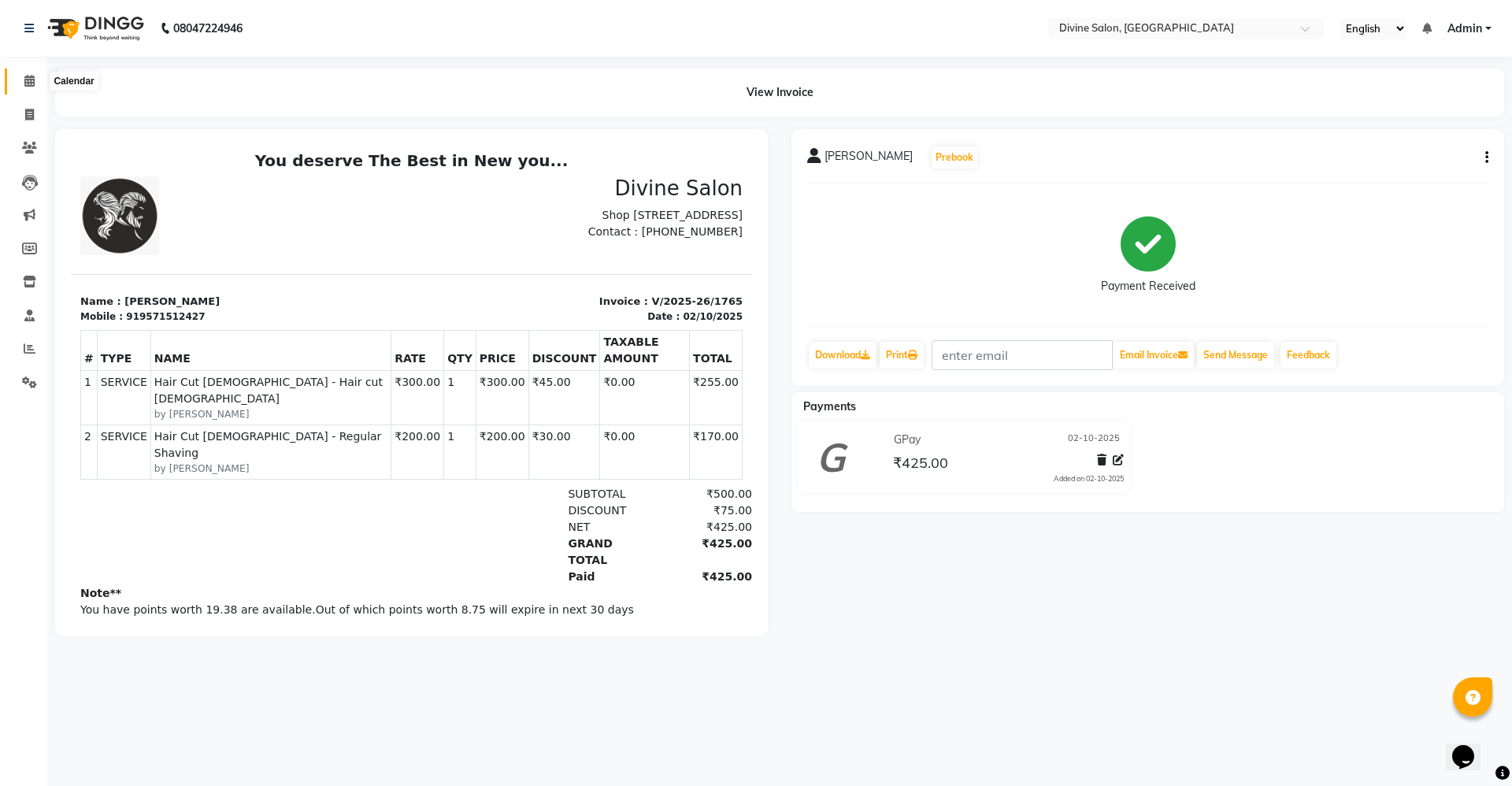
click at [25, 73] on span at bounding box center [29, 82] width 27 height 18
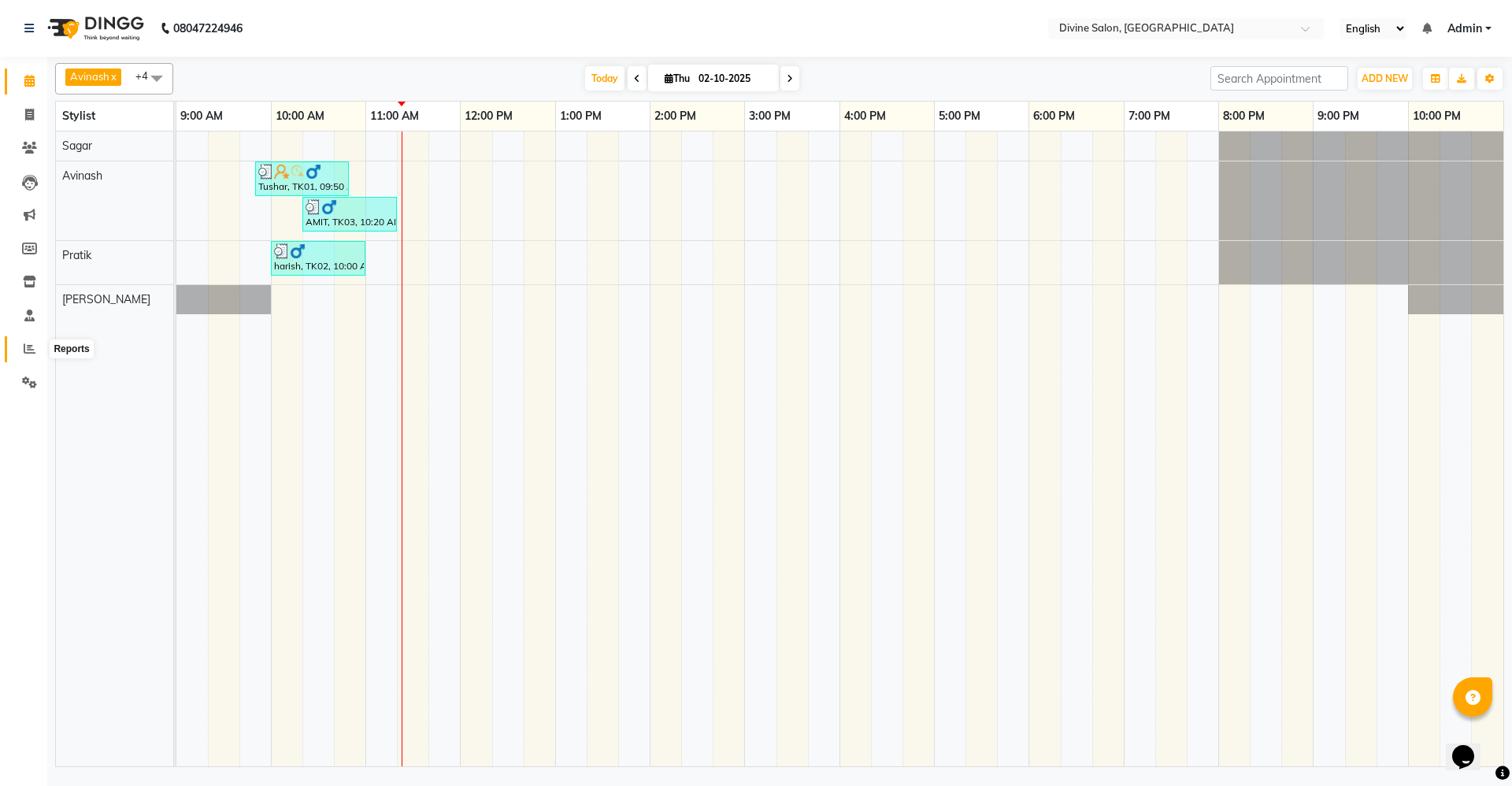
click at [29, 342] on icon at bounding box center [29, 348] width 12 height 12
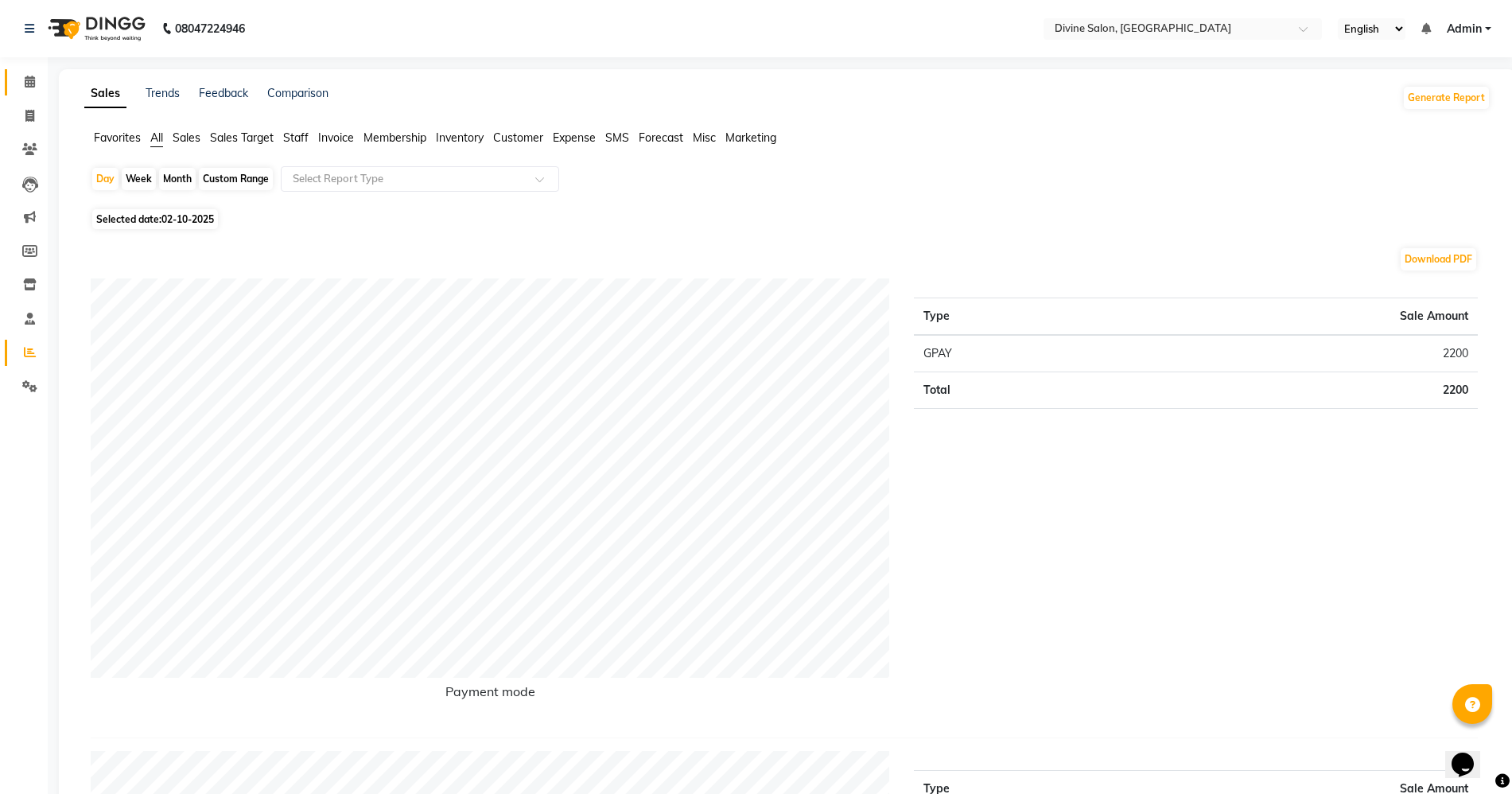
click at [12, 79] on link "Calendar" at bounding box center [24, 82] width 39 height 27
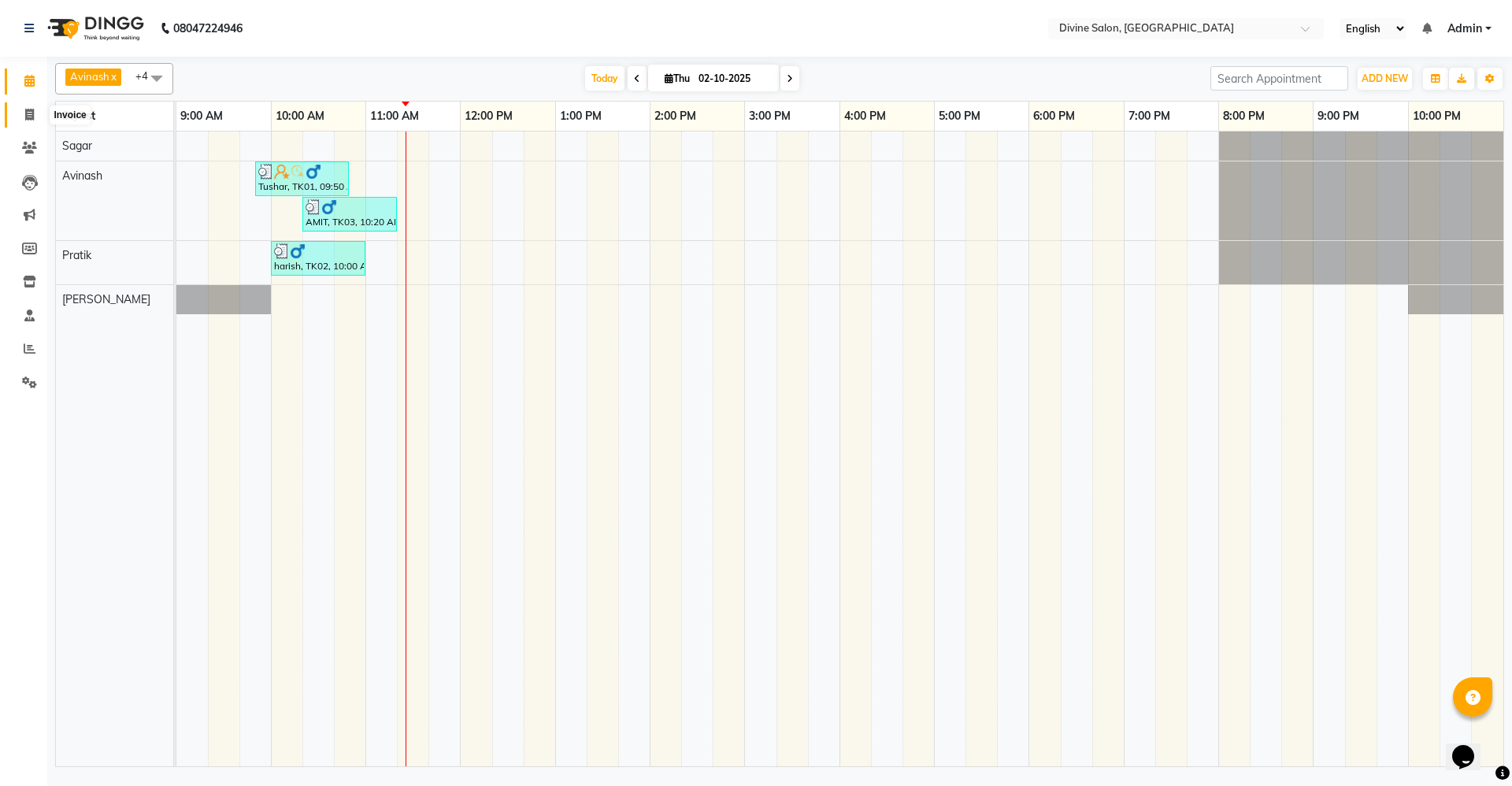
click at [28, 109] on icon at bounding box center [30, 114] width 9 height 12
select select "service"
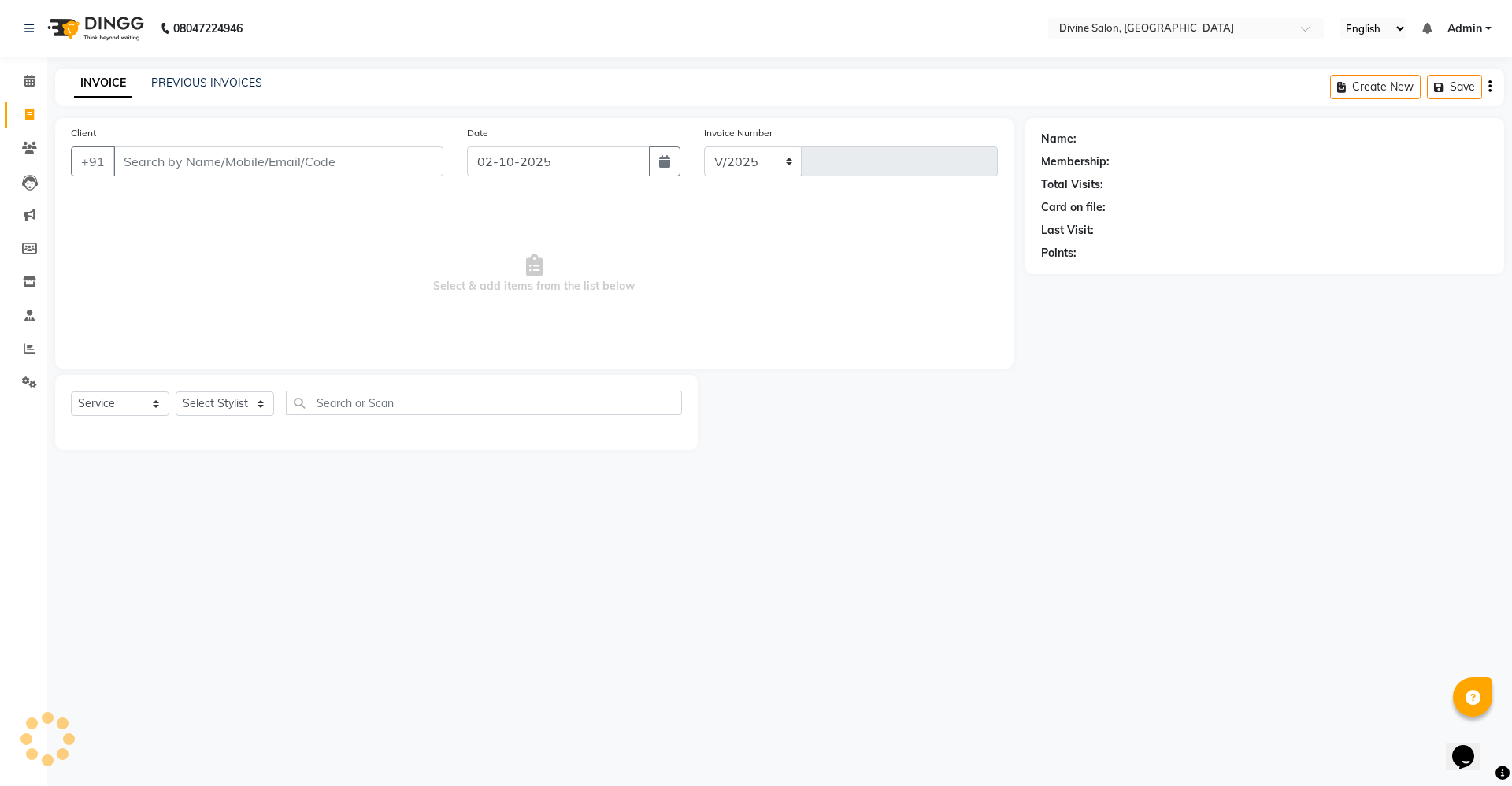
select select "745"
type input "1766"
click at [235, 397] on select "Select Stylist Avinash Kirti Pooja Gharde pooja kate Pratik Rahil Sagar Sagar S…" at bounding box center [225, 403] width 98 height 25
select select "11821"
click at [176, 392] on select "Select Stylist Avinash Kirti Pooja Gharde pooja kate Pratik Rahil Sagar Sagar S…" at bounding box center [225, 403] width 98 height 25
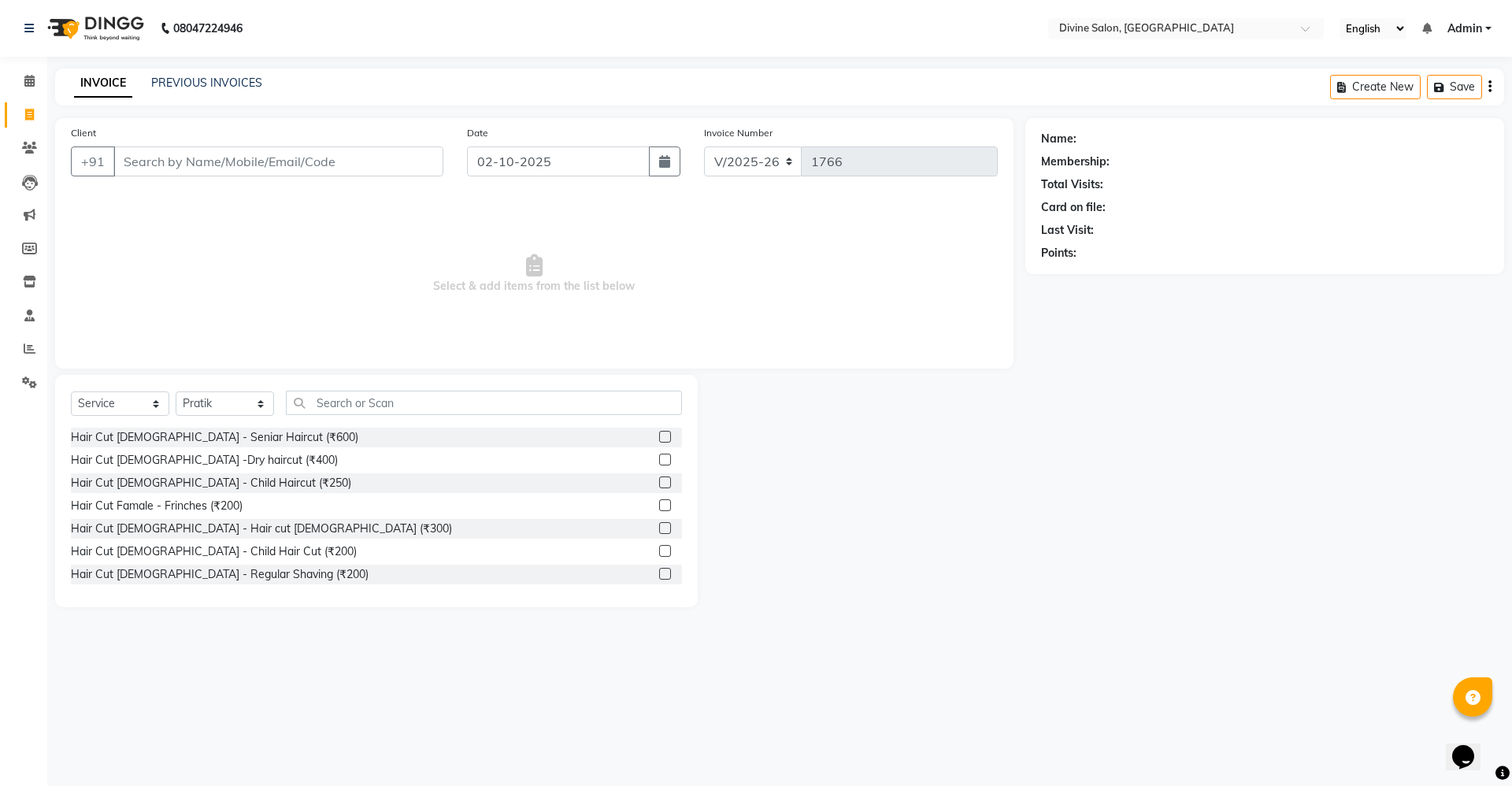
click at [659, 526] on label at bounding box center [665, 527] width 12 height 12
click at [659, 526] on input "checkbox" at bounding box center [664, 528] width 10 height 10
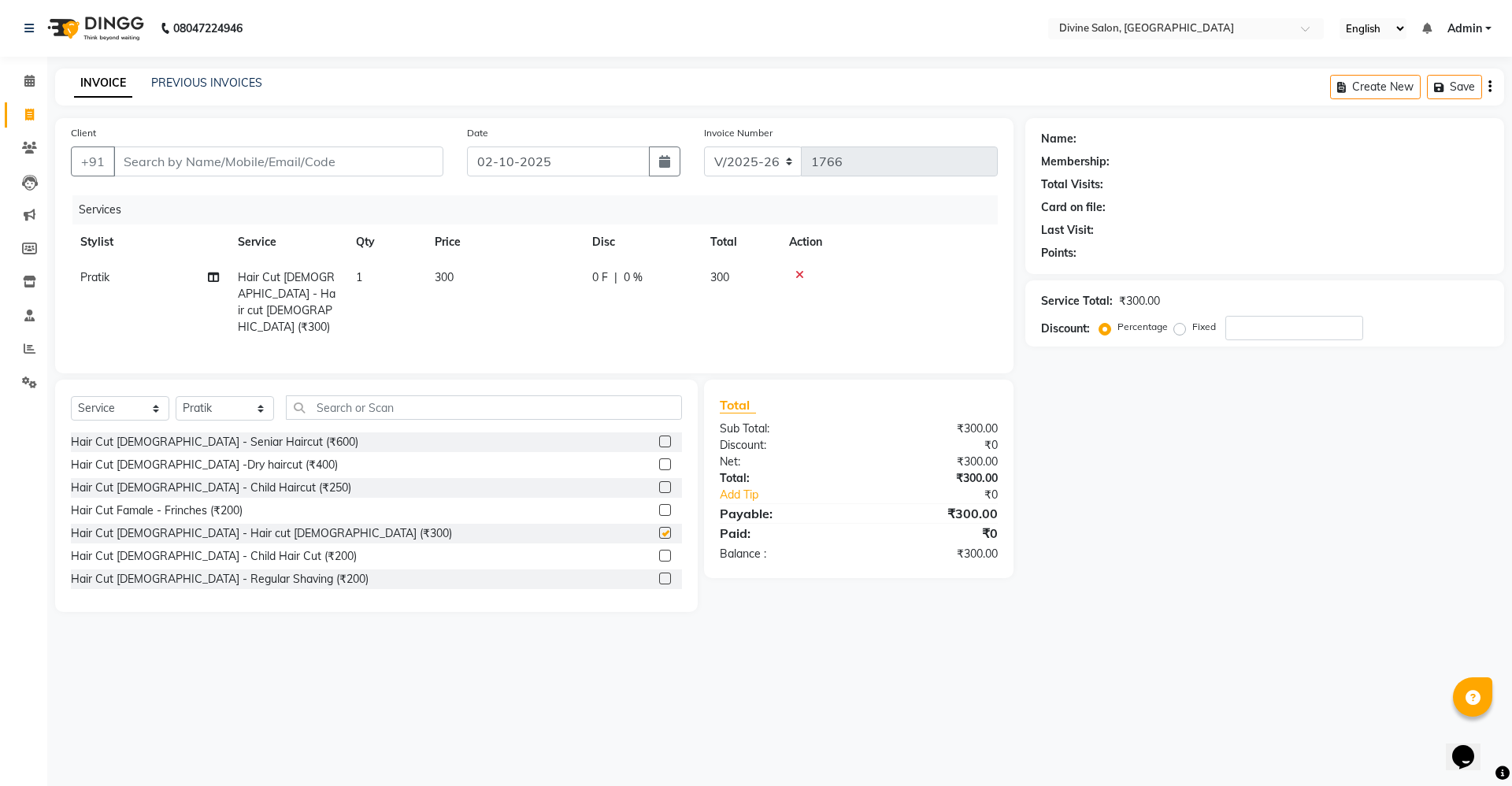
checkbox input "false"
click at [384, 143] on div "Client +91" at bounding box center [257, 157] width 396 height 65
click at [384, 154] on input "Client" at bounding box center [279, 161] width 330 height 30
click at [408, 158] on input "Client" at bounding box center [279, 161] width 330 height 30
click at [515, 268] on td "300" at bounding box center [504, 301] width 158 height 85
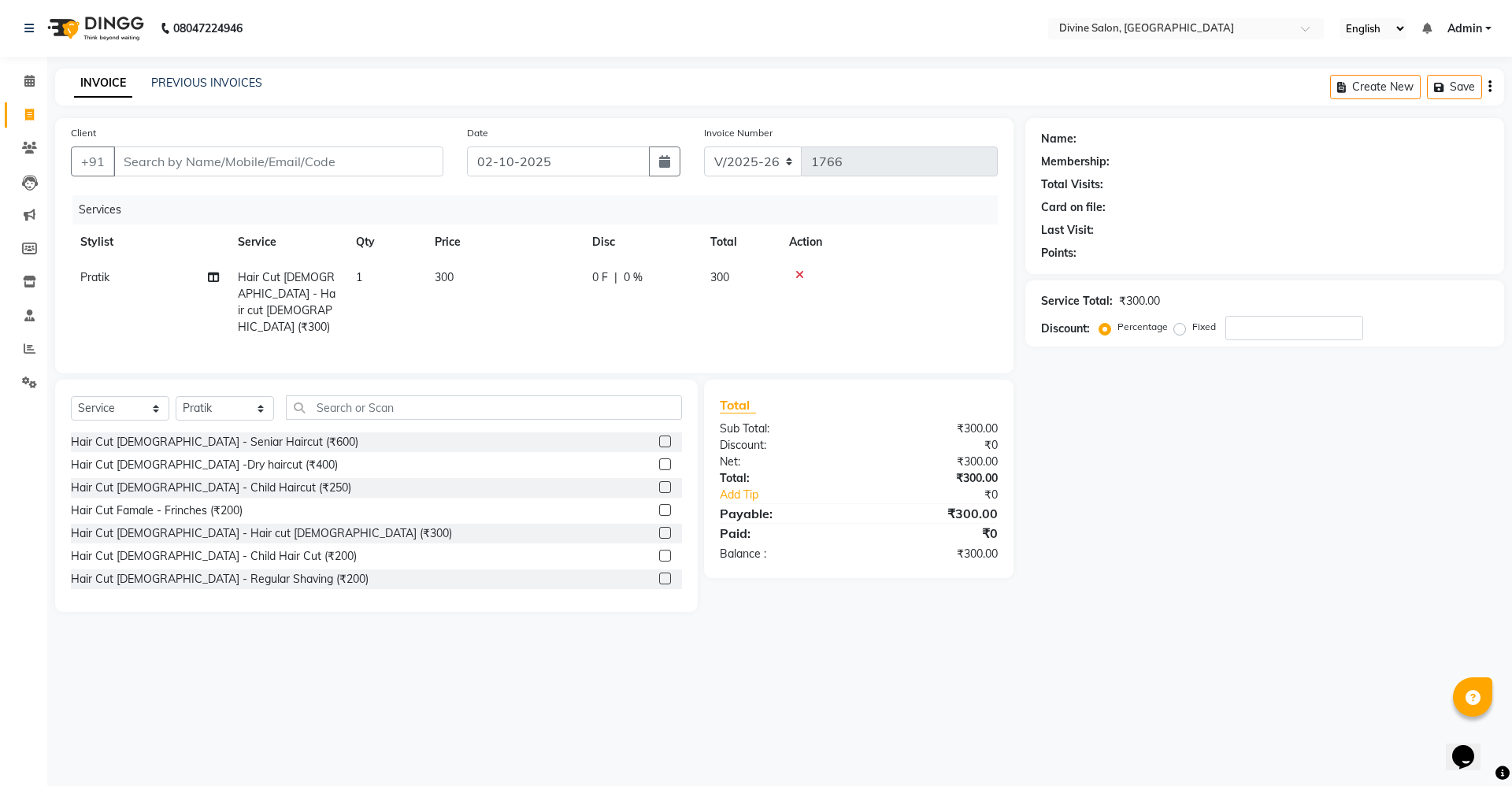
select select "11821"
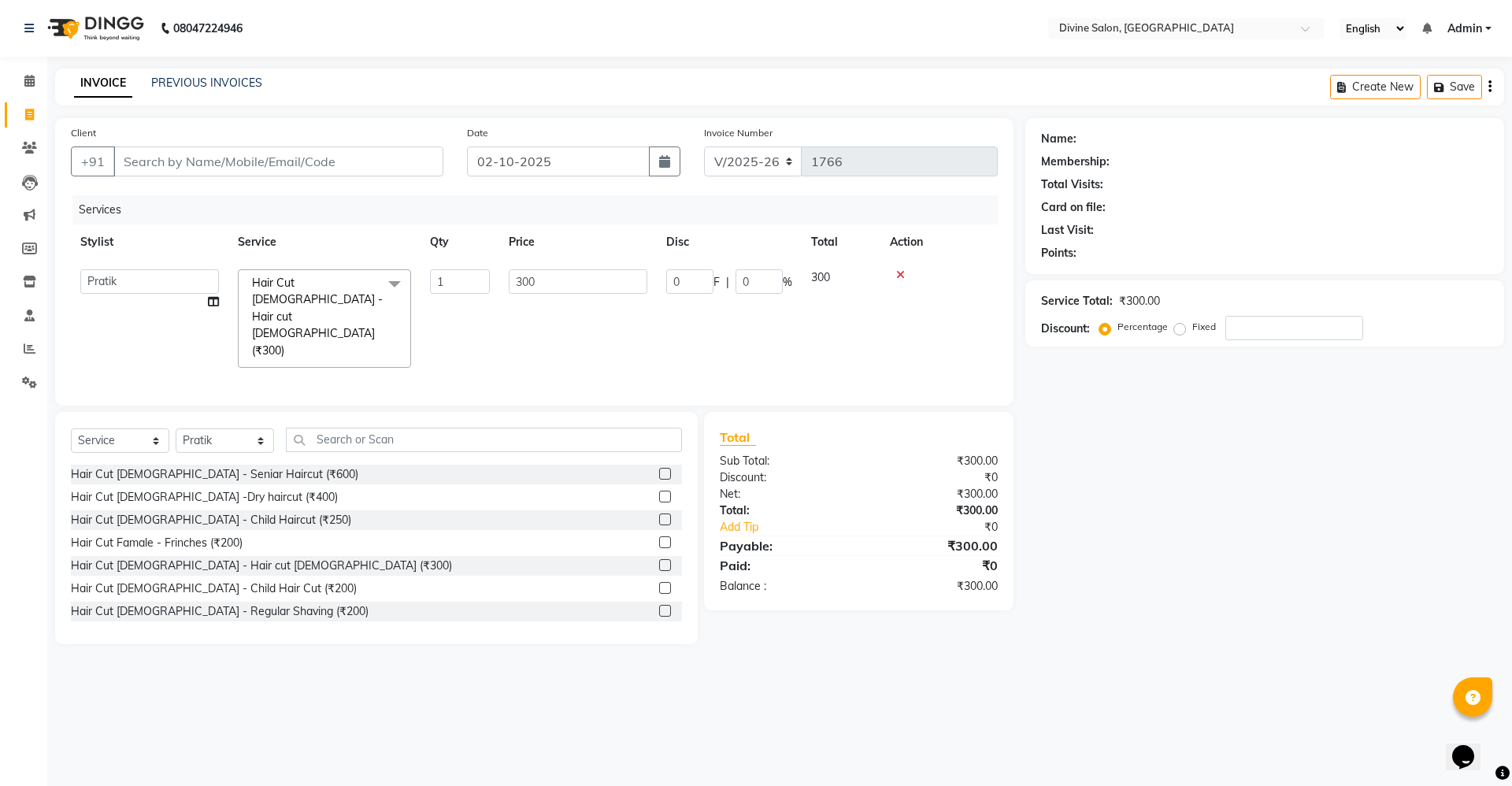
click at [596, 267] on td "300" at bounding box center [577, 318] width 158 height 117
click at [614, 271] on input "300" at bounding box center [578, 281] width 138 height 25
type input "3"
type input "250"
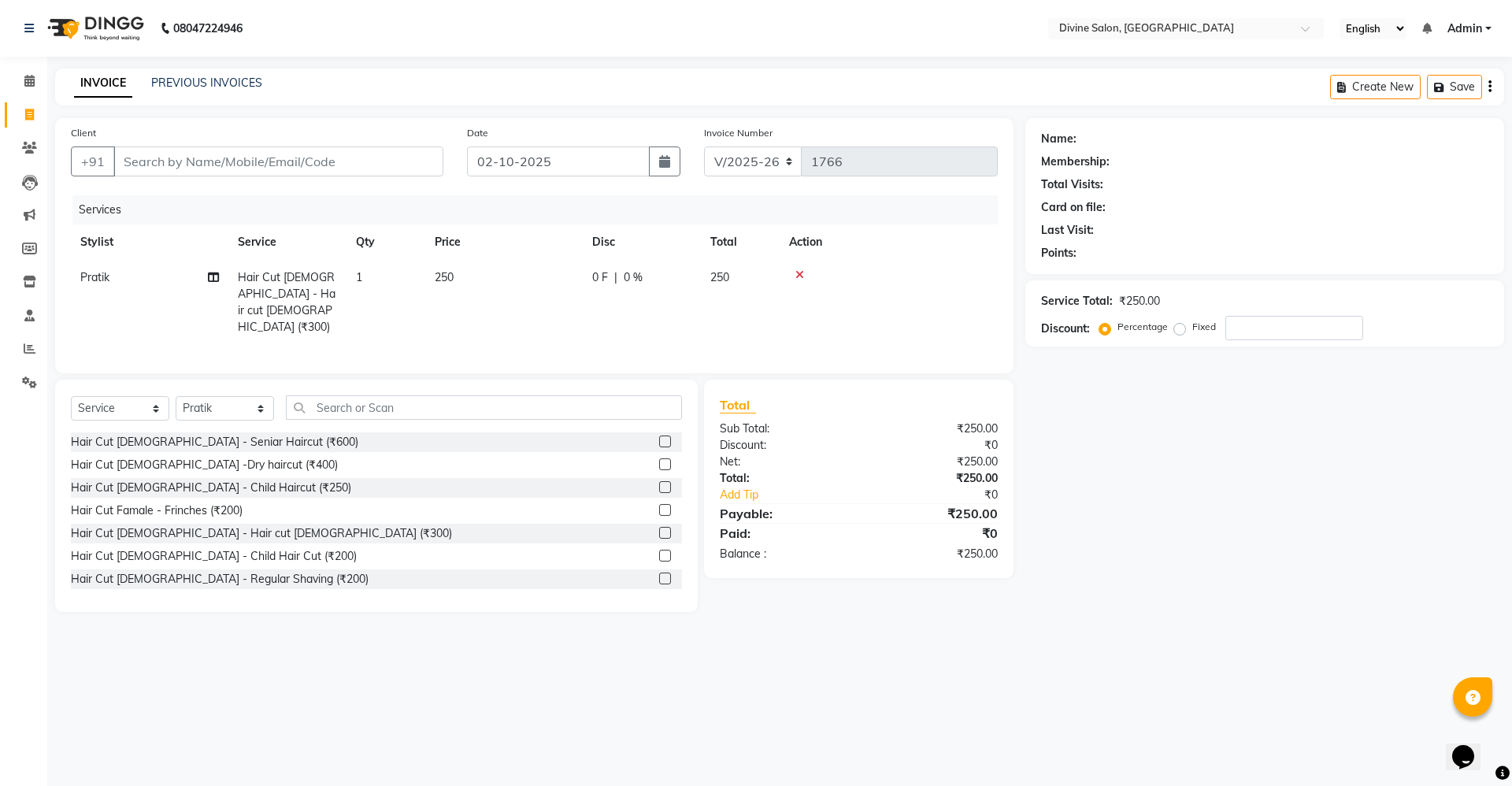
click at [1300, 629] on main "INVOICE PREVIOUS INVOICES Create New Save Client +91 Date 02-10-2025 Invoice Nu…" at bounding box center [780, 352] width 1465 height 567
click at [209, 162] on input "Client" at bounding box center [279, 161] width 330 height 30
type input "9"
type input "0"
type input "9039383715"
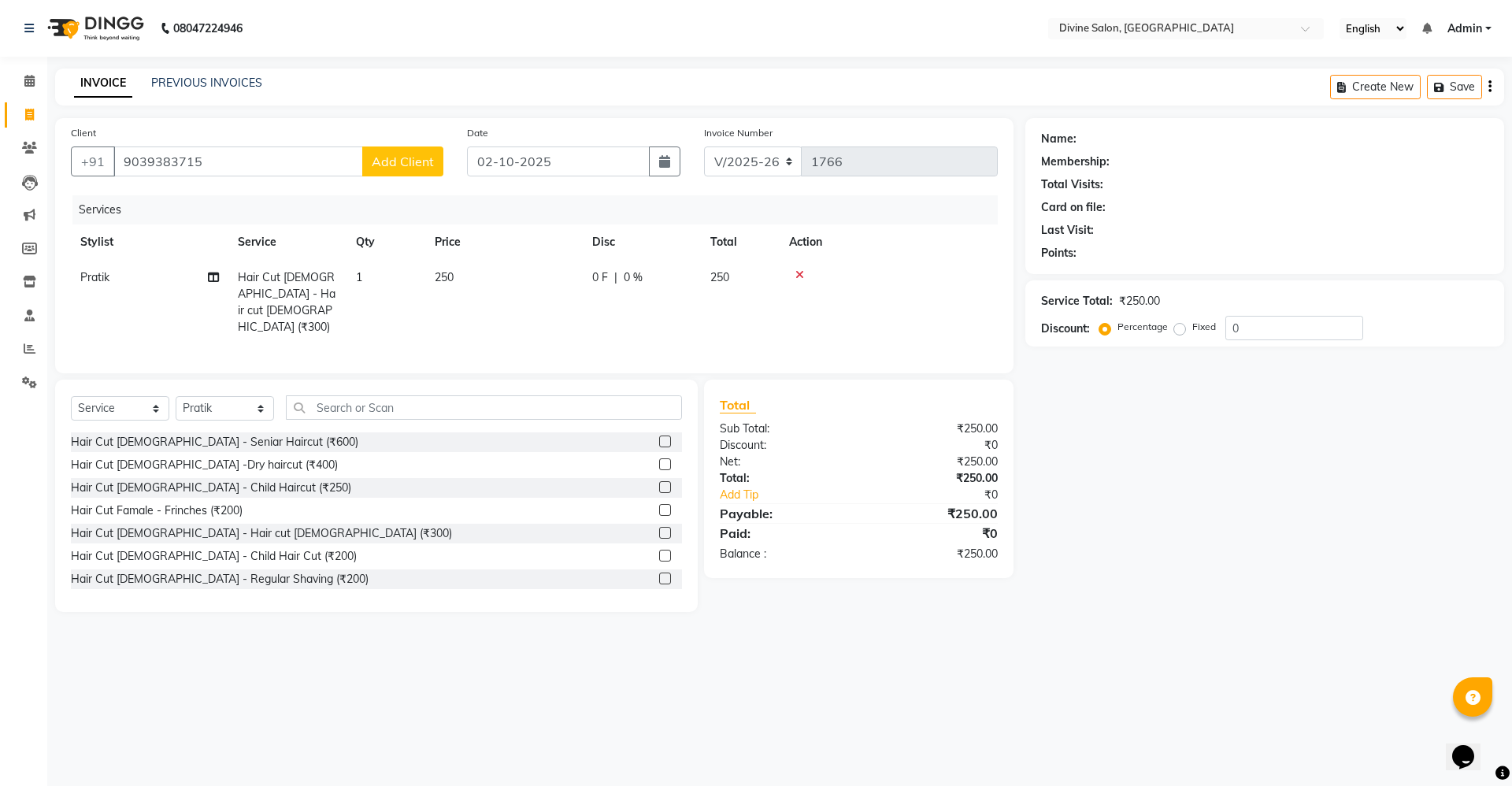
click at [401, 169] on button "Add Client" at bounding box center [403, 161] width 81 height 30
select select "22"
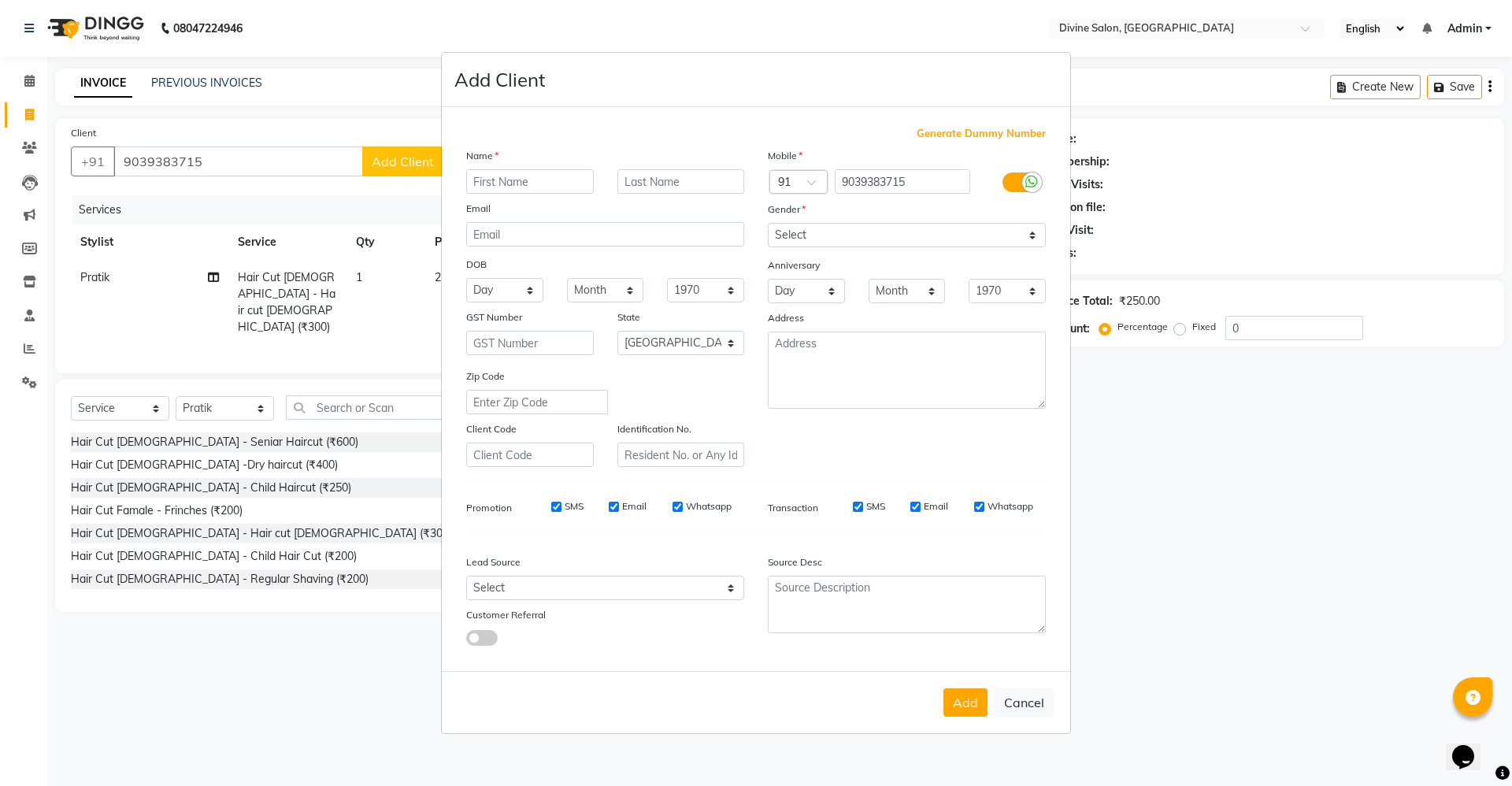
click at [506, 180] on input "text" at bounding box center [530, 181] width 128 height 25
type input "Prnav"
click at [813, 227] on select "Select Male Female Other Prefer Not To Say" at bounding box center [906, 235] width 278 height 25
click at [765, 285] on div "Day 01 02 03 04 05 06 07 08 09 10 11 12 13 14 15 16 17 18 19 20 21 22 23 24 25 …" at bounding box center [806, 291] width 101 height 25
click at [814, 241] on select "Select Male Female Other Prefer Not To Say" at bounding box center [906, 235] width 278 height 25
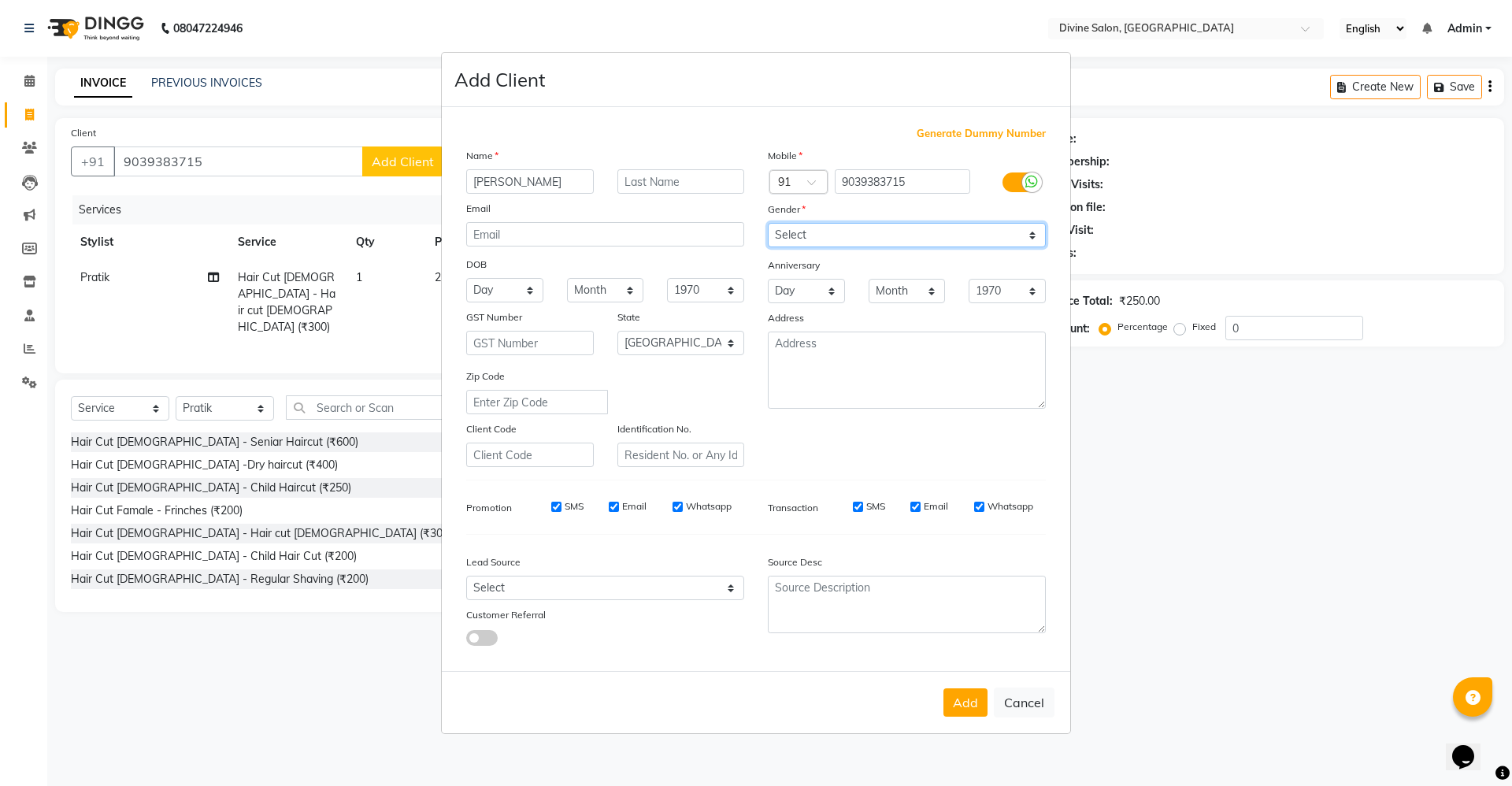
select select "male"
click at [768, 223] on select "Select Male Female Other Prefer Not To Say" at bounding box center [906, 235] width 278 height 25
click at [957, 679] on div "Add Cancel" at bounding box center [756, 702] width 628 height 62
click at [959, 686] on div "Add Cancel" at bounding box center [756, 702] width 628 height 62
click at [959, 691] on button "Add" at bounding box center [965, 702] width 44 height 28
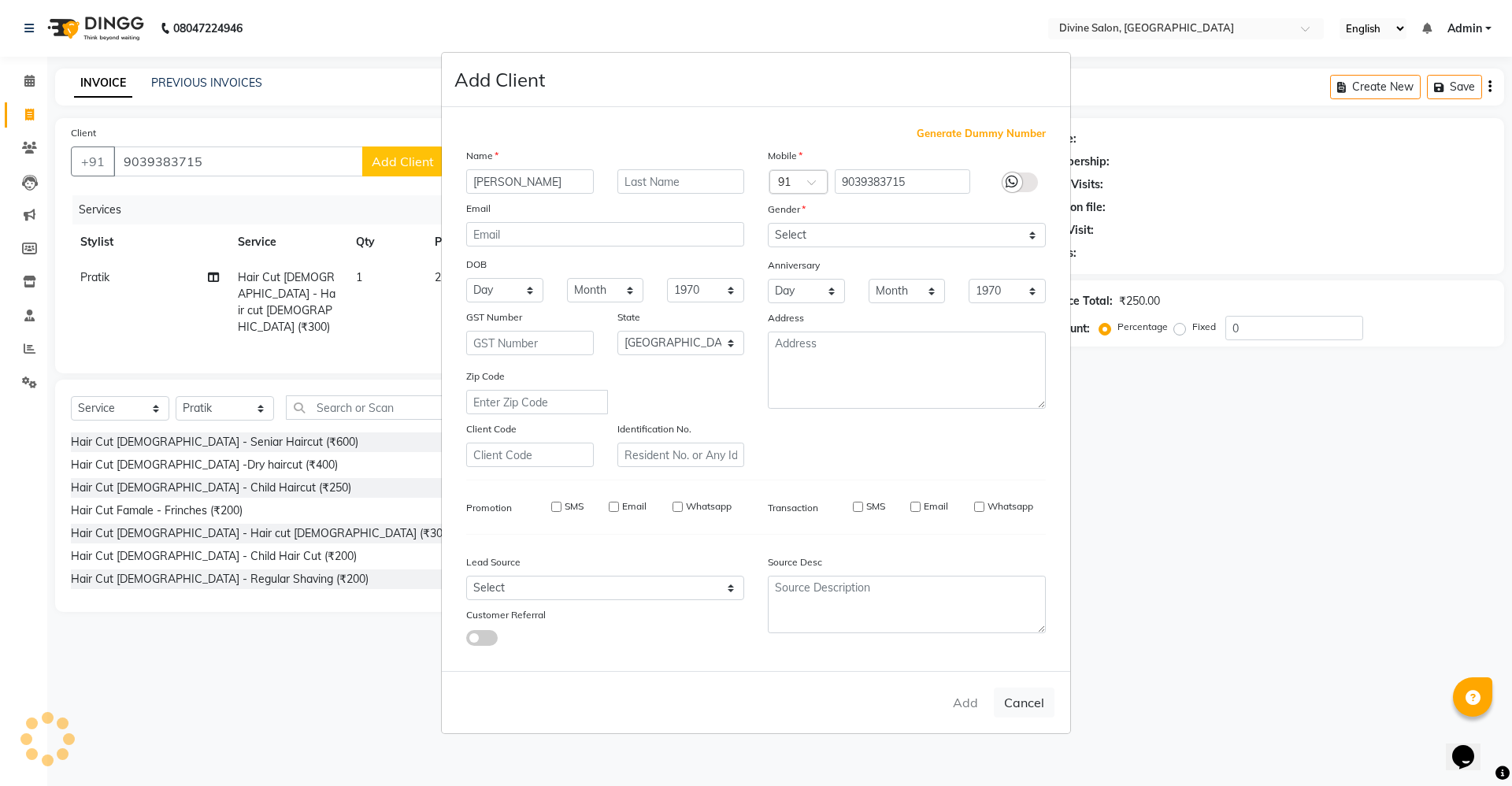
select select
select select "null"
select select
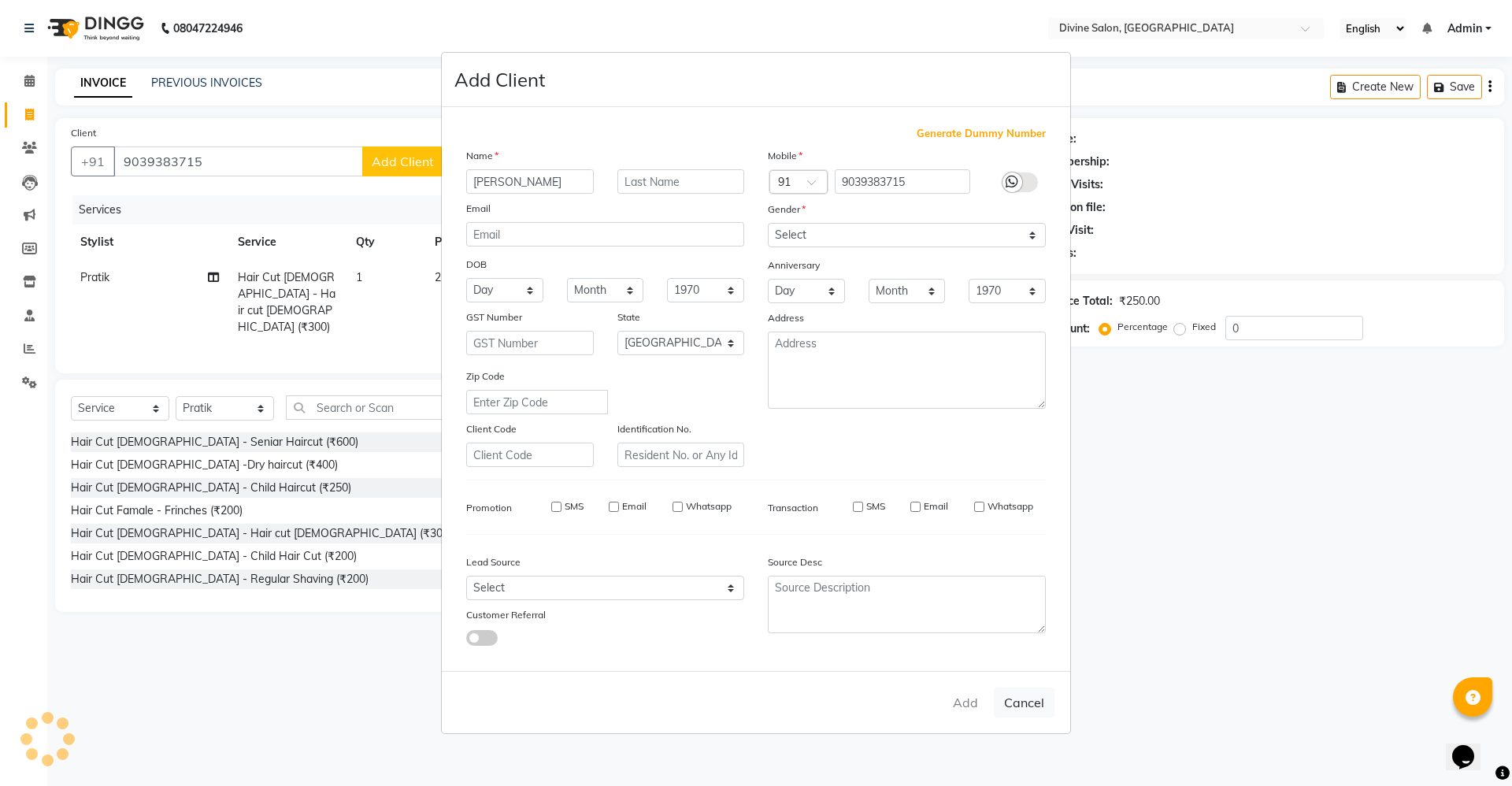
select select
checkbox input "false"
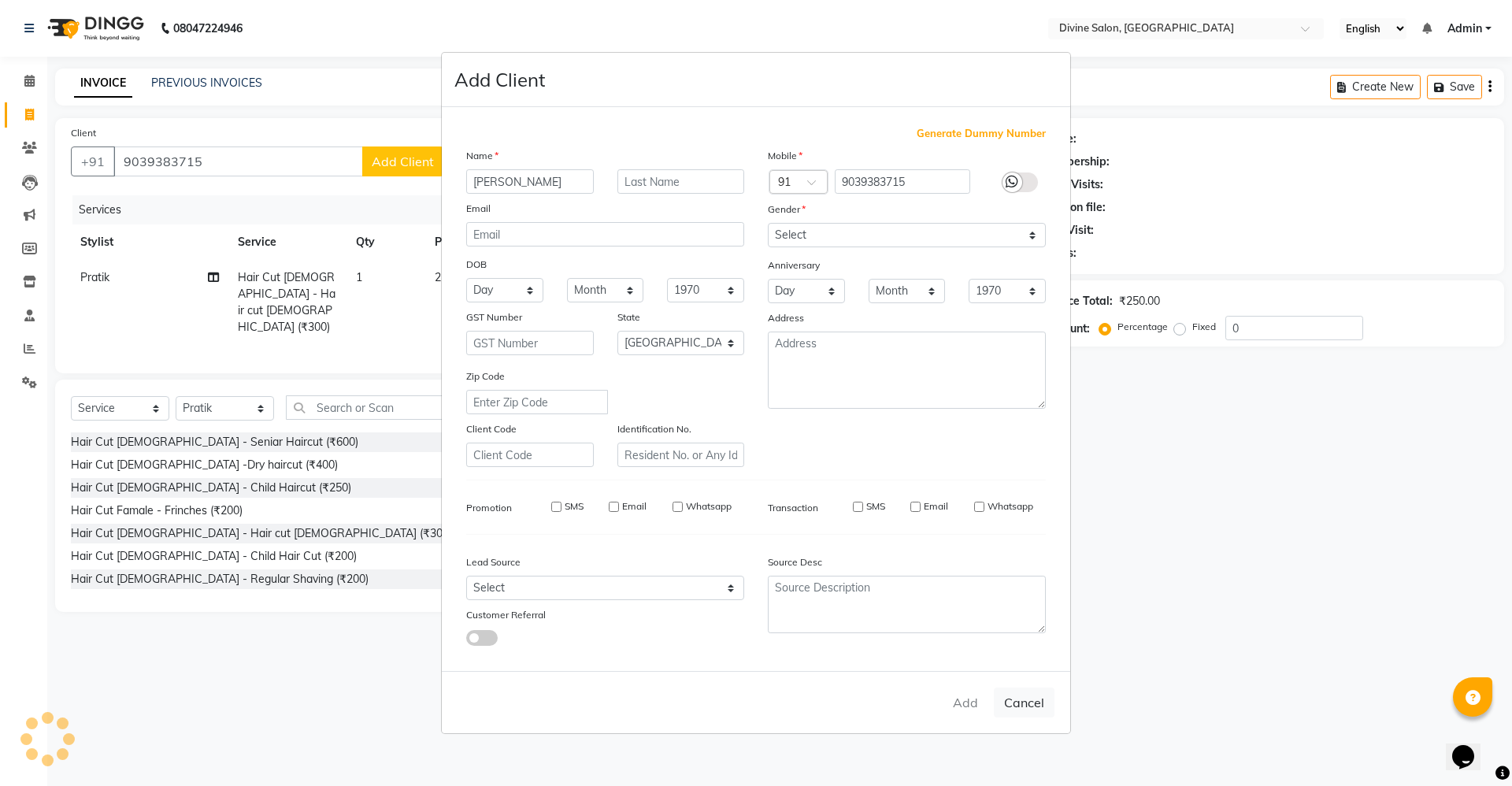
checkbox input "false"
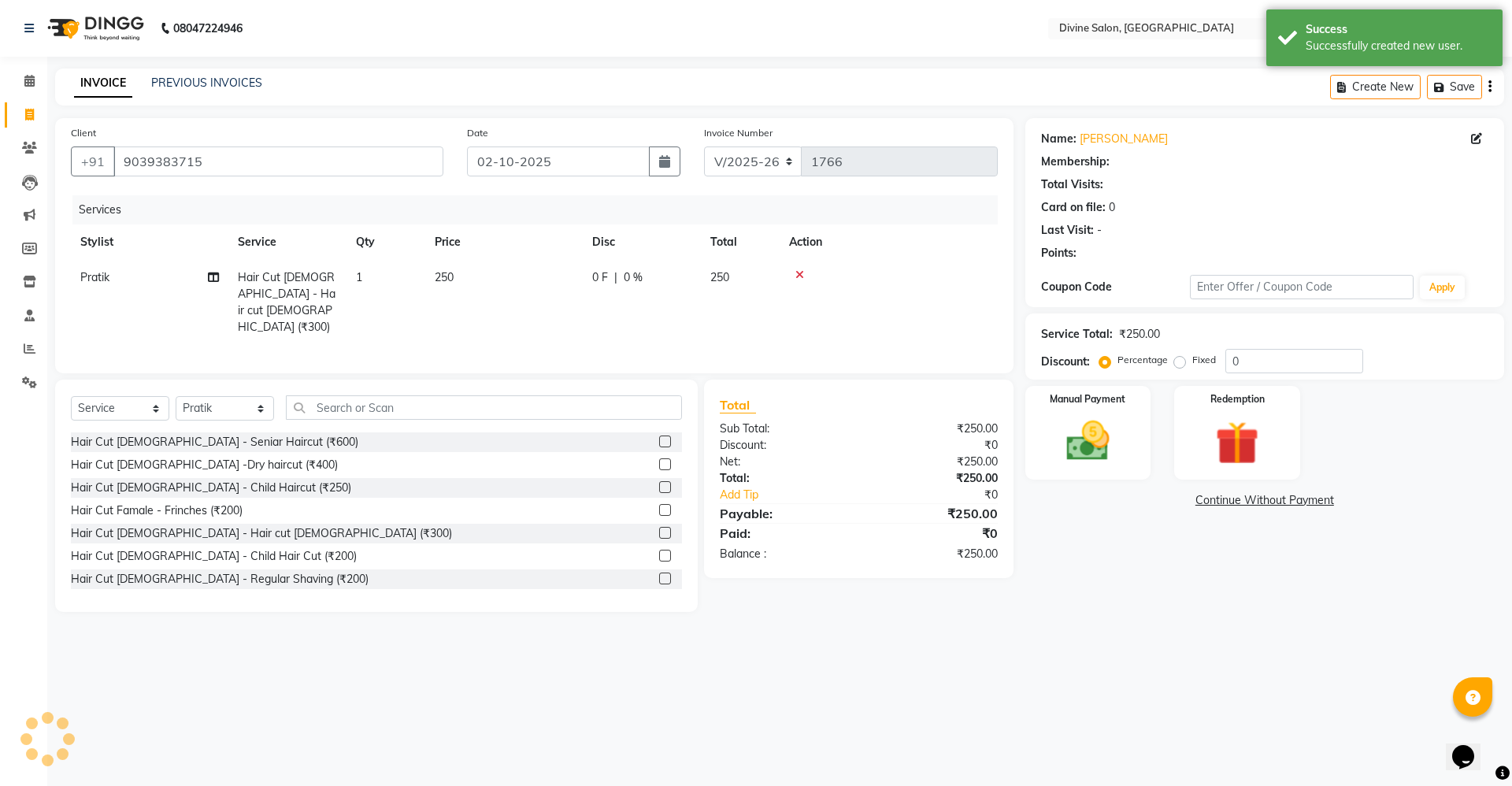
select select "1: Object"
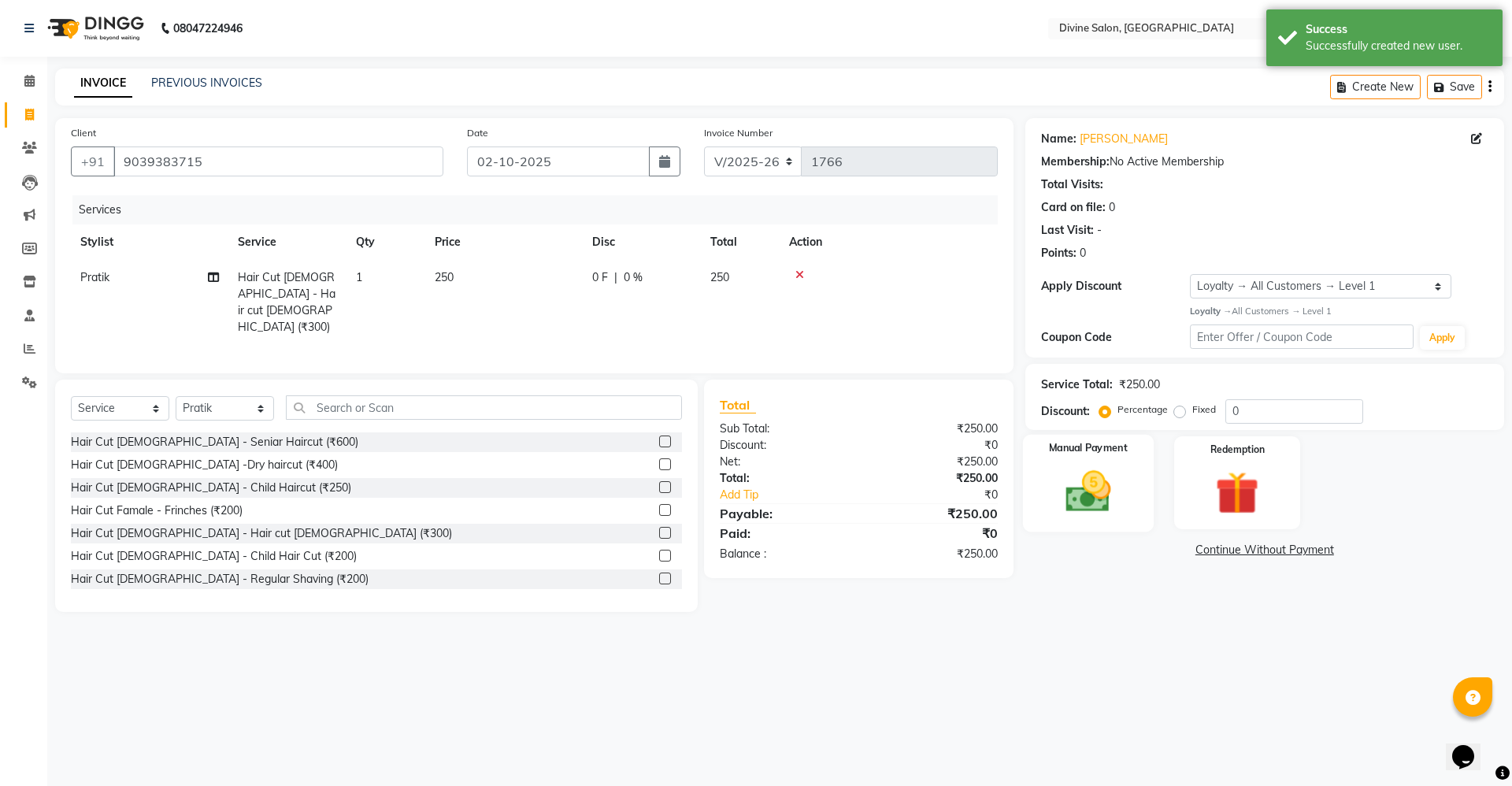
click at [1064, 505] on img at bounding box center [1088, 491] width 73 height 52
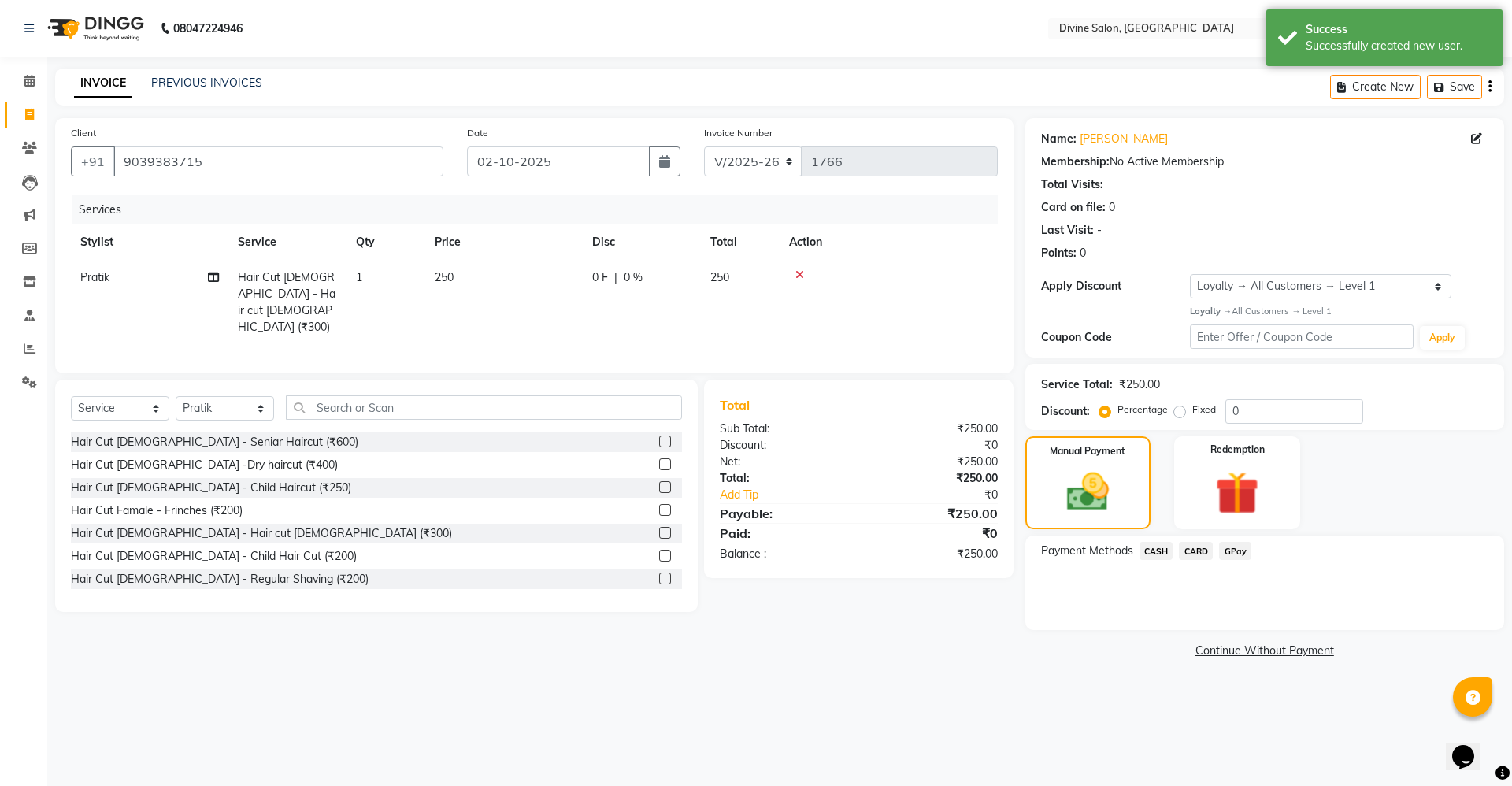
click at [1236, 549] on span "GPay" at bounding box center [1234, 551] width 32 height 18
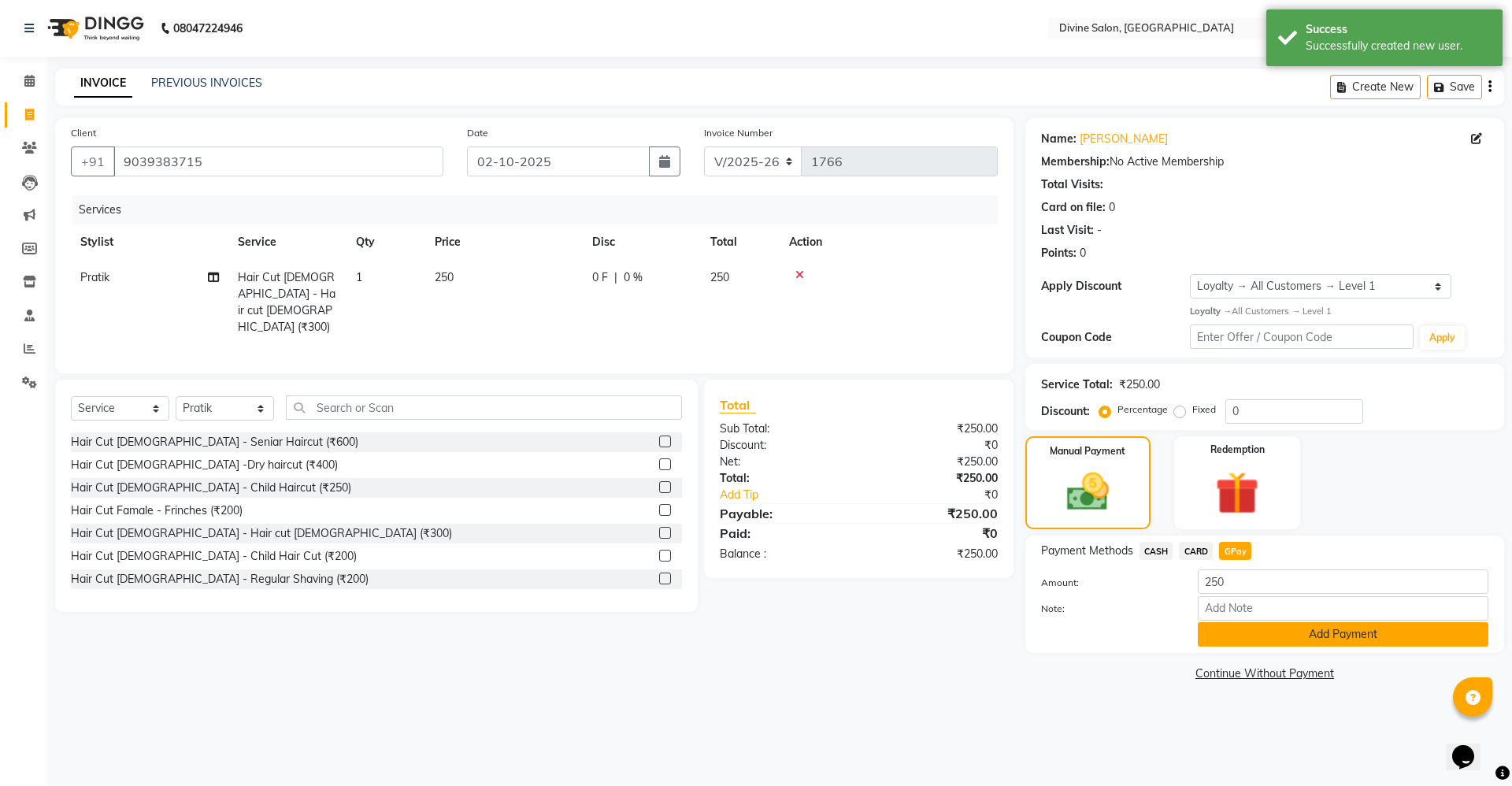
click at [1306, 625] on button "Add Payment" at bounding box center [1343, 634] width 291 height 25
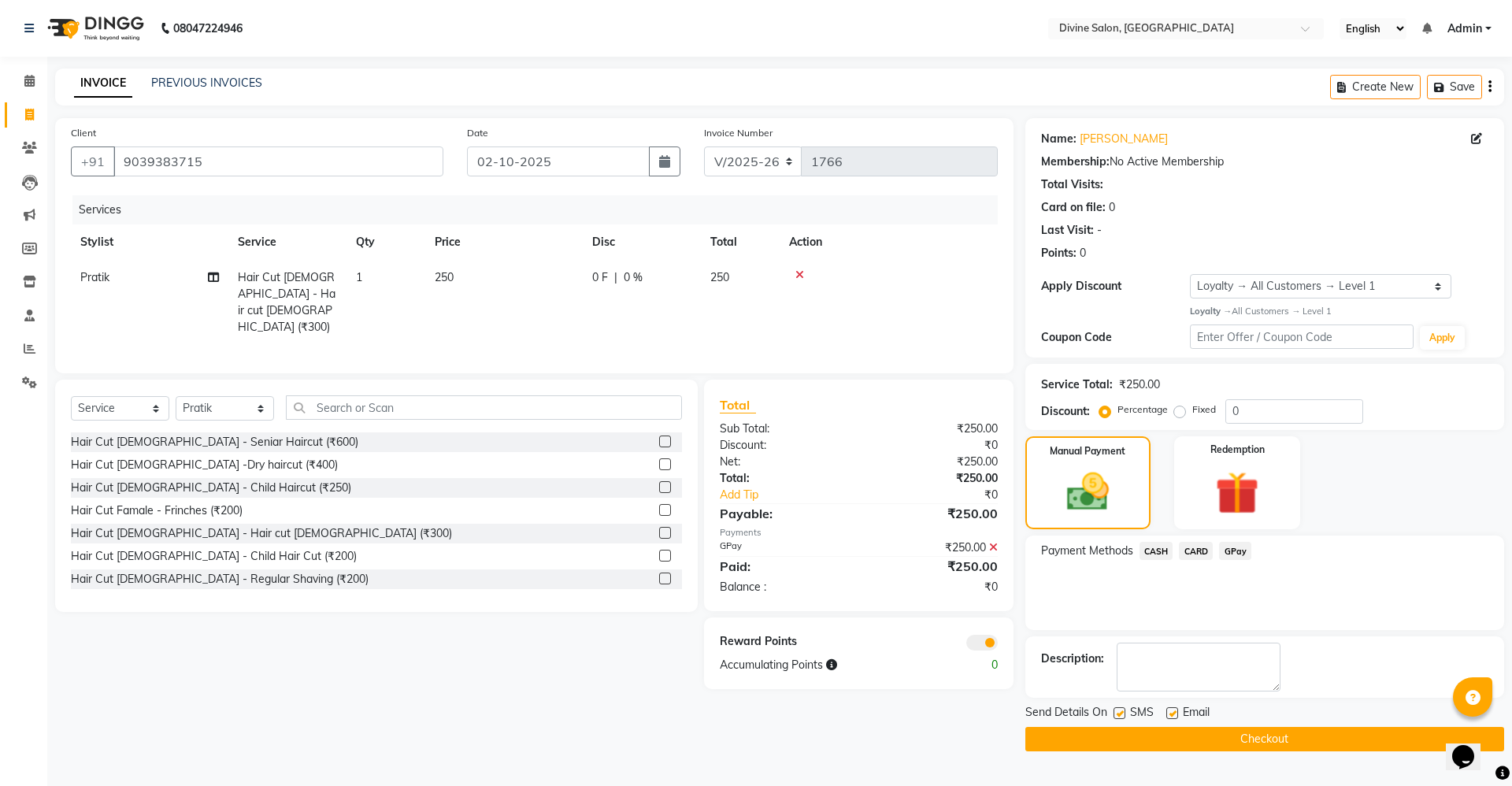
click at [1223, 741] on button "Checkout" at bounding box center [1265, 739] width 479 height 25
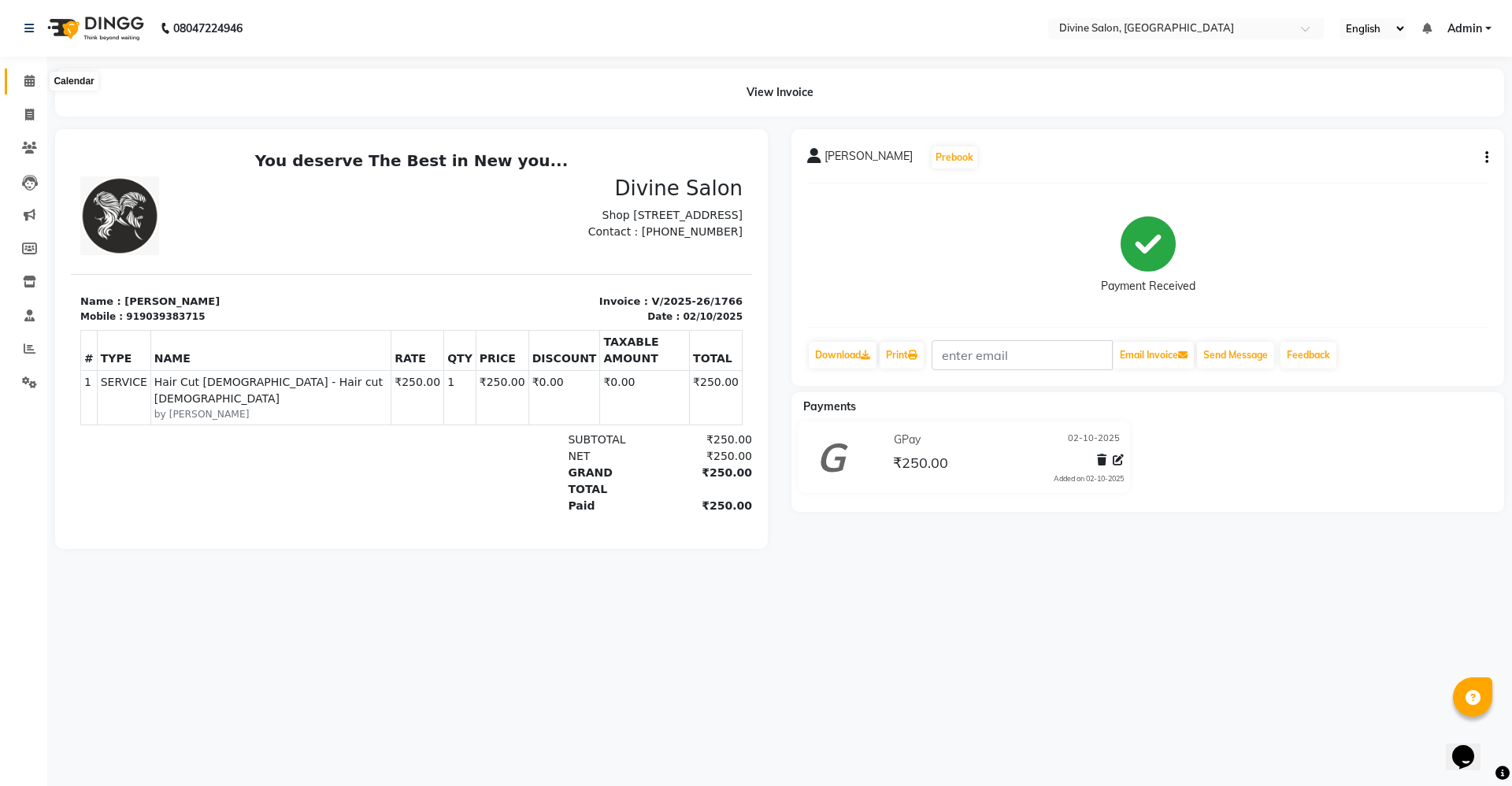
click at [38, 77] on span at bounding box center [29, 82] width 27 height 18
